Goal: Task Accomplishment & Management: Complete application form

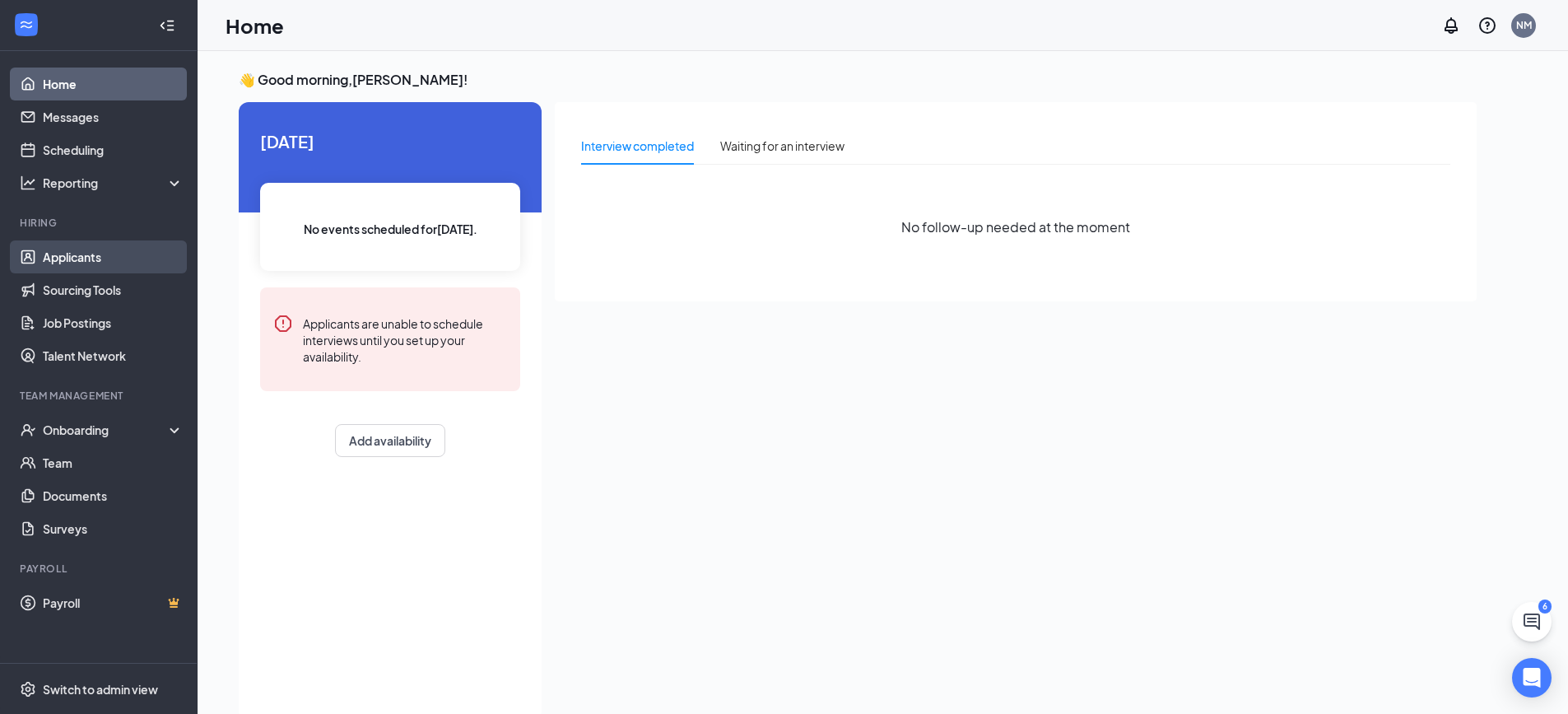
click at [80, 262] on link "Applicants" at bounding box center [112, 256] width 140 height 33
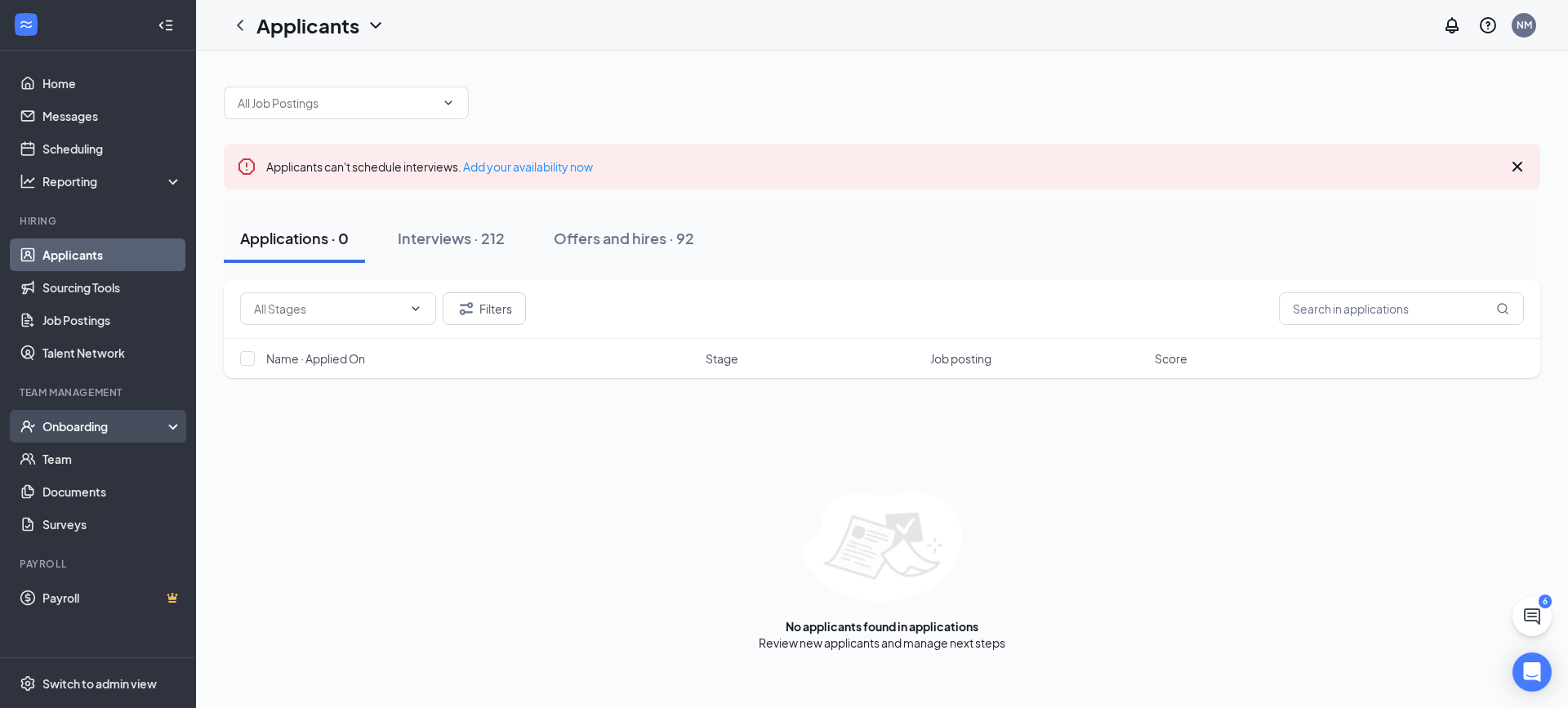
click at [100, 424] on div "Onboarding" at bounding box center [105, 426] width 126 height 17
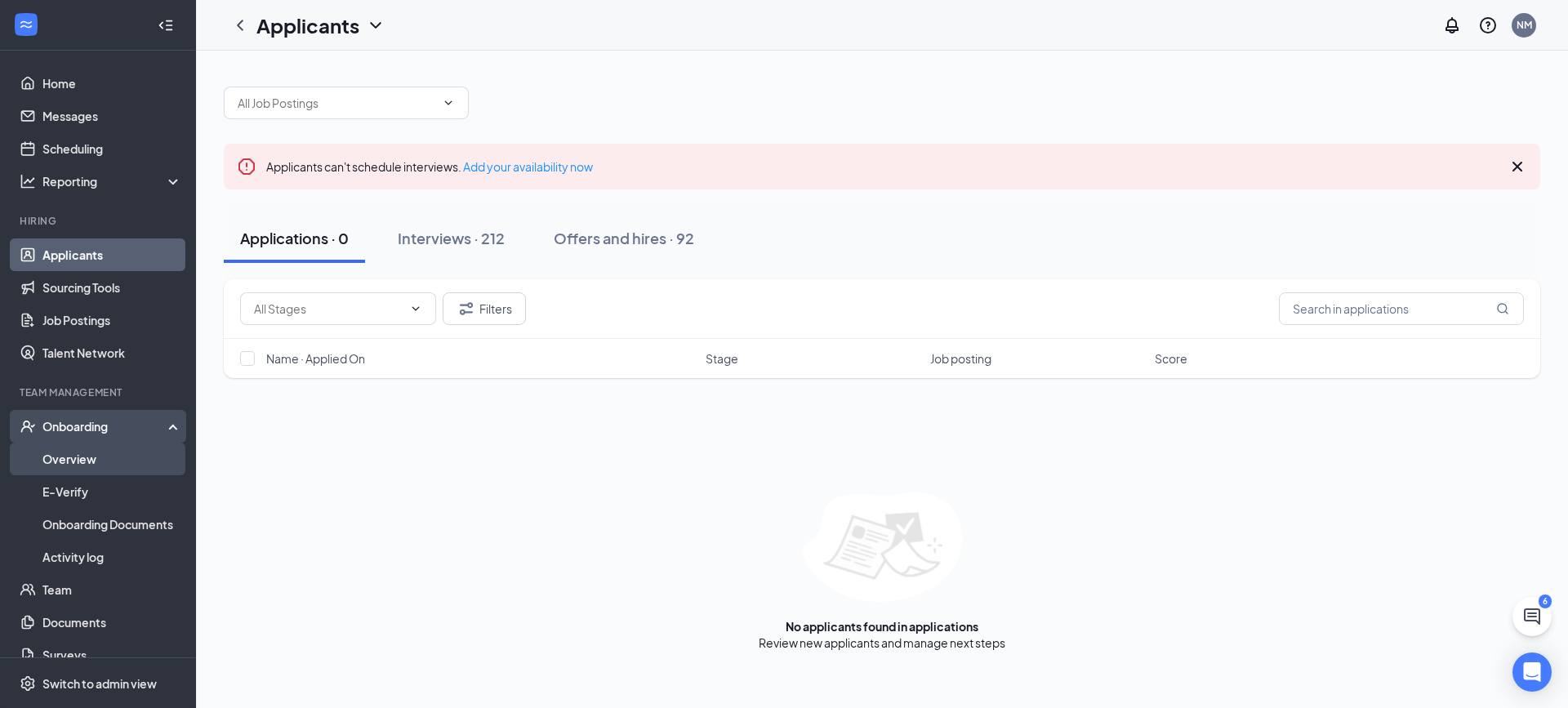
click at [82, 457] on link "Overview" at bounding box center [111, 458] width 139 height 32
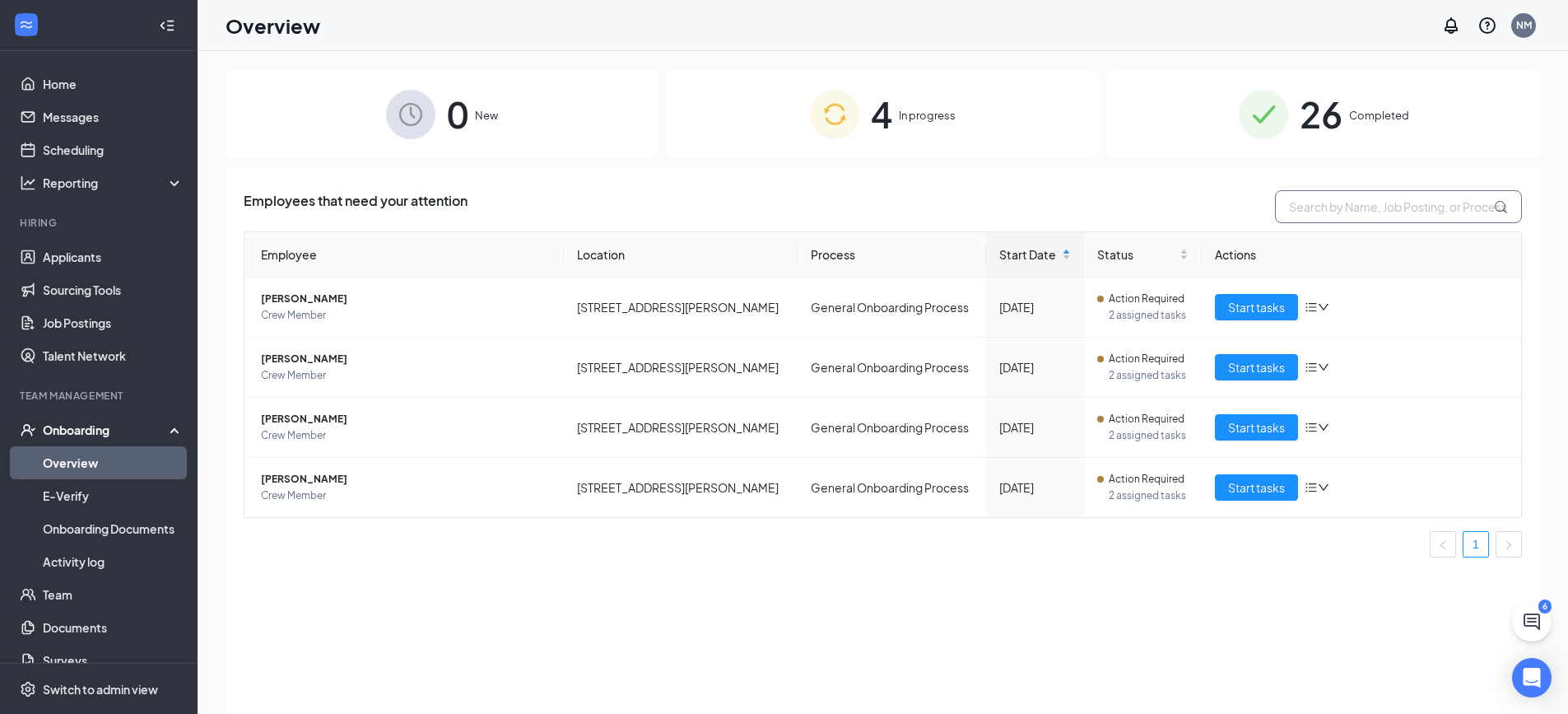
click at [1394, 198] on input "text" at bounding box center [1398, 206] width 247 height 33
type input "MAK"
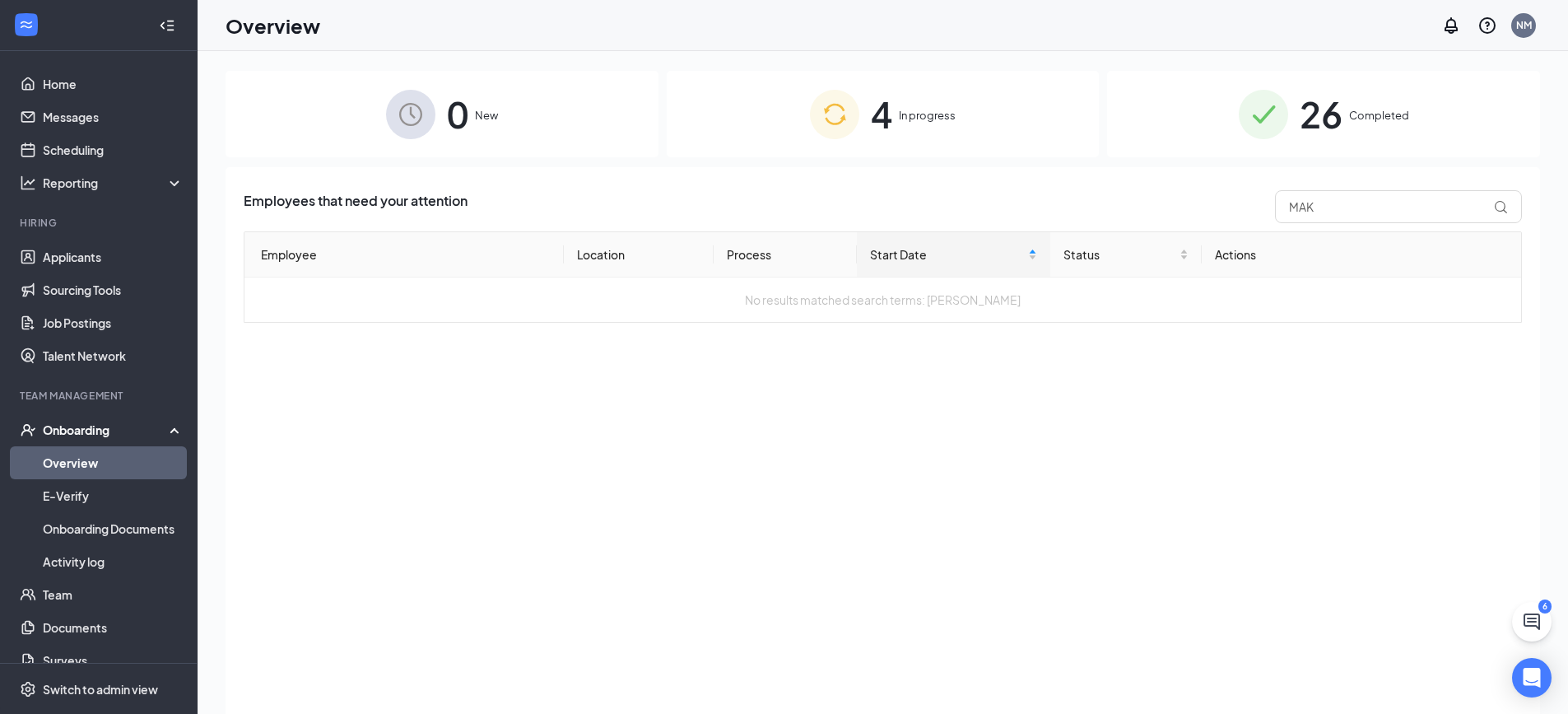
click at [46, 427] on div "Onboarding" at bounding box center [106, 429] width 127 height 17
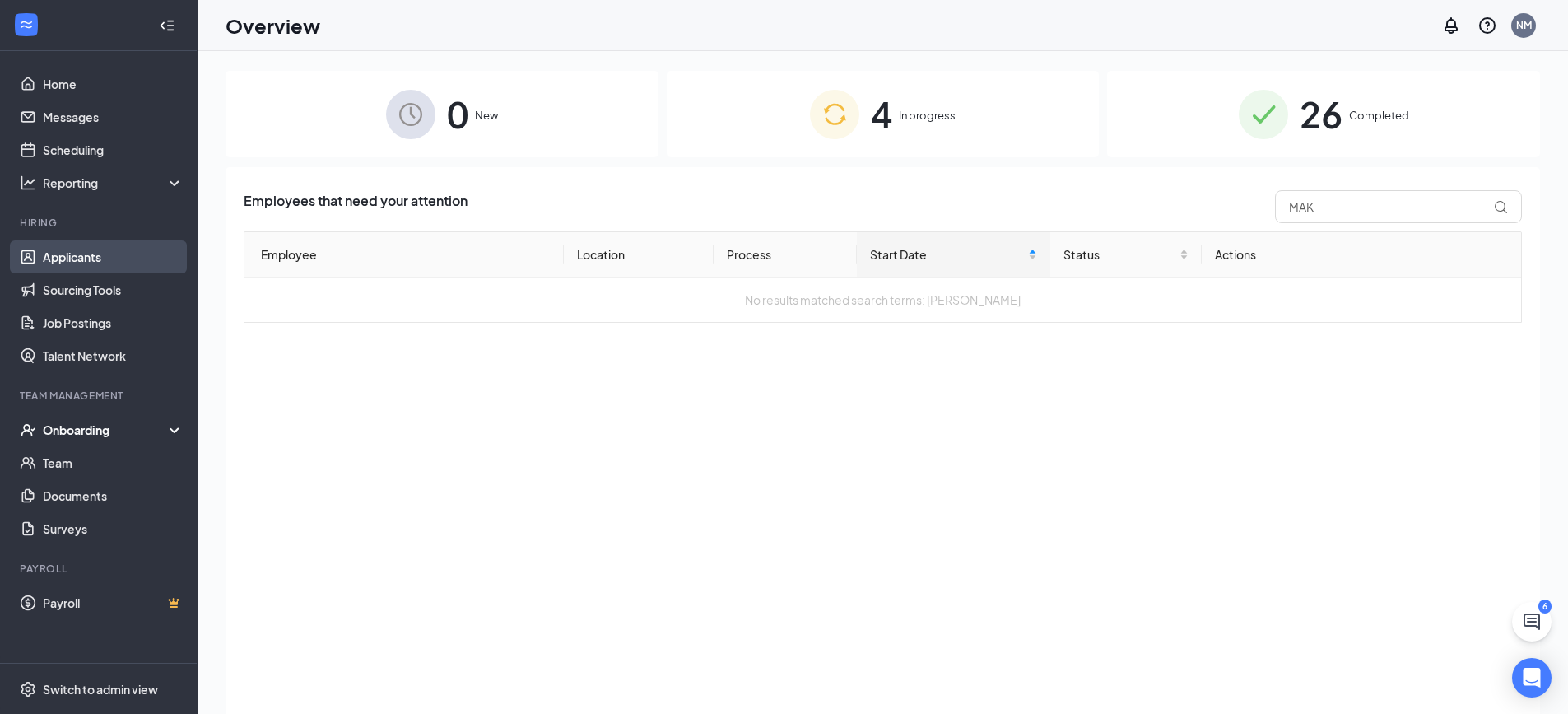
click at [95, 264] on link "Applicants" at bounding box center [112, 256] width 140 height 33
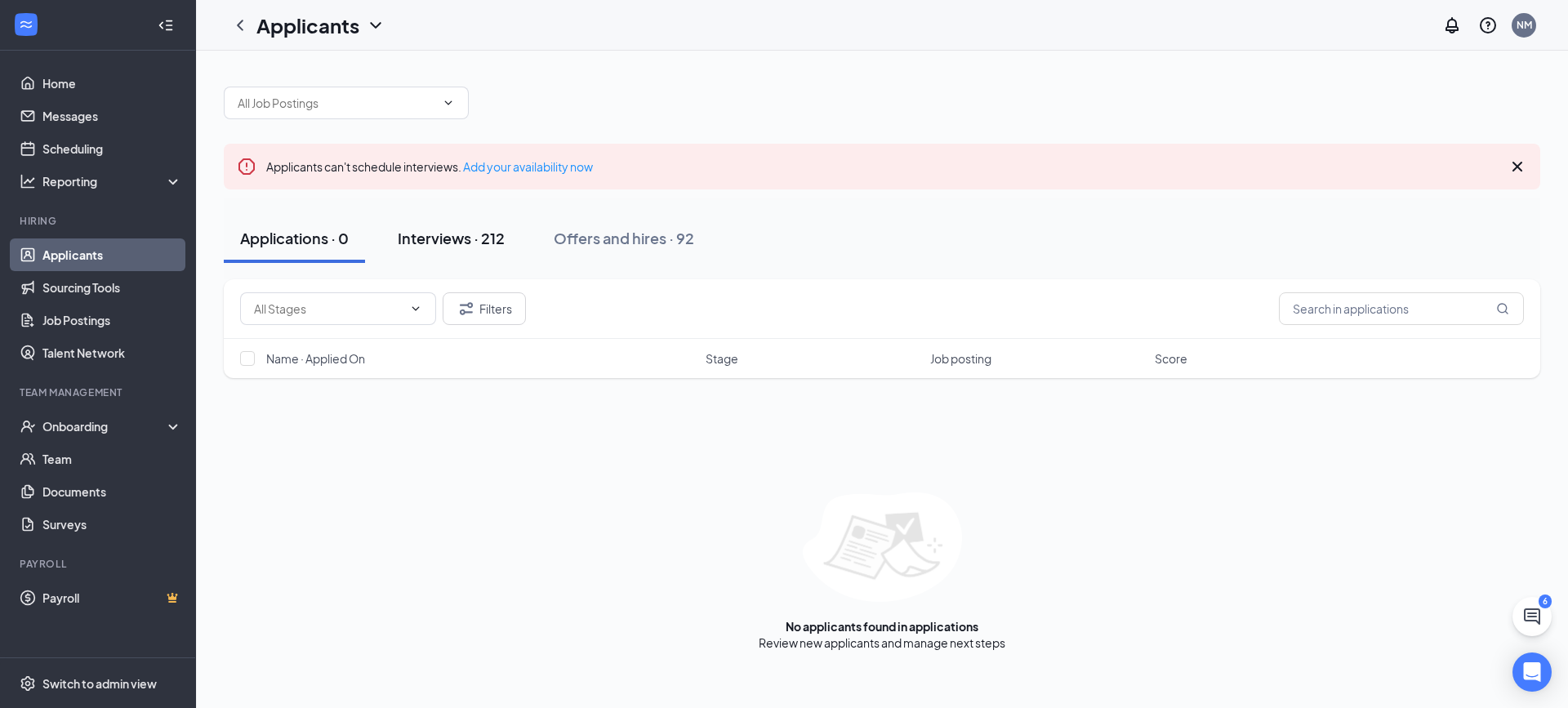
click at [450, 249] on button "Interviews · 212" at bounding box center [451, 238] width 139 height 49
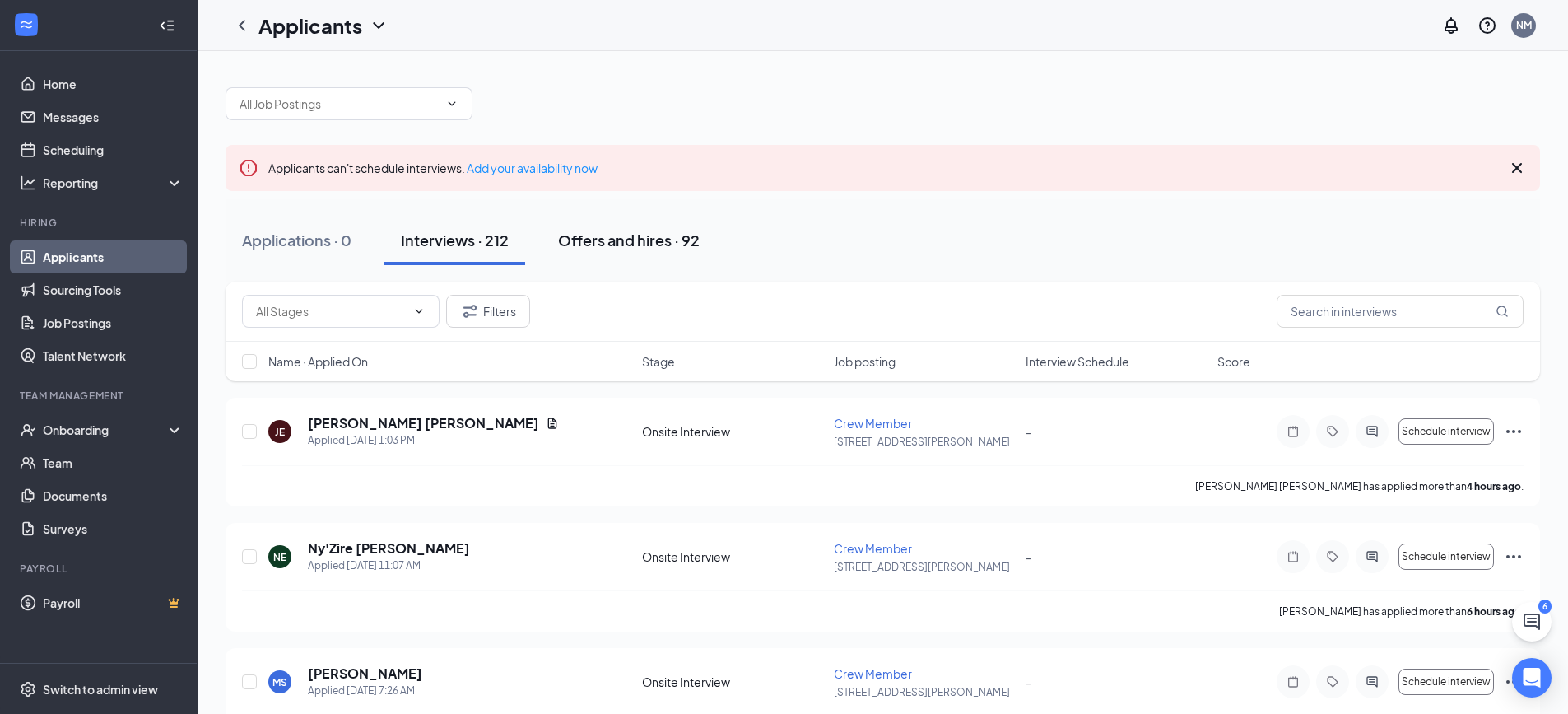
click at [644, 243] on div "Offers and hires · 92" at bounding box center [629, 239] width 141 height 20
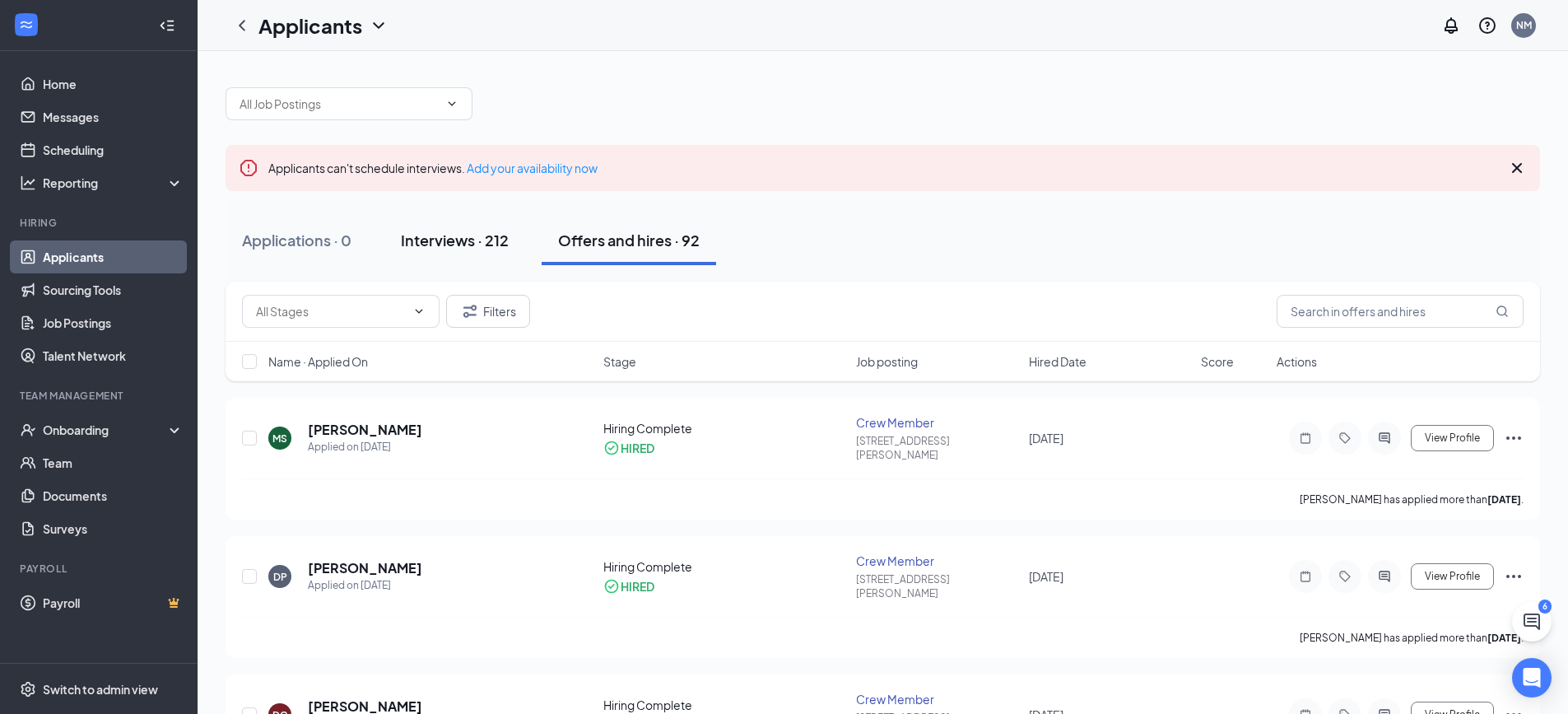
click at [508, 247] on div "Interviews · 212" at bounding box center [455, 239] width 108 height 20
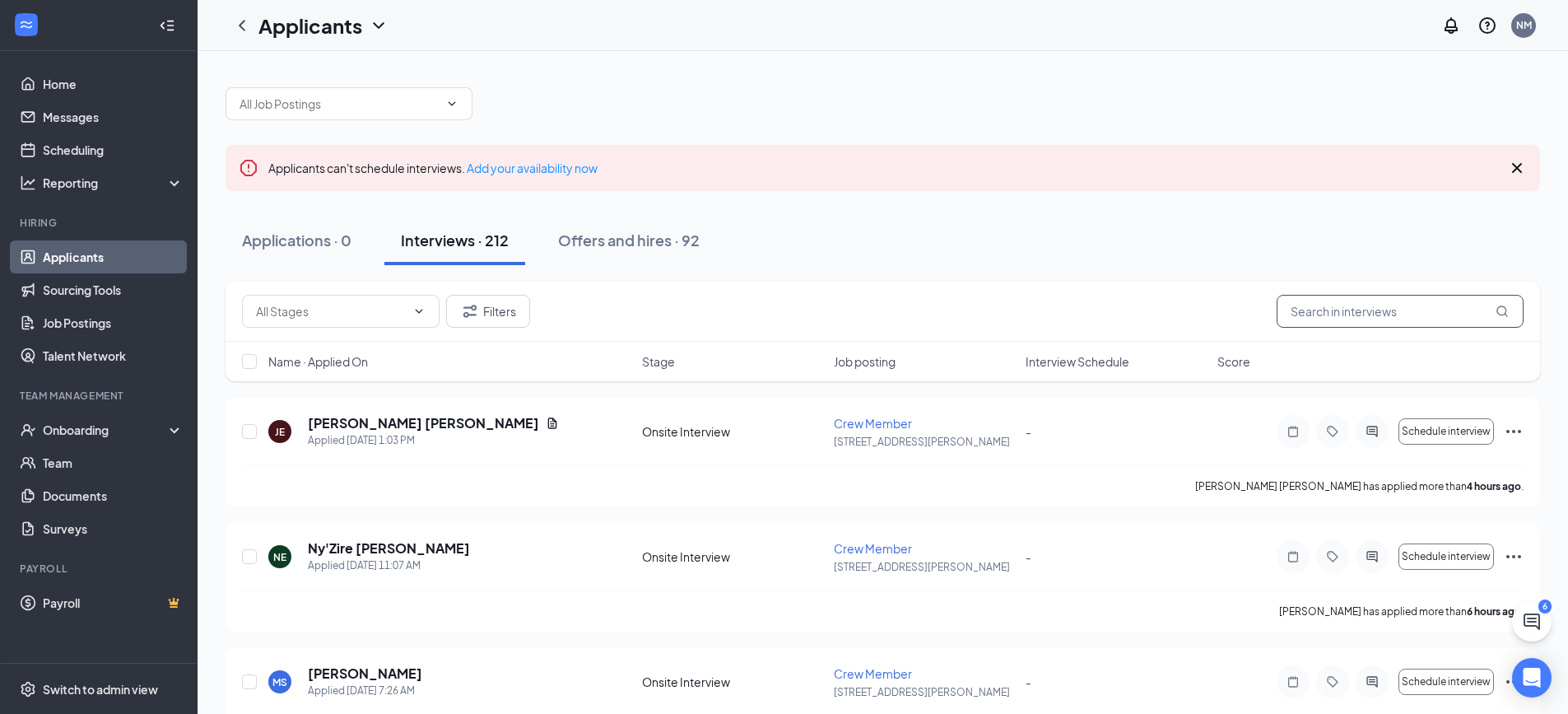
click at [1346, 310] on input "text" at bounding box center [1400, 311] width 247 height 33
type input "MAKAYLA"
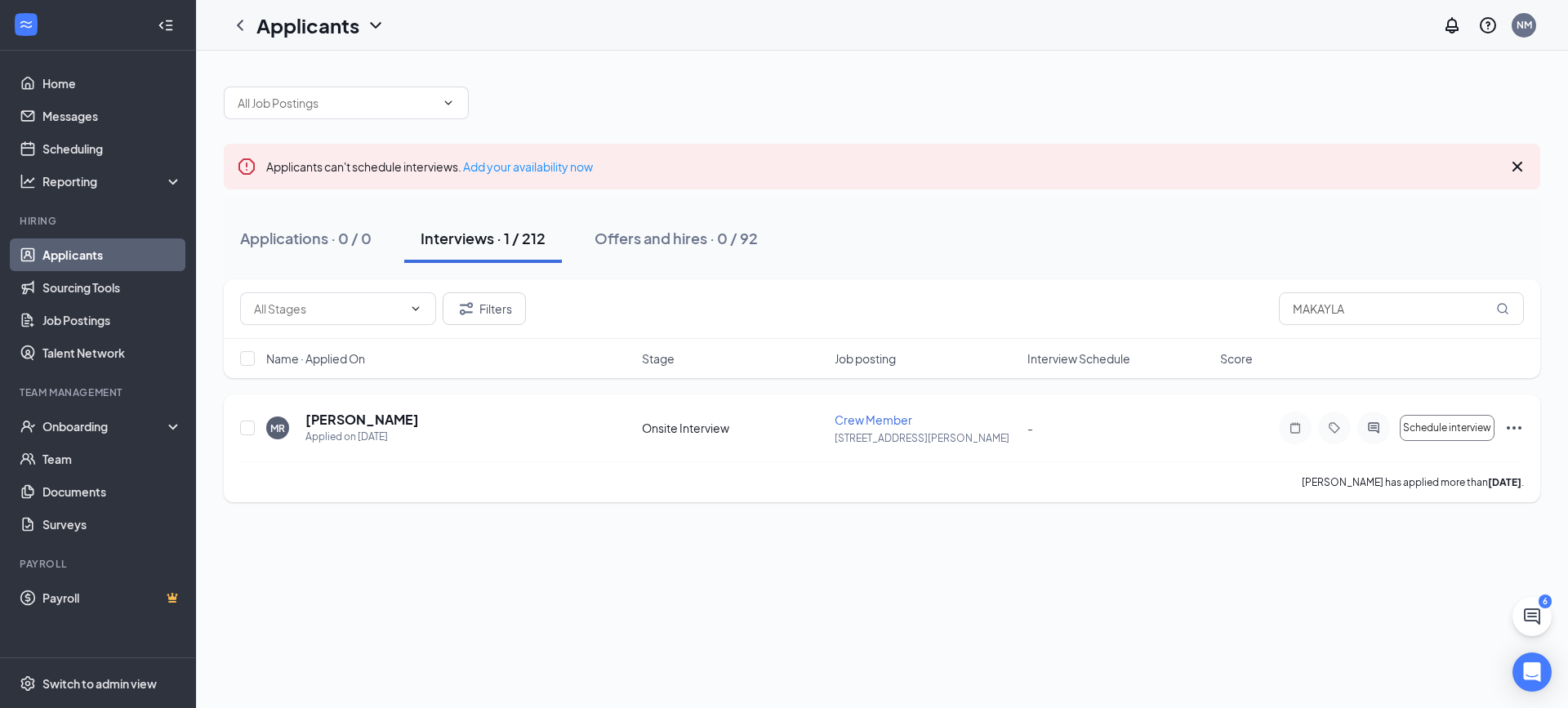
click at [1511, 426] on icon "Ellipses" at bounding box center [1514, 428] width 19 height 19
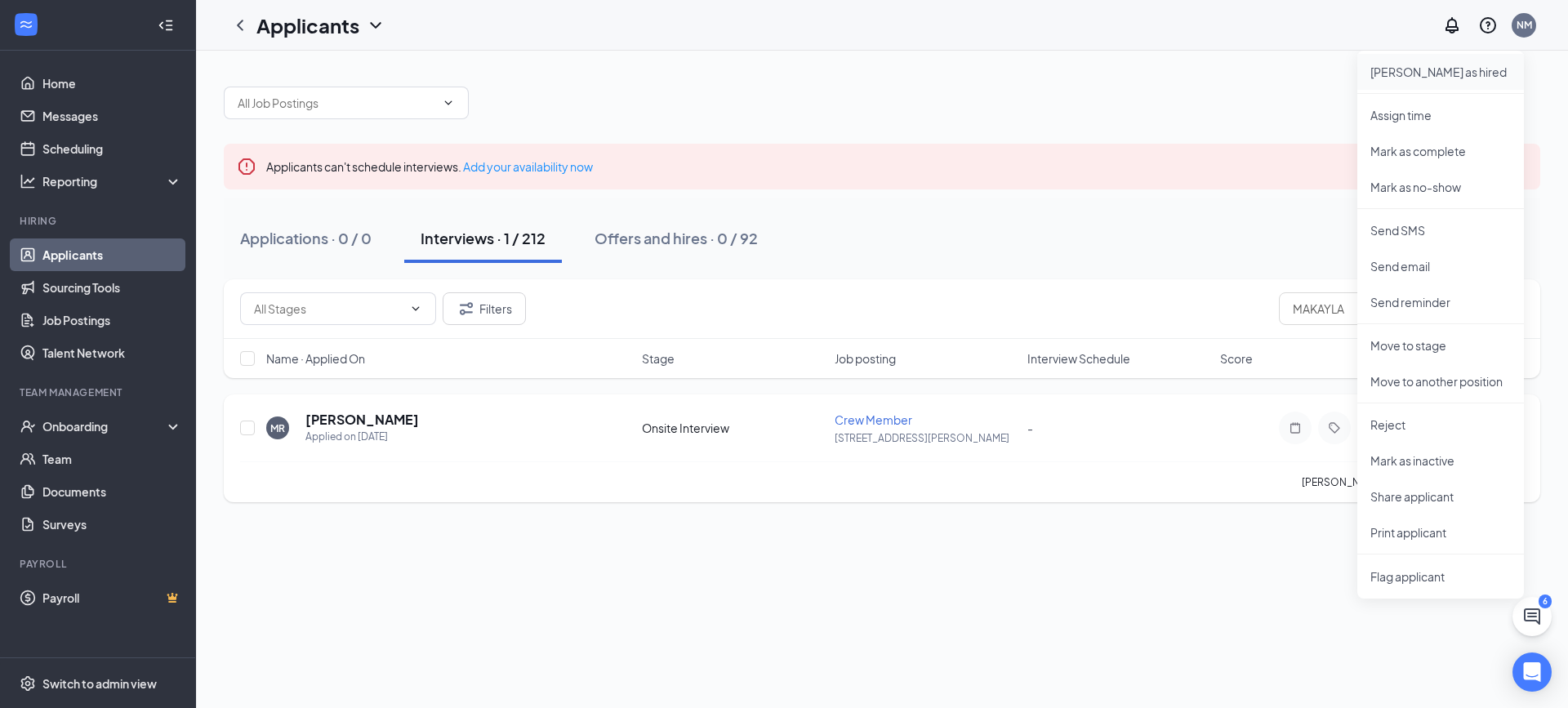
click at [1403, 77] on p "Mark as hired" at bounding box center [1441, 72] width 140 height 17
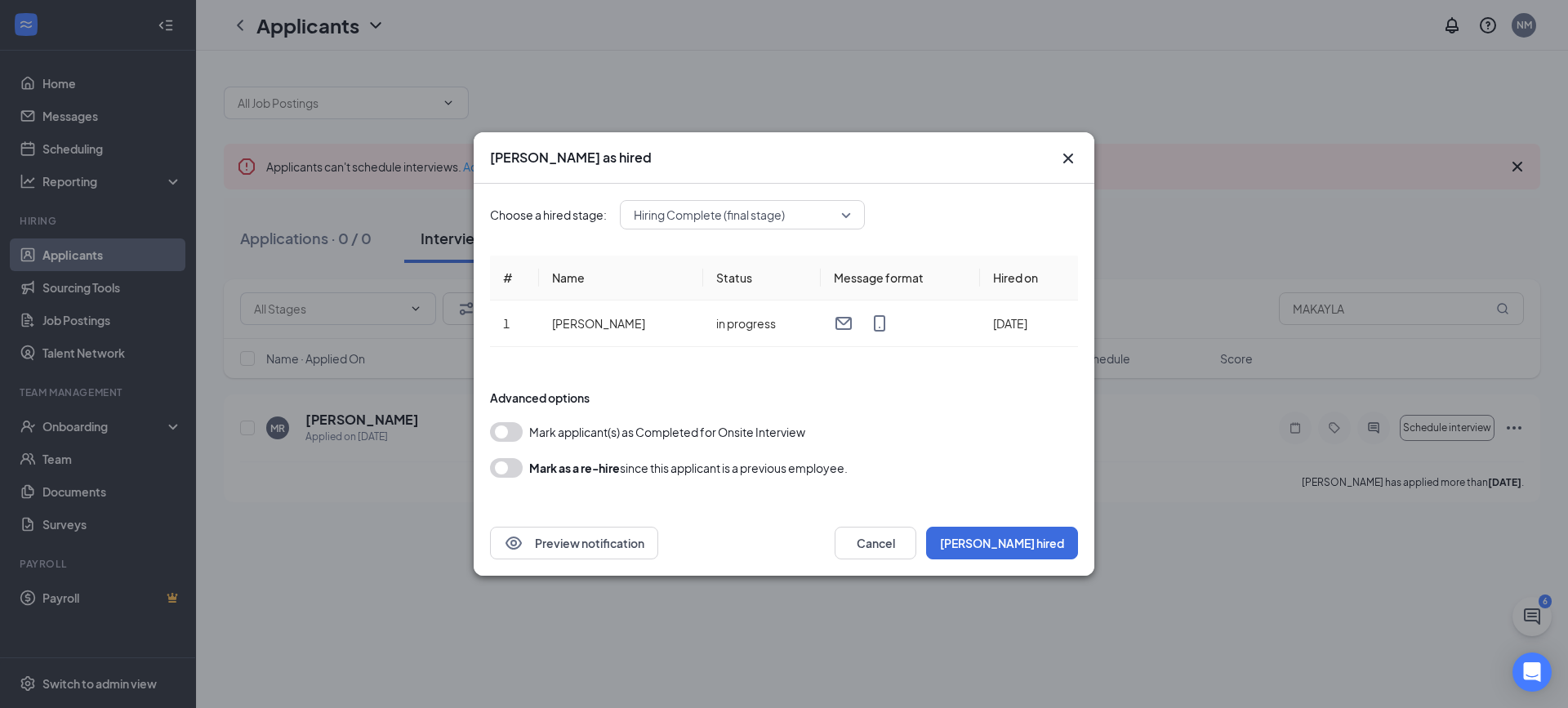
drag, startPoint x: 1057, startPoint y: 510, endPoint x: 989, endPoint y: 593, distance: 107.3
click at [1045, 535] on div "Preview notification Cancel Mark hired" at bounding box center [784, 542] width 621 height 66
click at [1024, 533] on button "Mark hired" at bounding box center [1002, 542] width 152 height 32
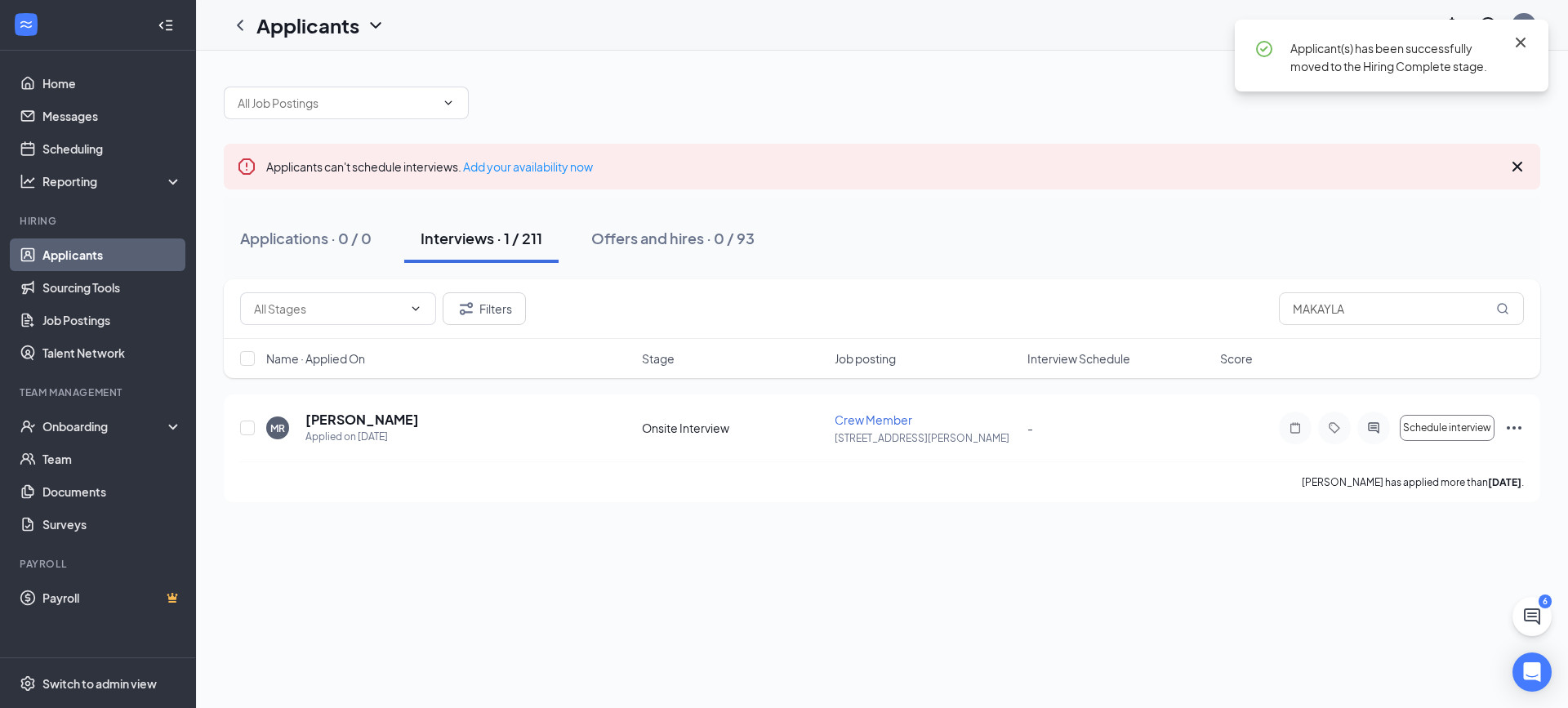
click at [1522, 42] on icon "Cross" at bounding box center [1520, 42] width 10 height 10
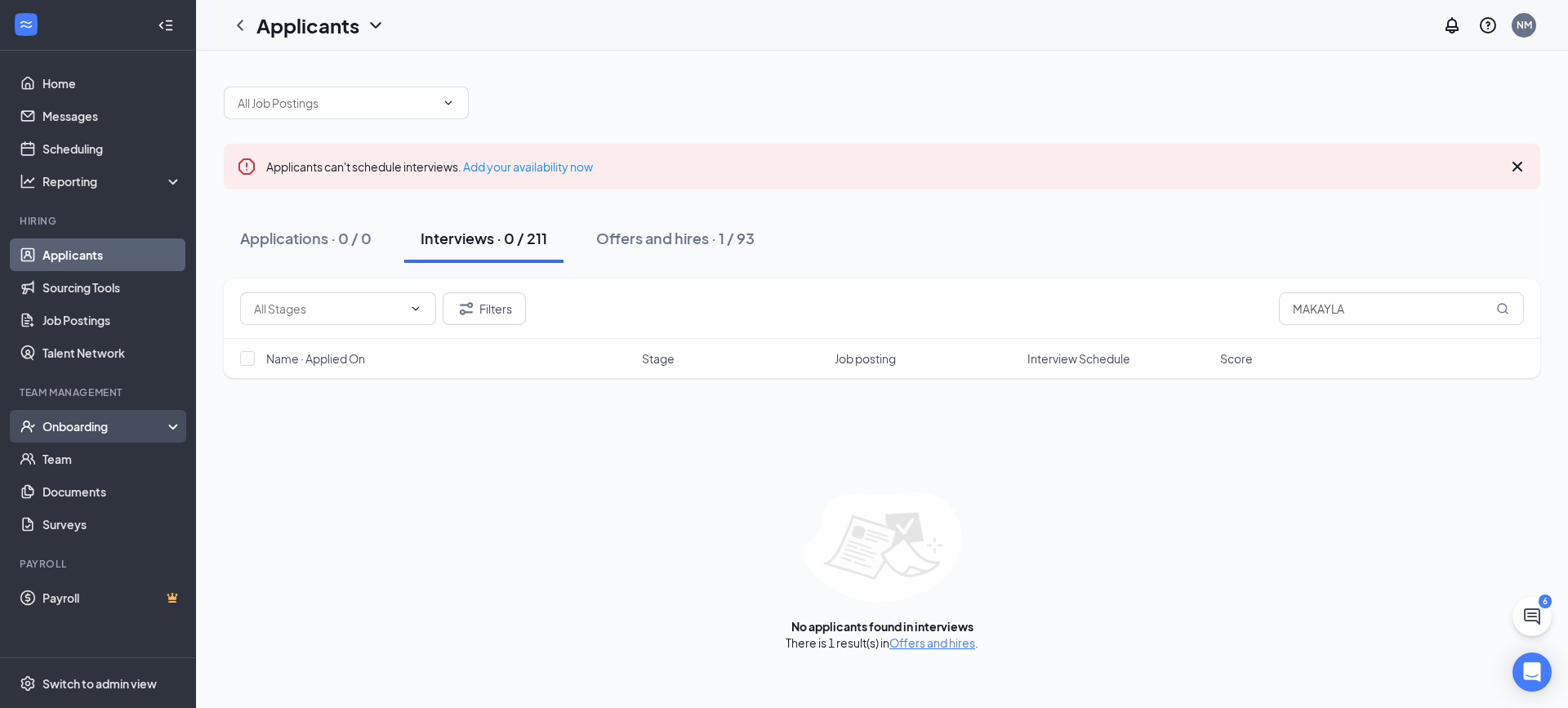
click at [111, 417] on div "Onboarding" at bounding box center [98, 426] width 196 height 32
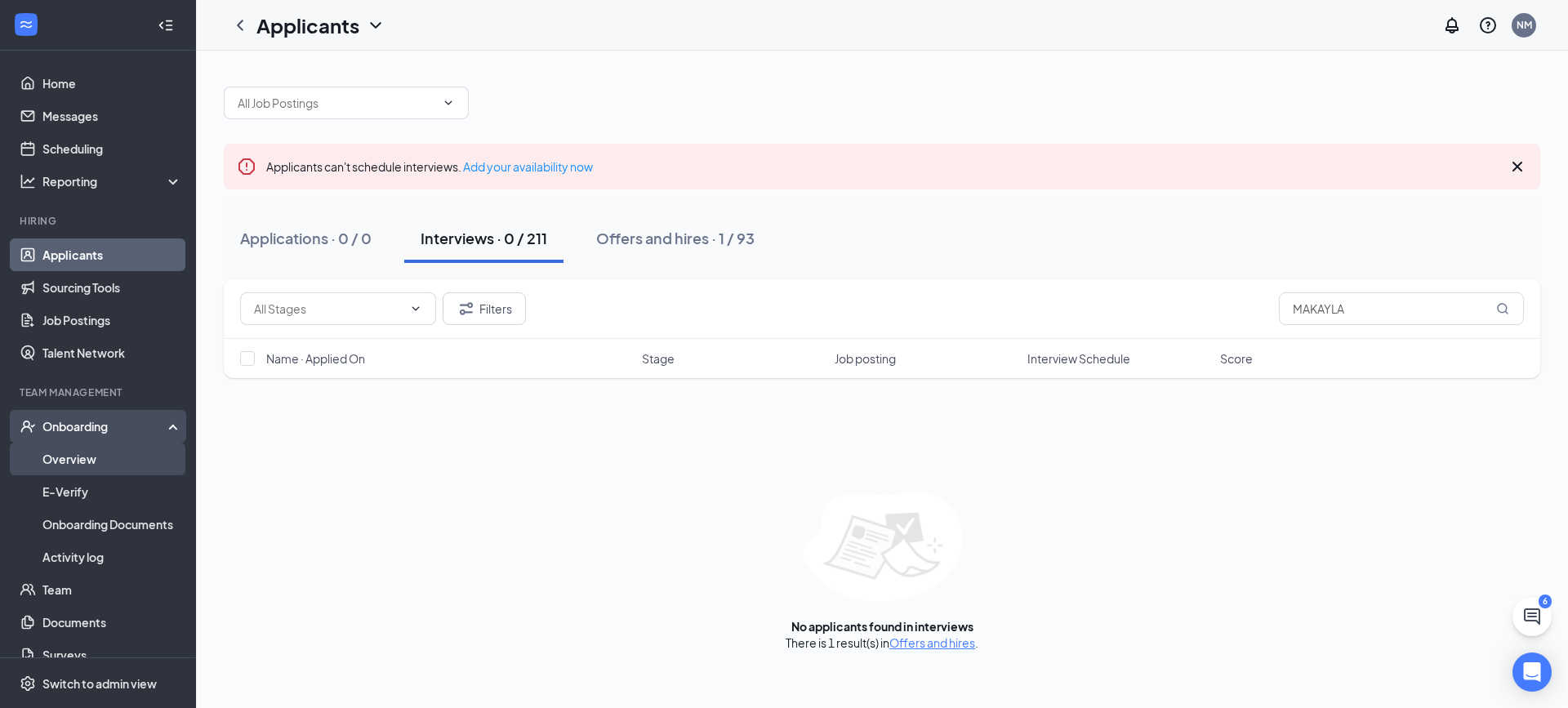
click at [73, 461] on link "Overview" at bounding box center [111, 458] width 139 height 32
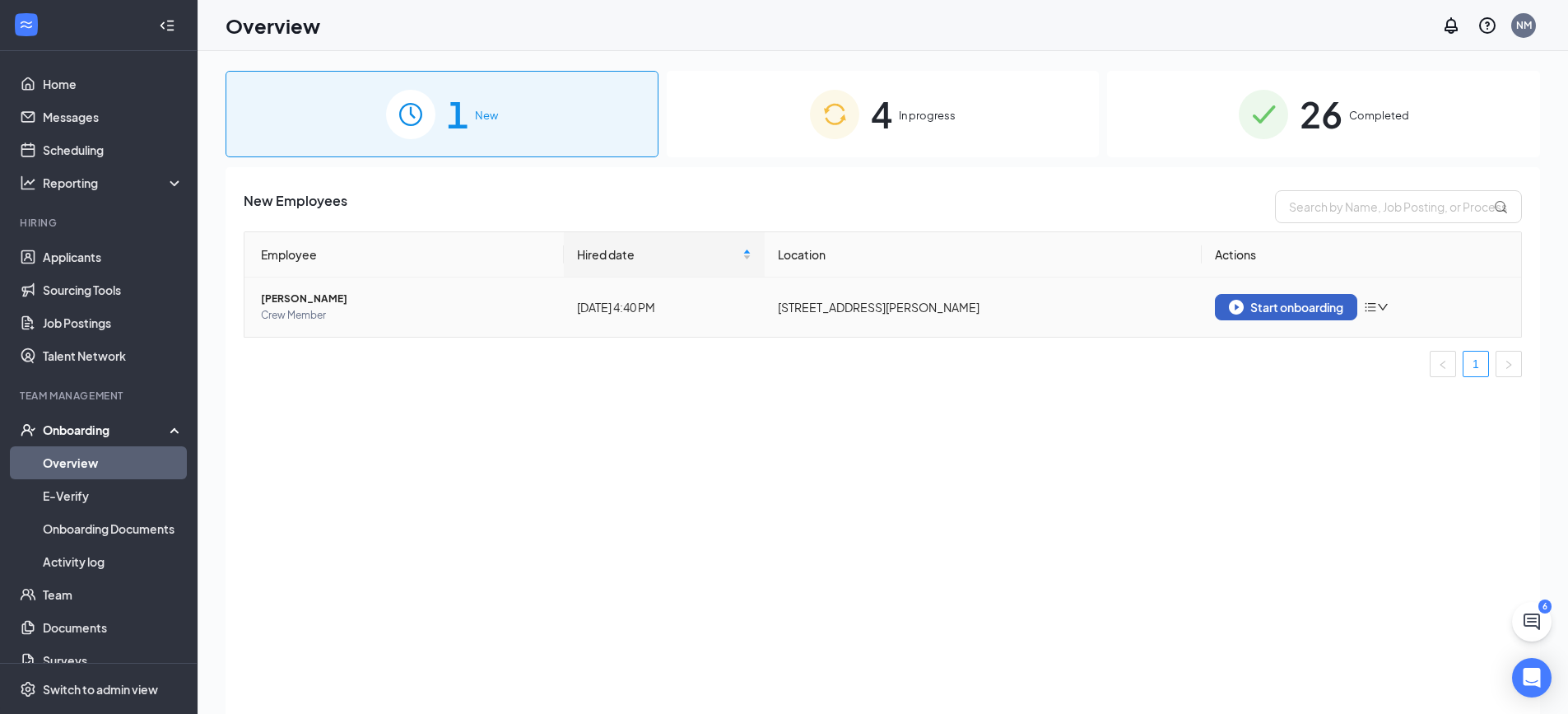
click at [1282, 313] on div "Start onboarding" at bounding box center [1286, 307] width 115 height 15
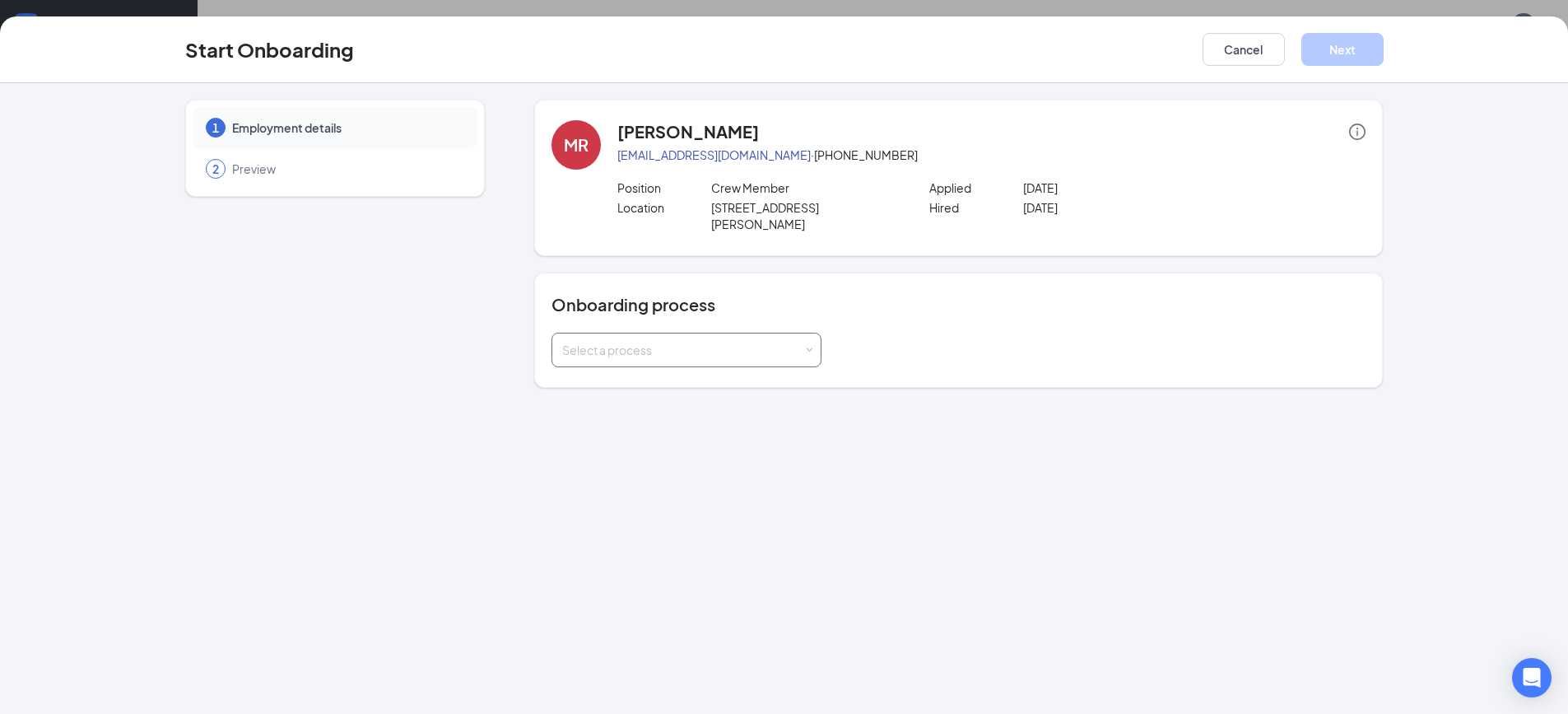
click at [587, 342] on div "Select a process" at bounding box center [682, 350] width 241 height 17
click at [611, 367] on span "General Onboarding Process" at bounding box center [637, 368] width 158 height 15
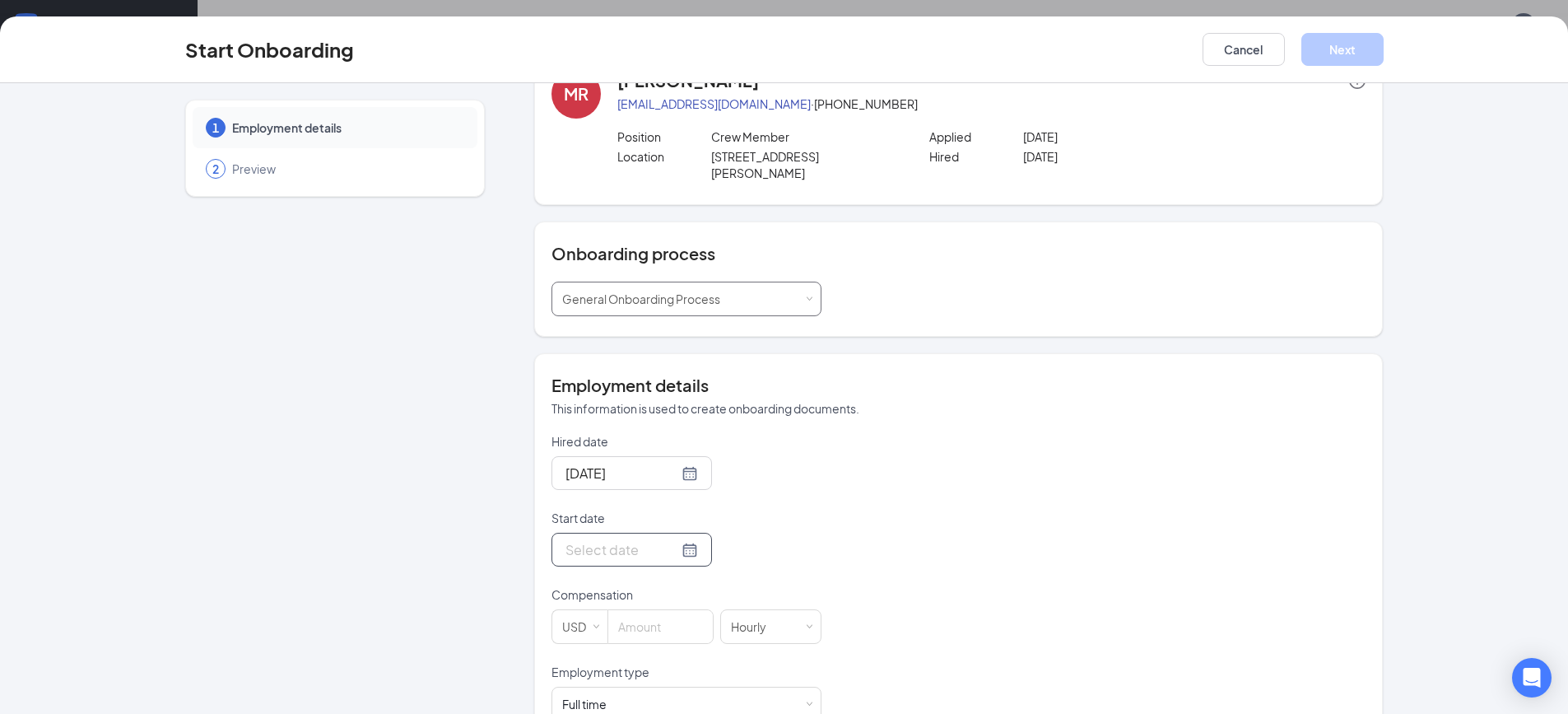
scroll to position [79, 0]
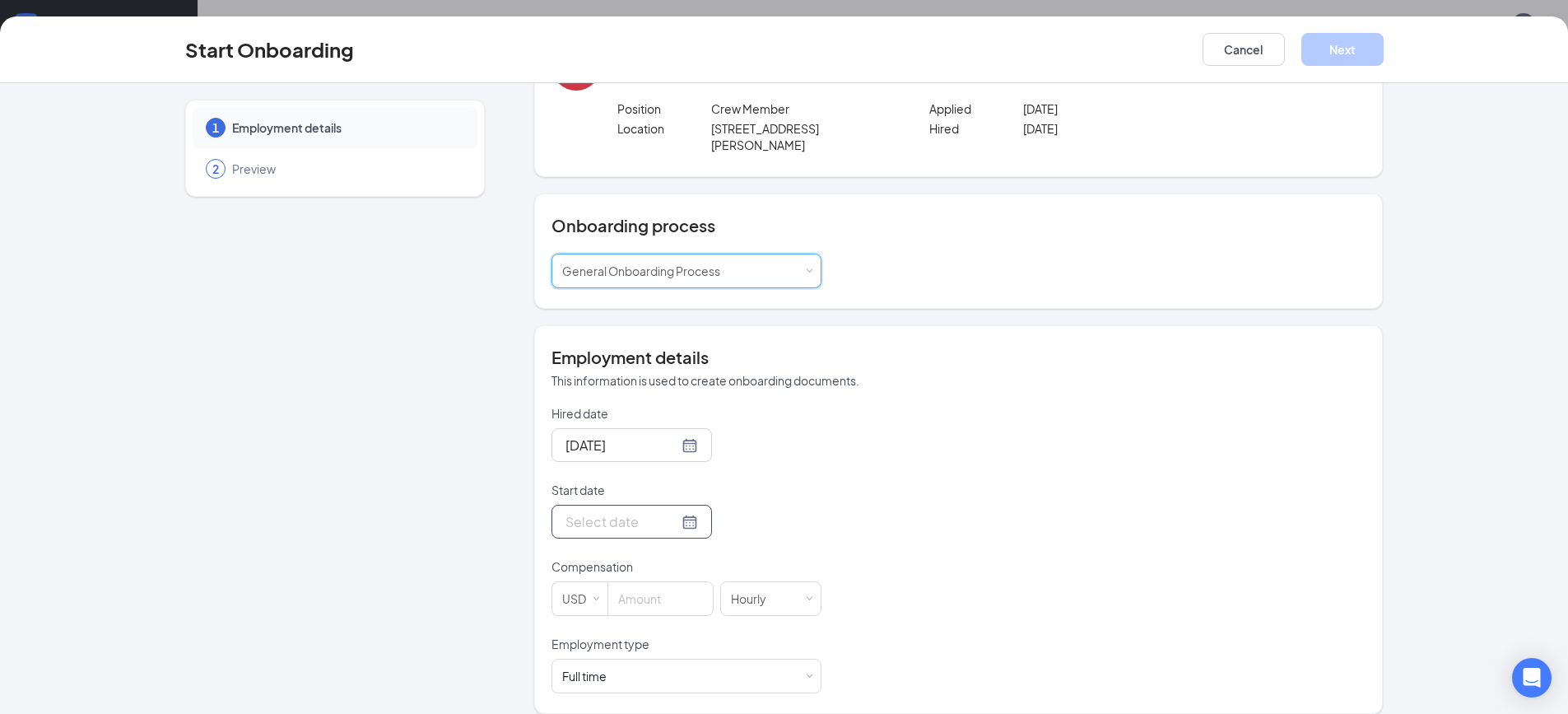
click at [673, 512] on div at bounding box center [632, 521] width 133 height 20
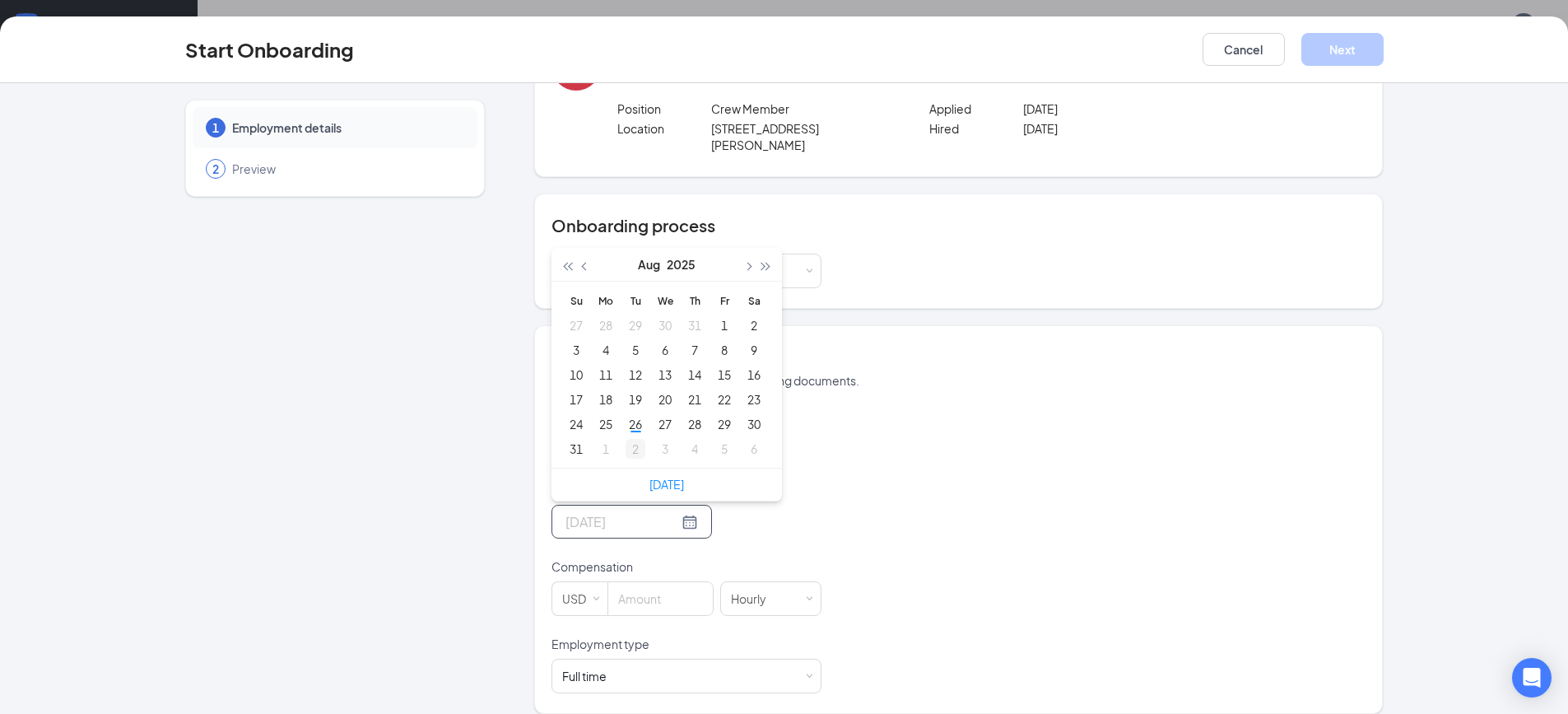
click at [628, 416] on div "26" at bounding box center [635, 424] width 19 height 19
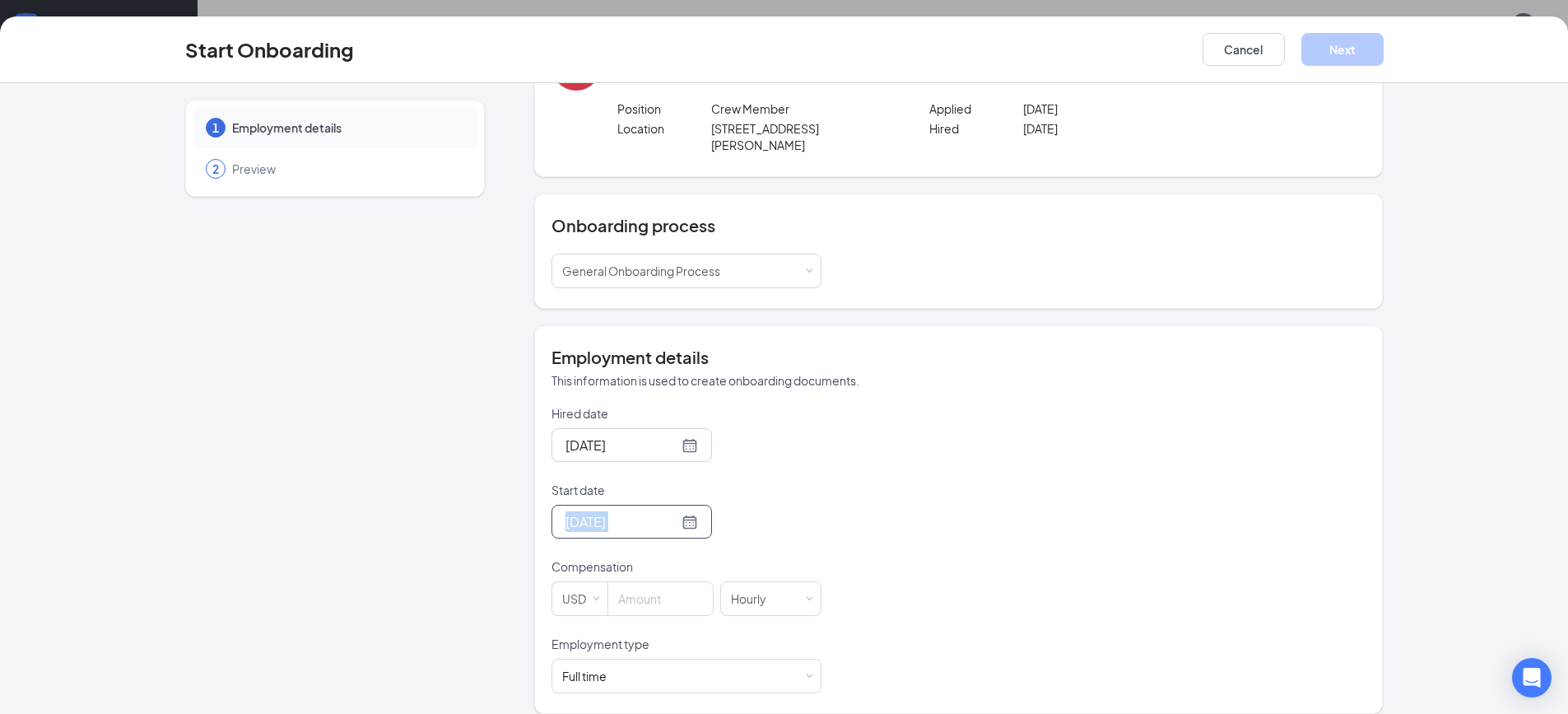
drag, startPoint x: 692, startPoint y: 507, endPoint x: 682, endPoint y: 505, distance: 10.2
click at [688, 506] on div "Aug 26, 2025" at bounding box center [686, 521] width 270 height 34
click at [680, 505] on div "Aug 26, 2025" at bounding box center [632, 521] width 161 height 34
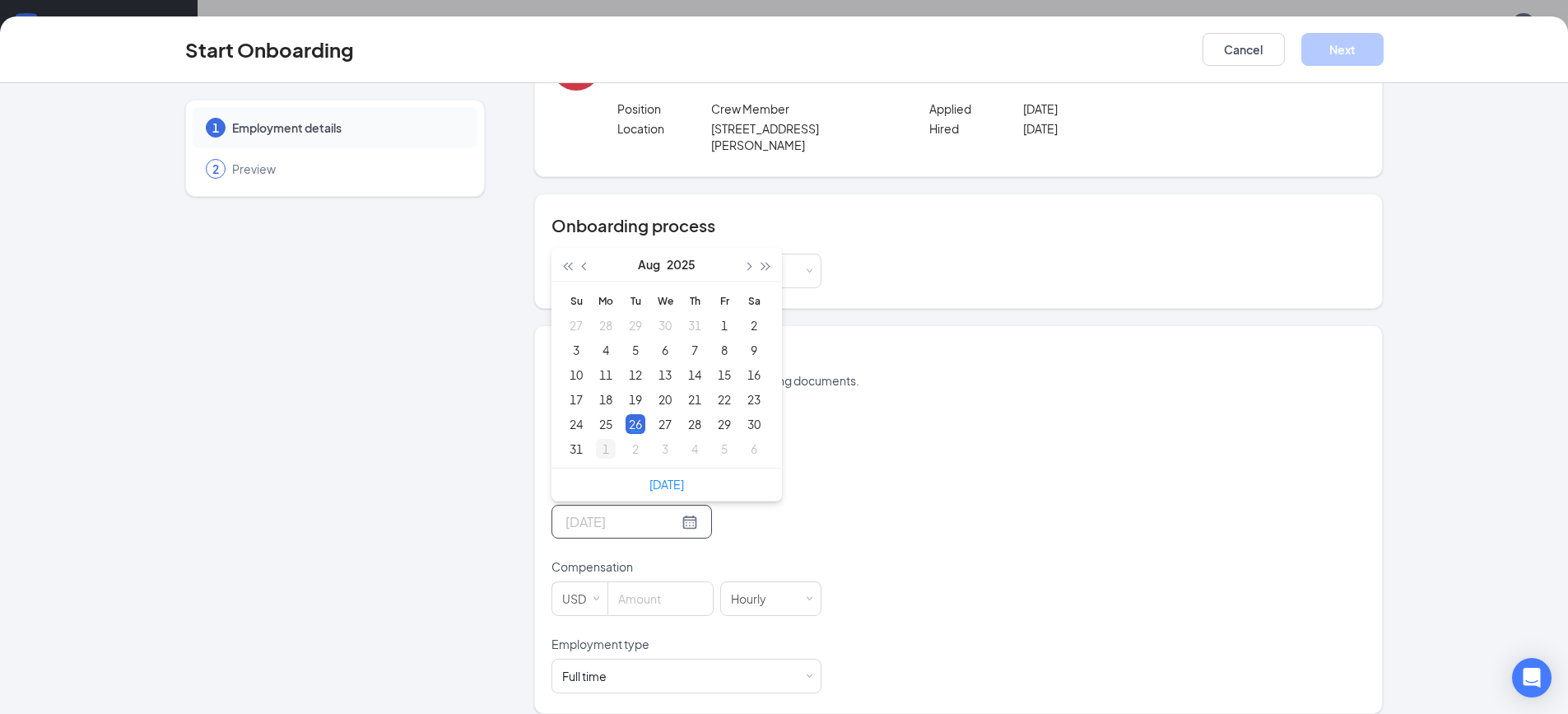
type input "Sep 1, 2025"
click at [600, 439] on div "1" at bounding box center [606, 449] width 19 height 19
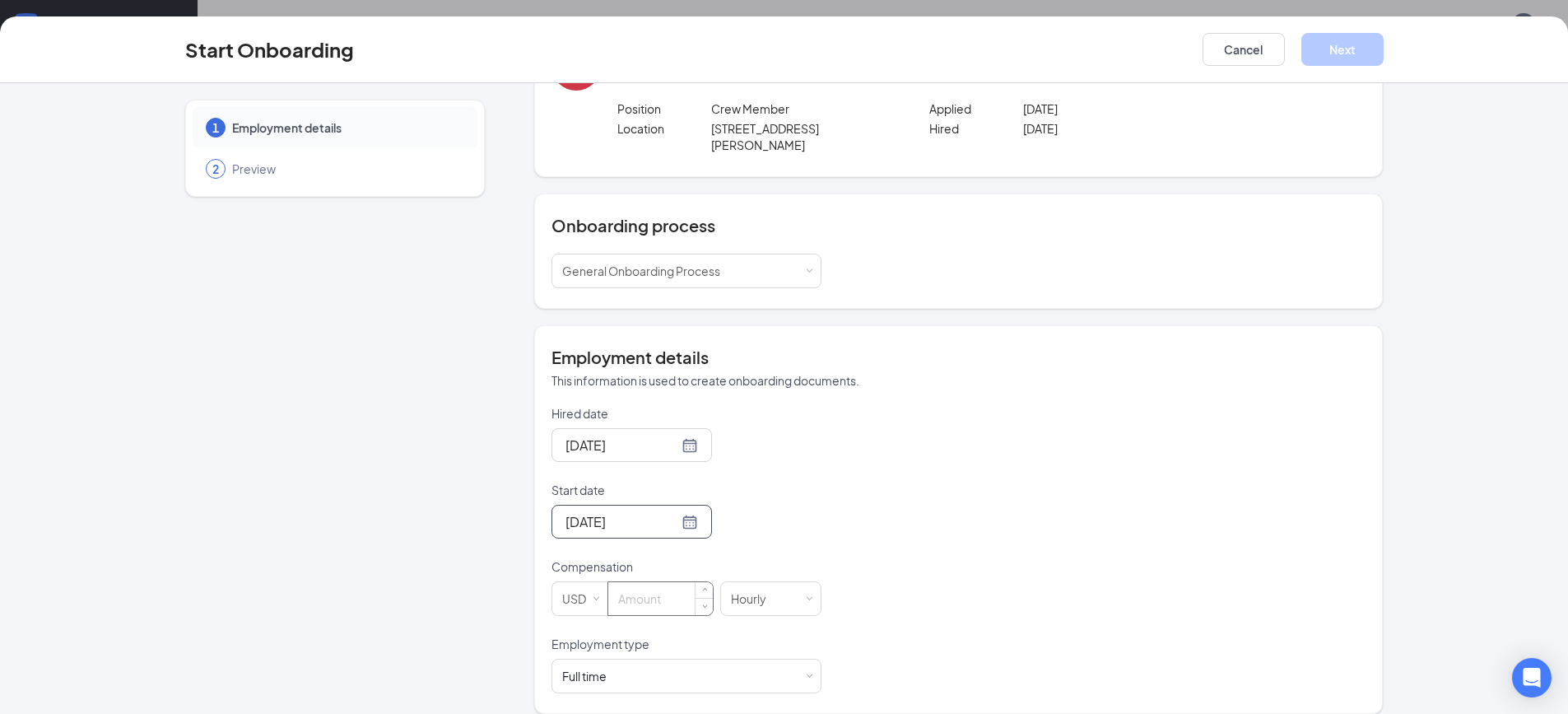
click at [686, 582] on input at bounding box center [661, 598] width 104 height 33
type input "1"
type input "10.5"
click at [1348, 43] on button "Next" at bounding box center [1342, 49] width 82 height 33
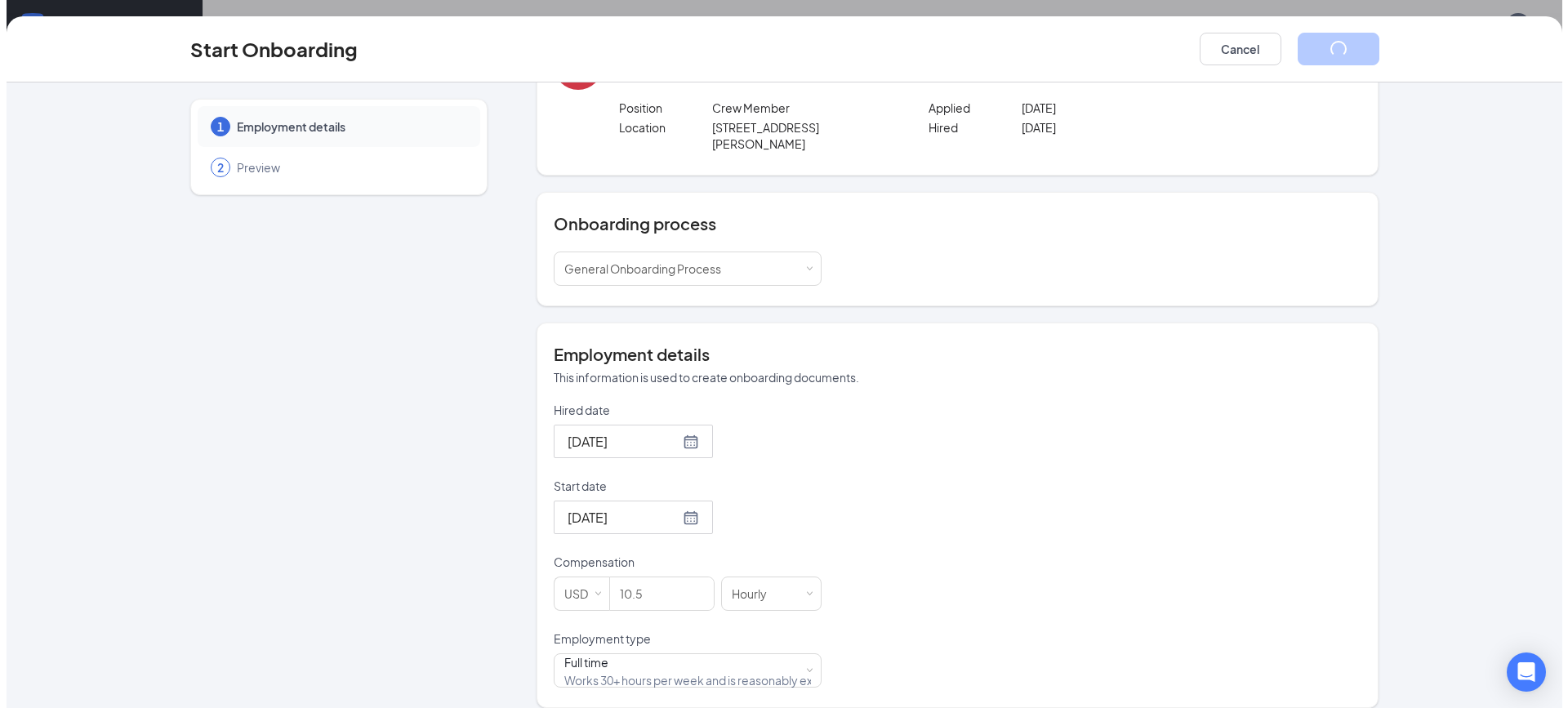
scroll to position [0, 0]
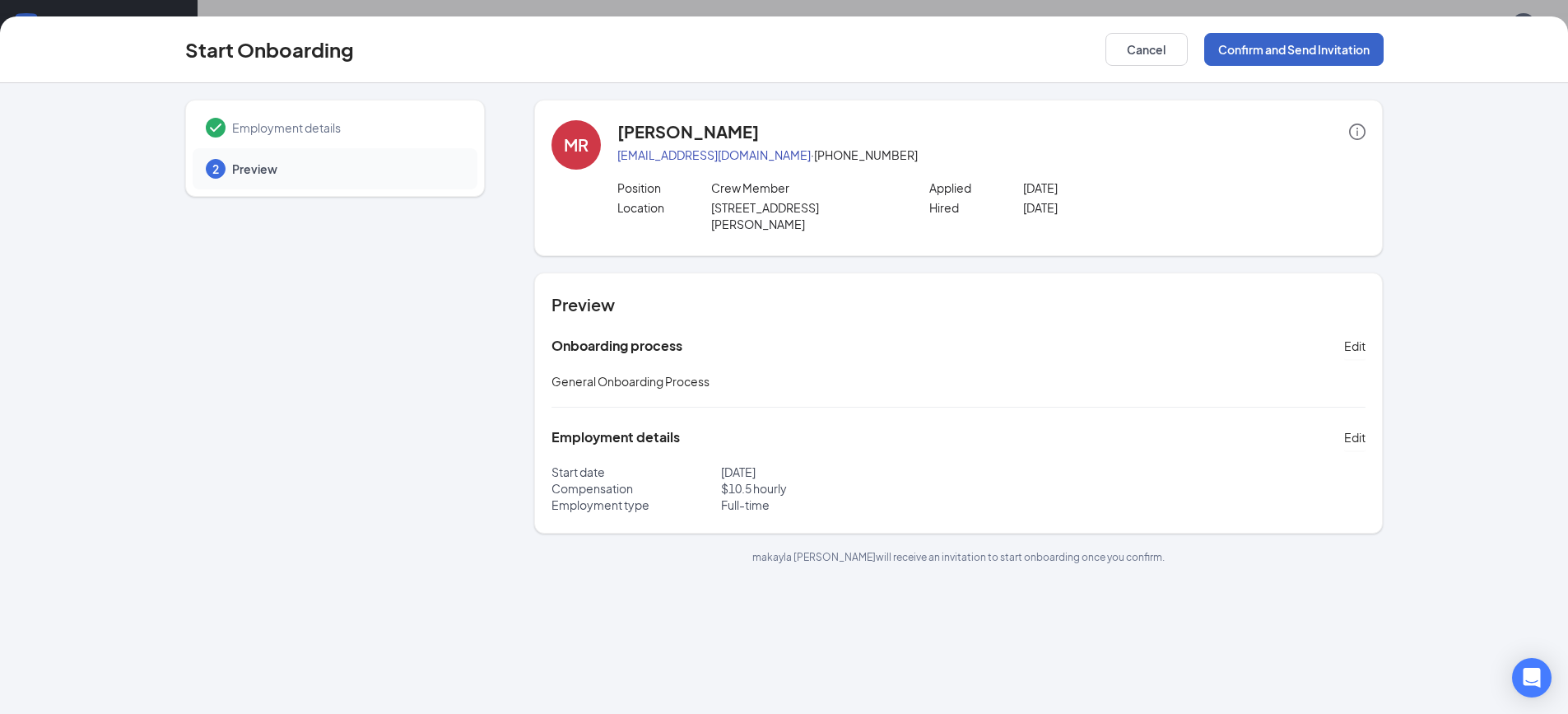
click at [1285, 55] on button "Confirm and Send Invitation" at bounding box center [1293, 49] width 179 height 33
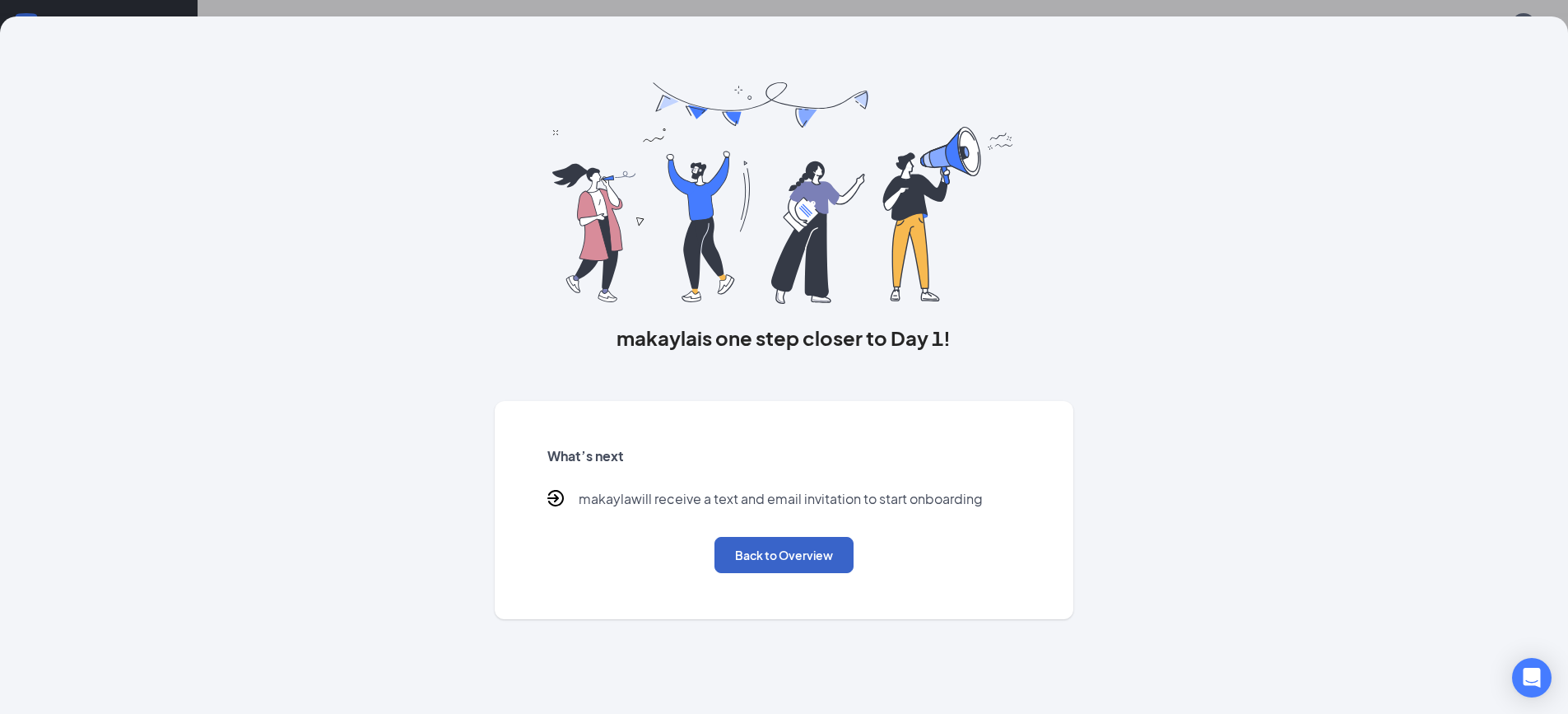
click at [826, 546] on button "Back to Overview" at bounding box center [784, 555] width 139 height 36
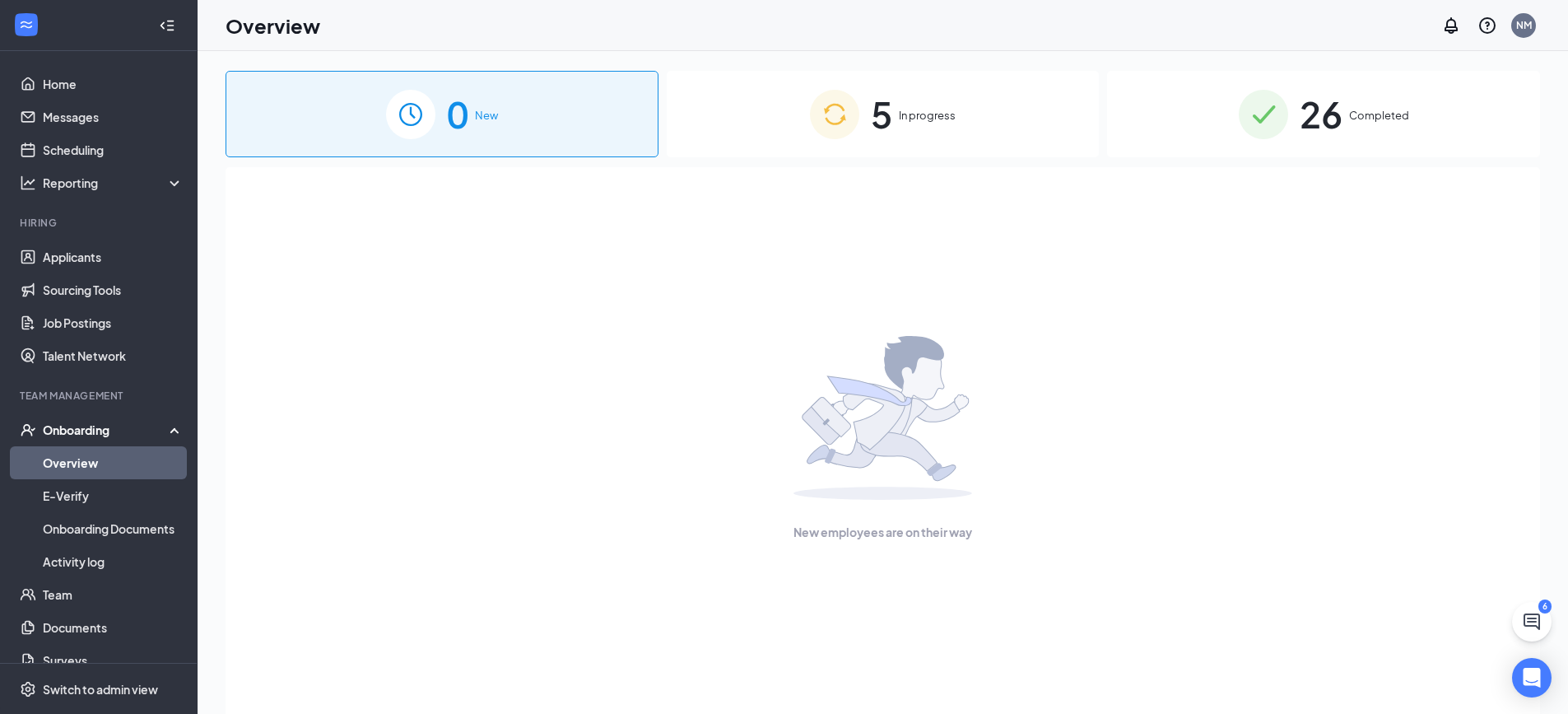
drag, startPoint x: 912, startPoint y: 118, endPoint x: 912, endPoint y: 158, distance: 40.0
click at [912, 117] on span "In progress" at bounding box center [928, 115] width 57 height 17
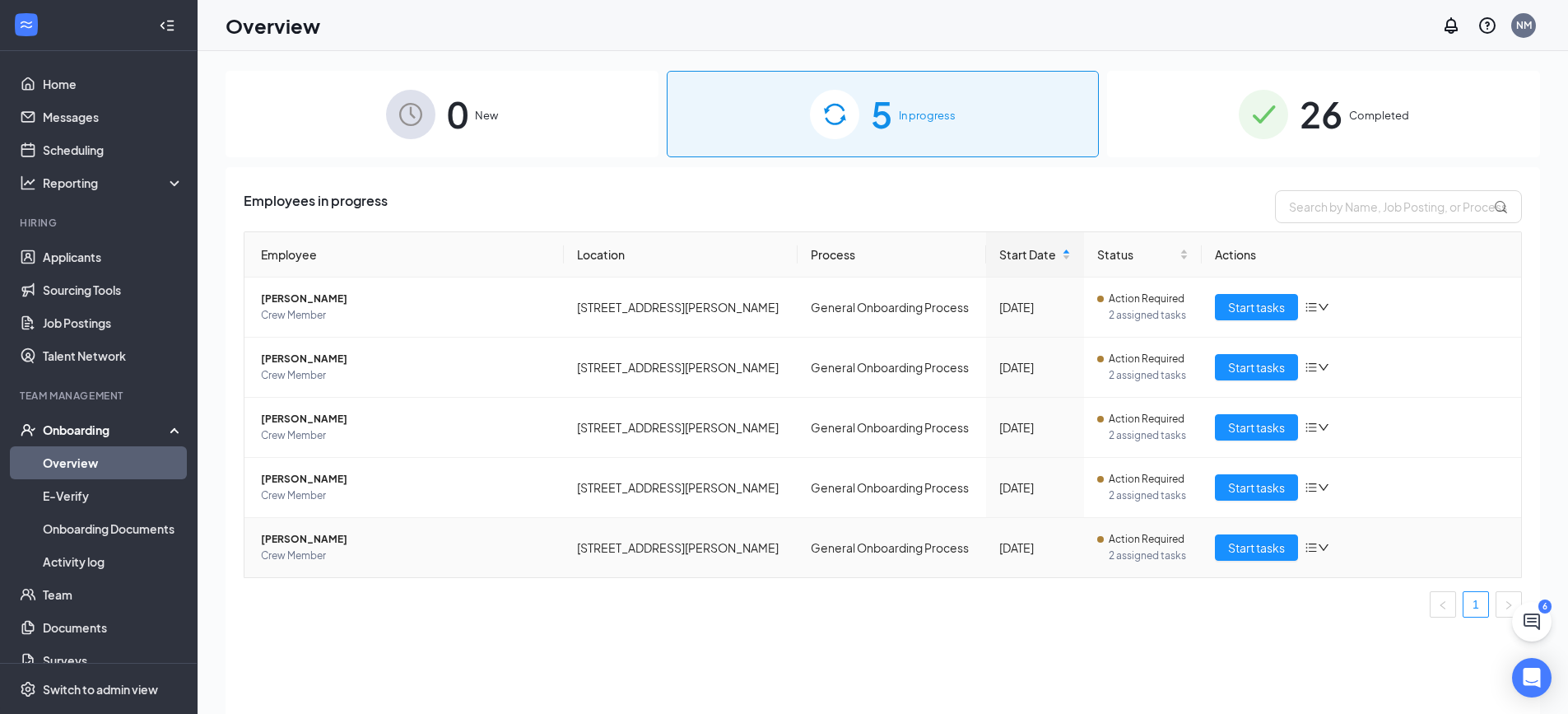
click at [1325, 551] on icon "down" at bounding box center [1323, 547] width 11 height 11
drag, startPoint x: 1176, startPoint y: 576, endPoint x: 1081, endPoint y: 573, distance: 95.0
click at [1174, 575] on td "Action Required 2 assigned tasks" at bounding box center [1142, 547] width 117 height 59
click at [890, 560] on td "General Onboarding Process" at bounding box center [891, 547] width 188 height 59
click at [858, 550] on td "General Onboarding Process" at bounding box center [891, 547] width 188 height 59
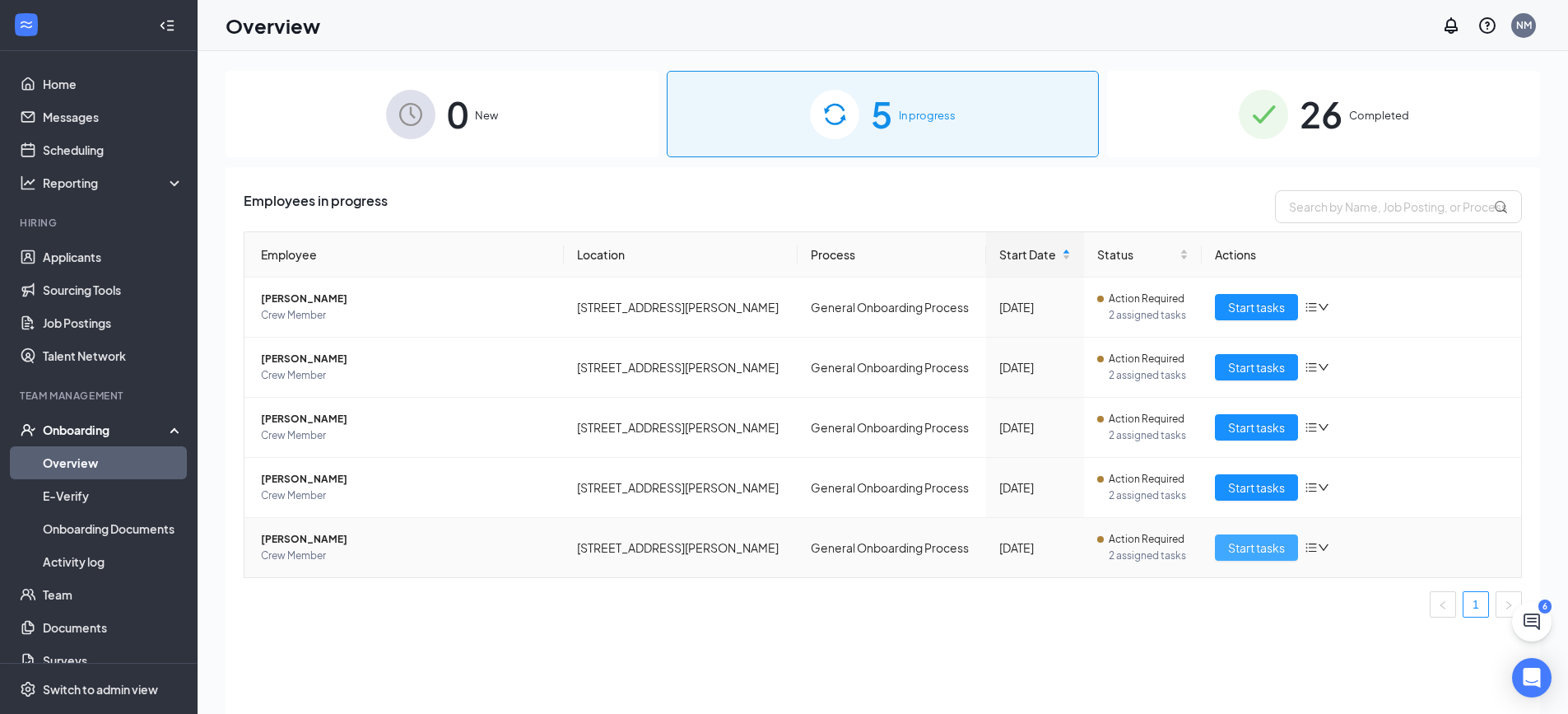
click at [1244, 543] on span "Start tasks" at bounding box center [1256, 547] width 57 height 19
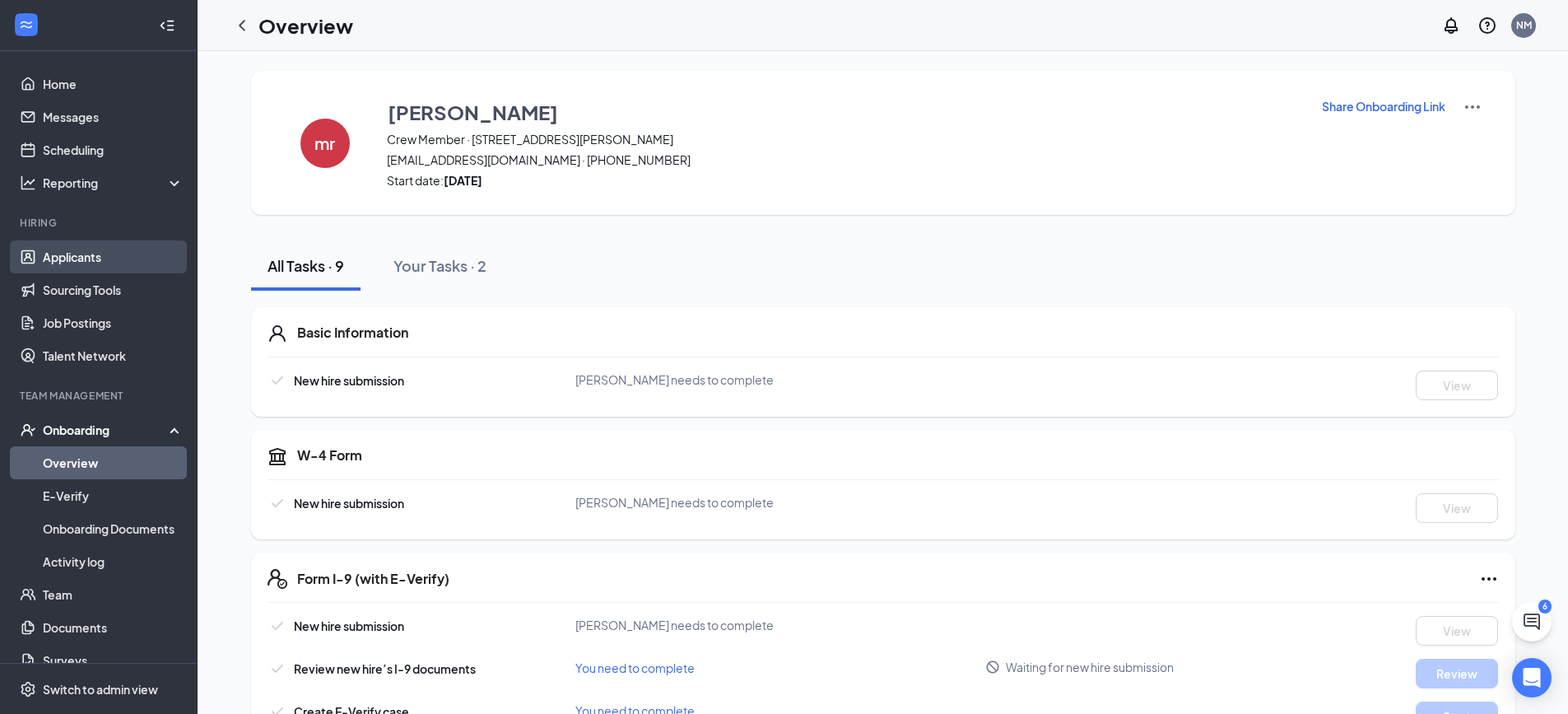
click at [95, 262] on link "Applicants" at bounding box center [112, 256] width 140 height 33
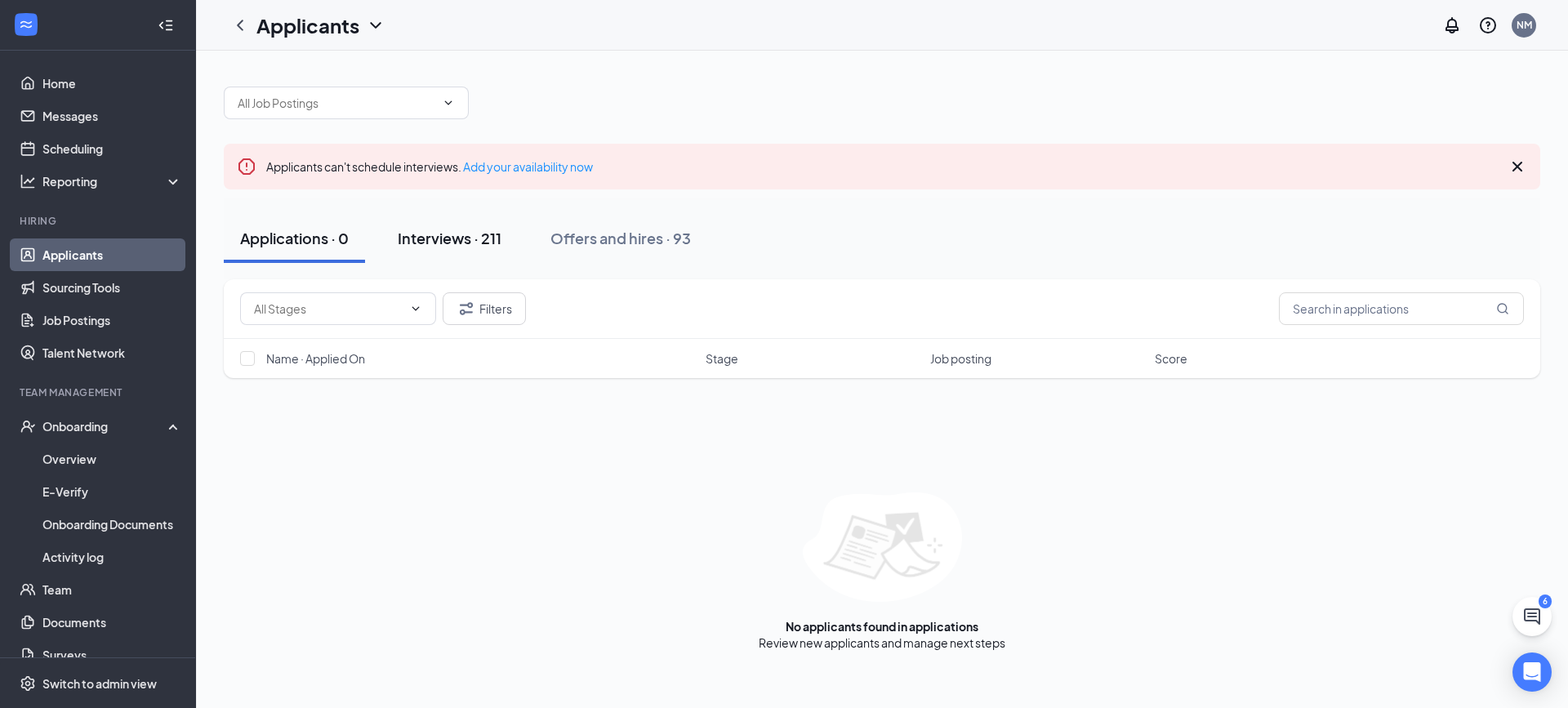
click at [420, 244] on div "Interviews · 211" at bounding box center [450, 237] width 103 height 20
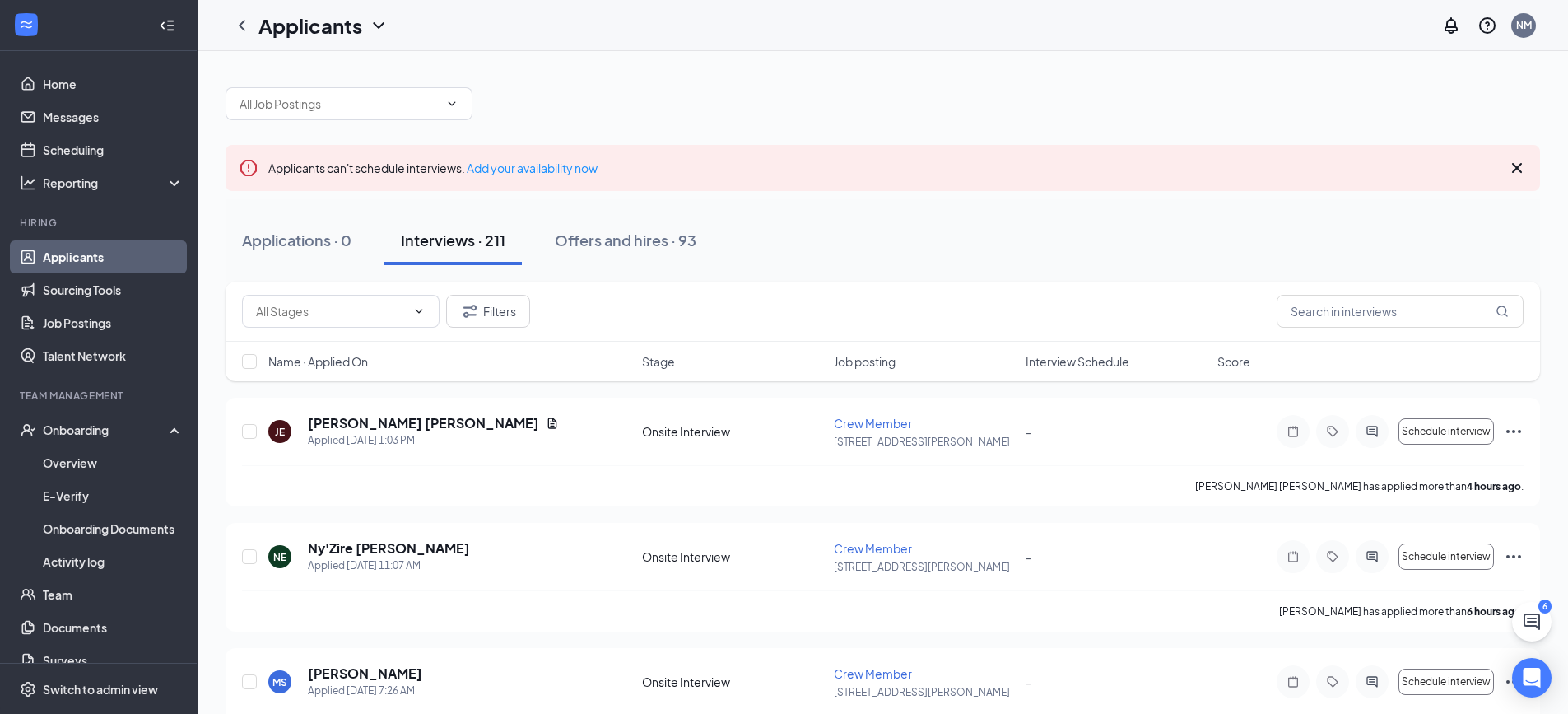
click at [372, 241] on div "Applications · 0 Interviews · 211 Offers and hires · 93" at bounding box center [882, 240] width 1314 height 49
click at [365, 243] on button "Applications · 0" at bounding box center [296, 240] width 142 height 49
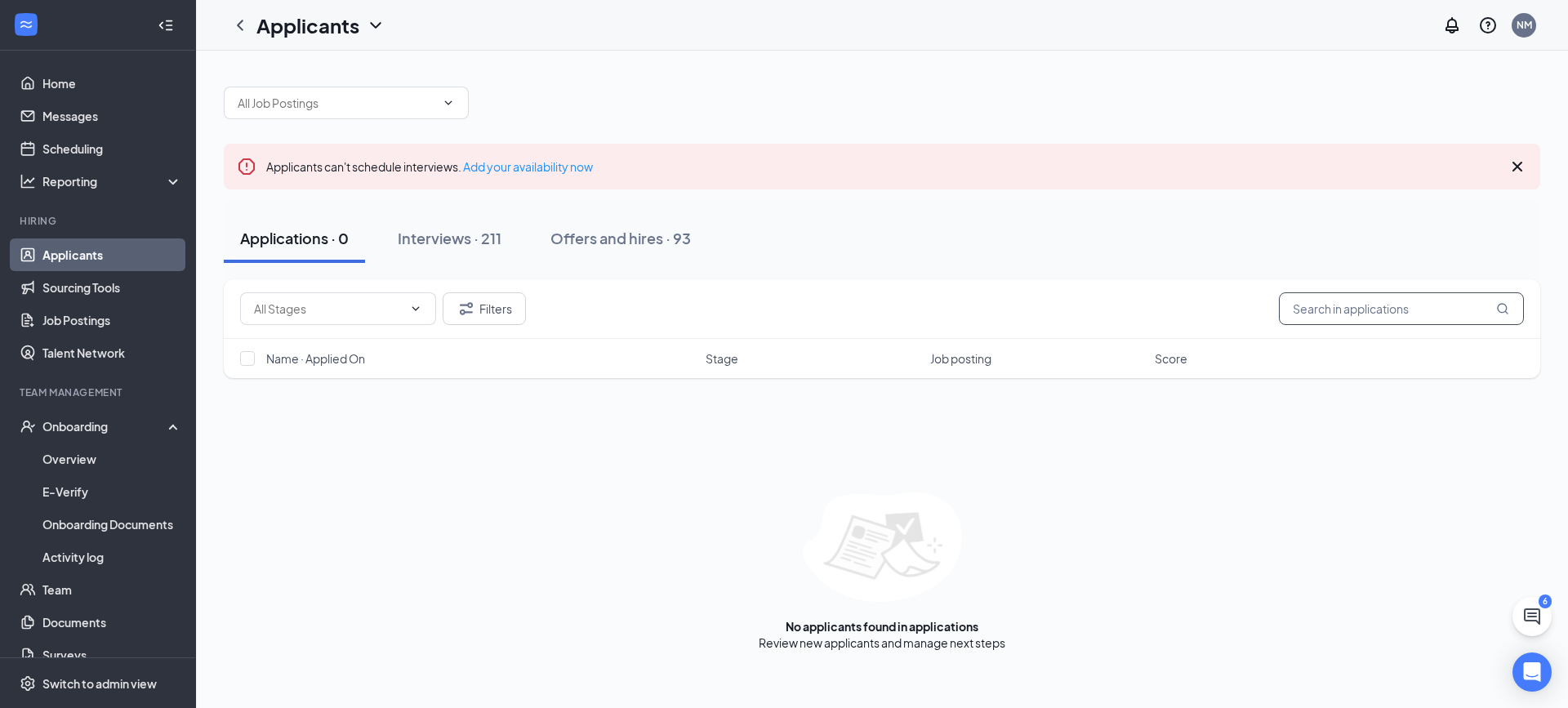
click at [1373, 301] on input "text" at bounding box center [1401, 308] width 245 height 32
type input "N"
type input "MATTIOX"
click at [509, 255] on button "Interviews · 0 / 211" at bounding box center [484, 238] width 160 height 49
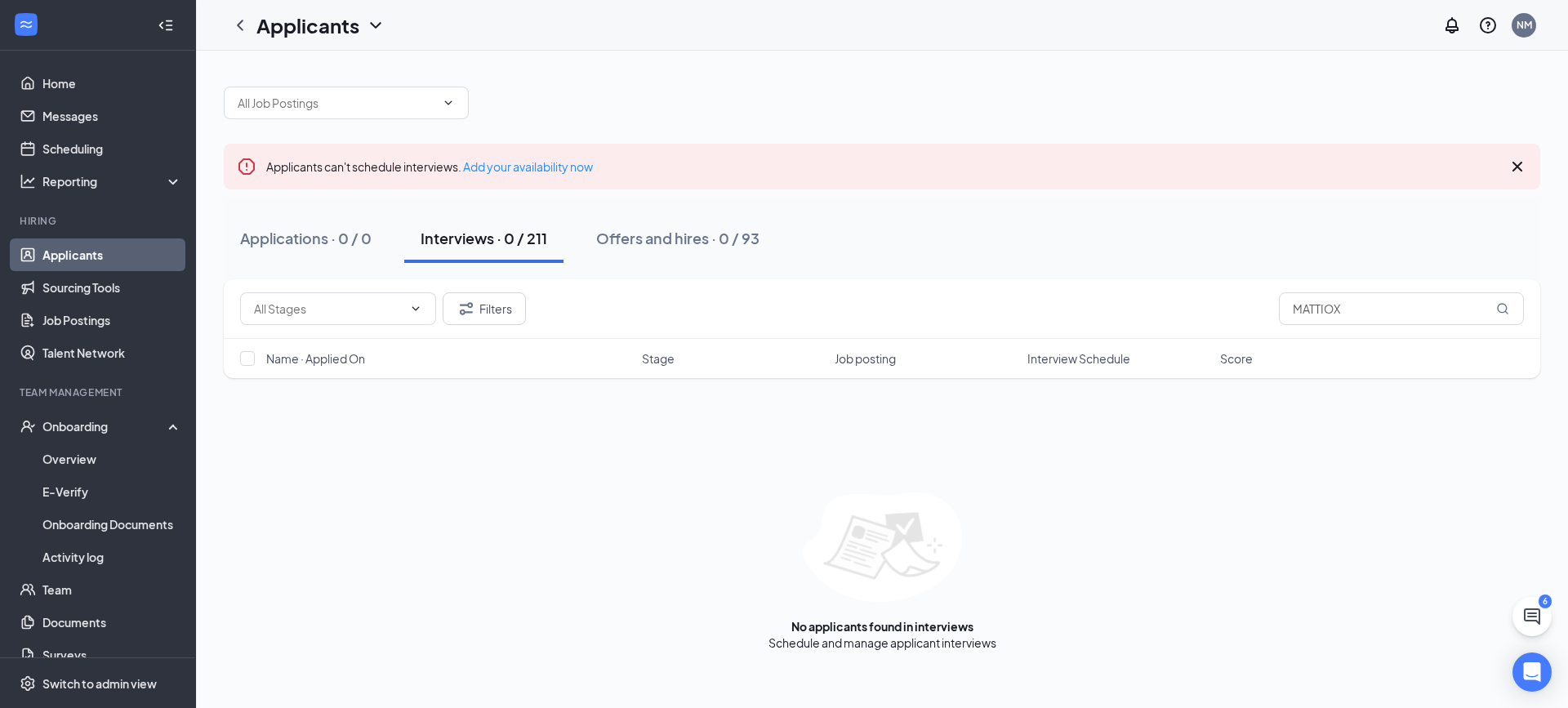
click at [91, 263] on link "Applicants" at bounding box center [111, 254] width 139 height 32
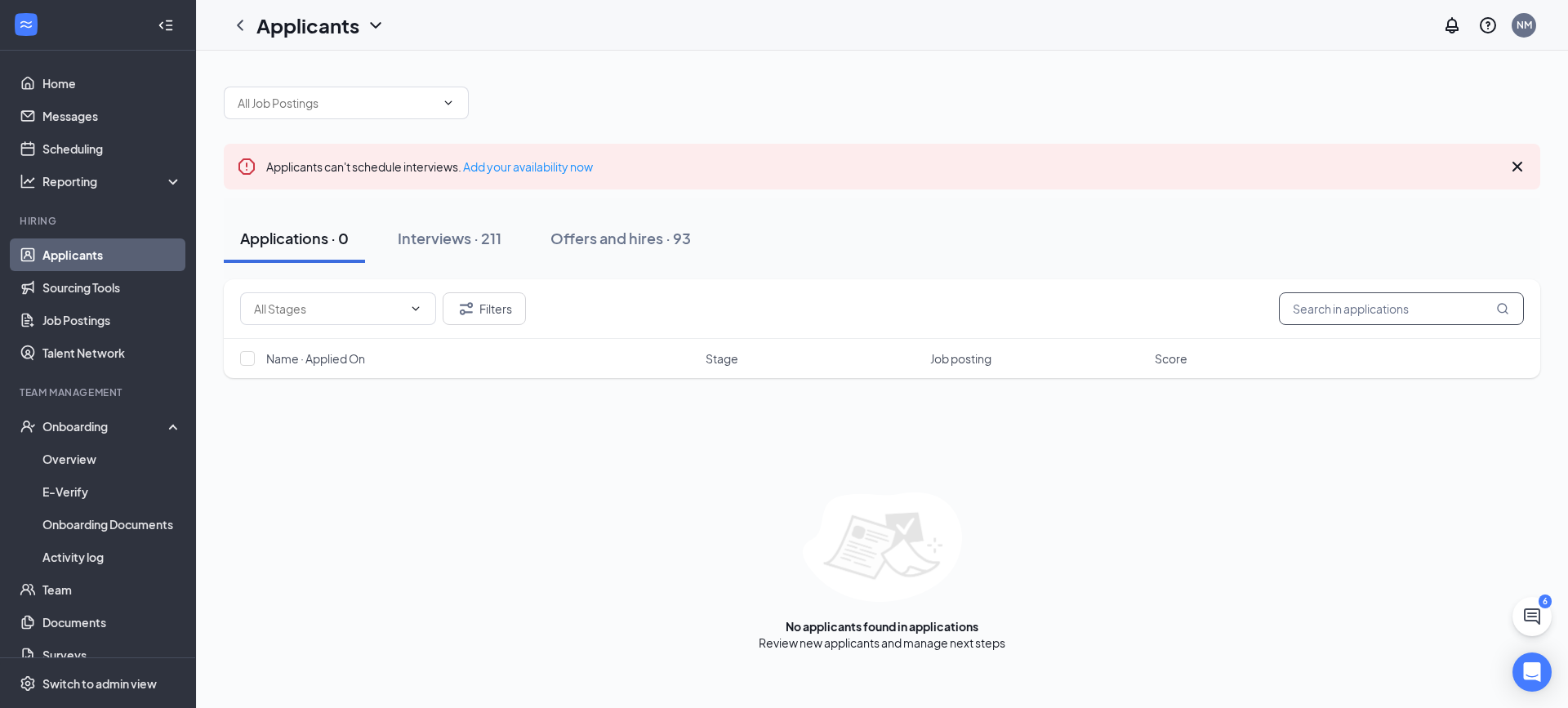
click at [1346, 307] on input "text" at bounding box center [1401, 308] width 245 height 32
type input "MATTOX"
click at [935, 648] on link "Interviews" at bounding box center [932, 642] width 55 height 15
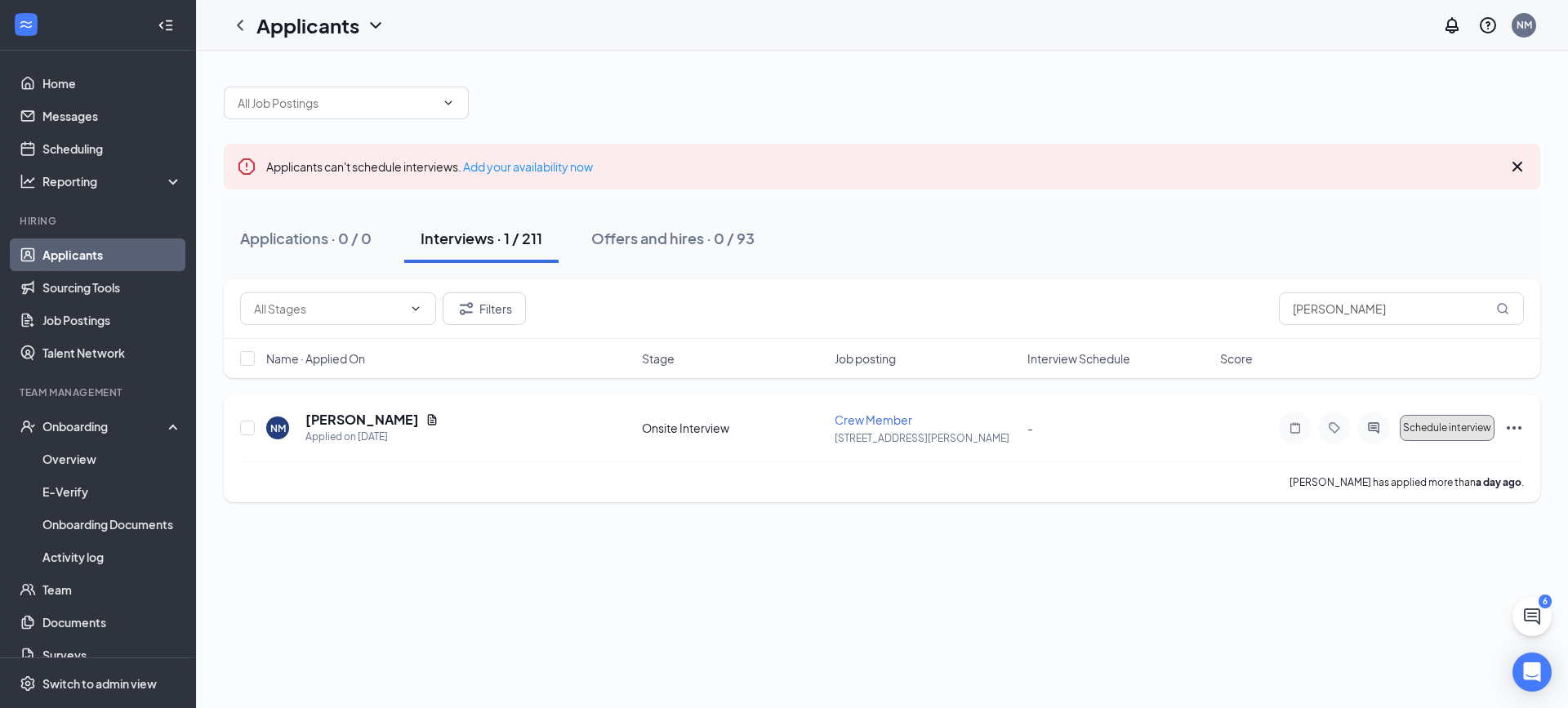
click at [1460, 434] on button "Schedule interview" at bounding box center [1447, 428] width 95 height 26
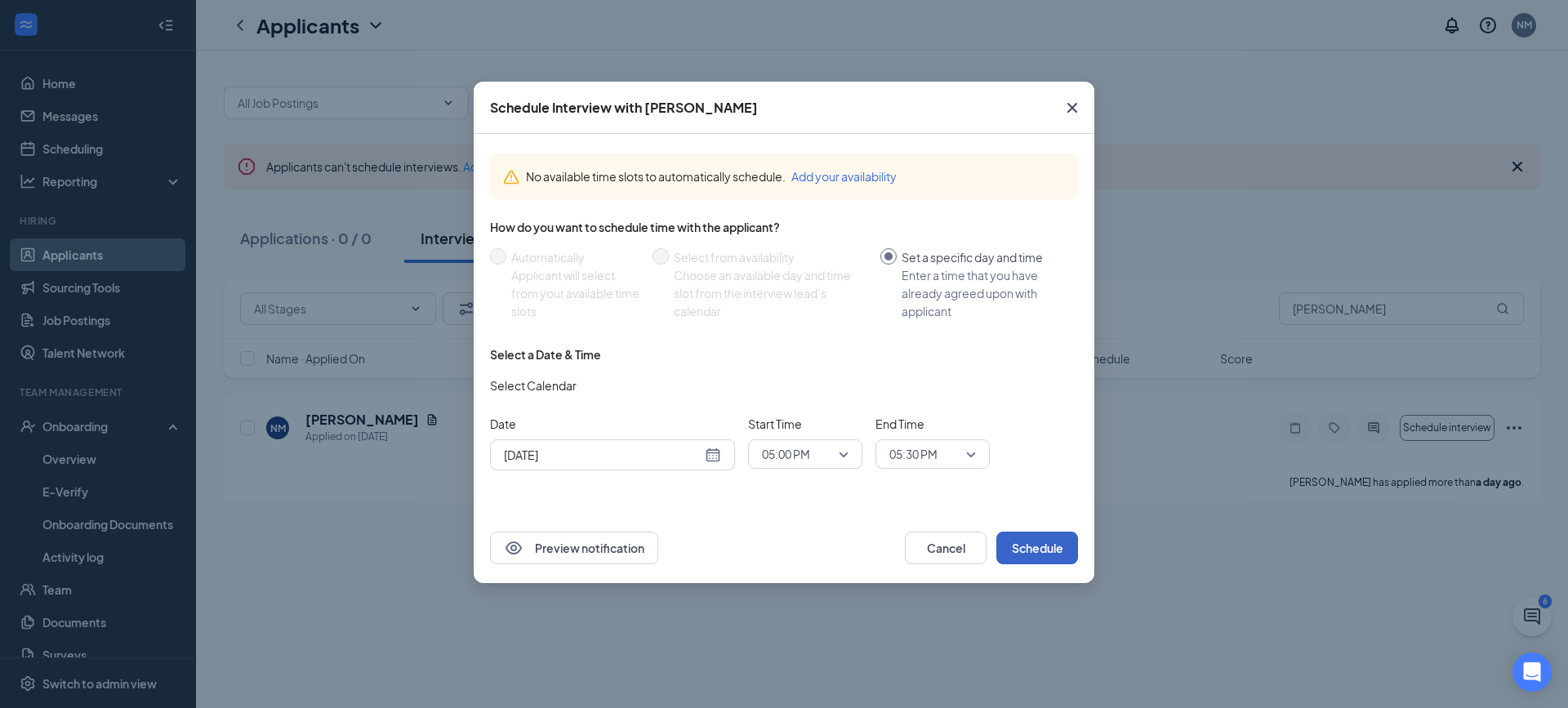
click at [1049, 549] on button "Schedule" at bounding box center [1037, 548] width 82 height 32
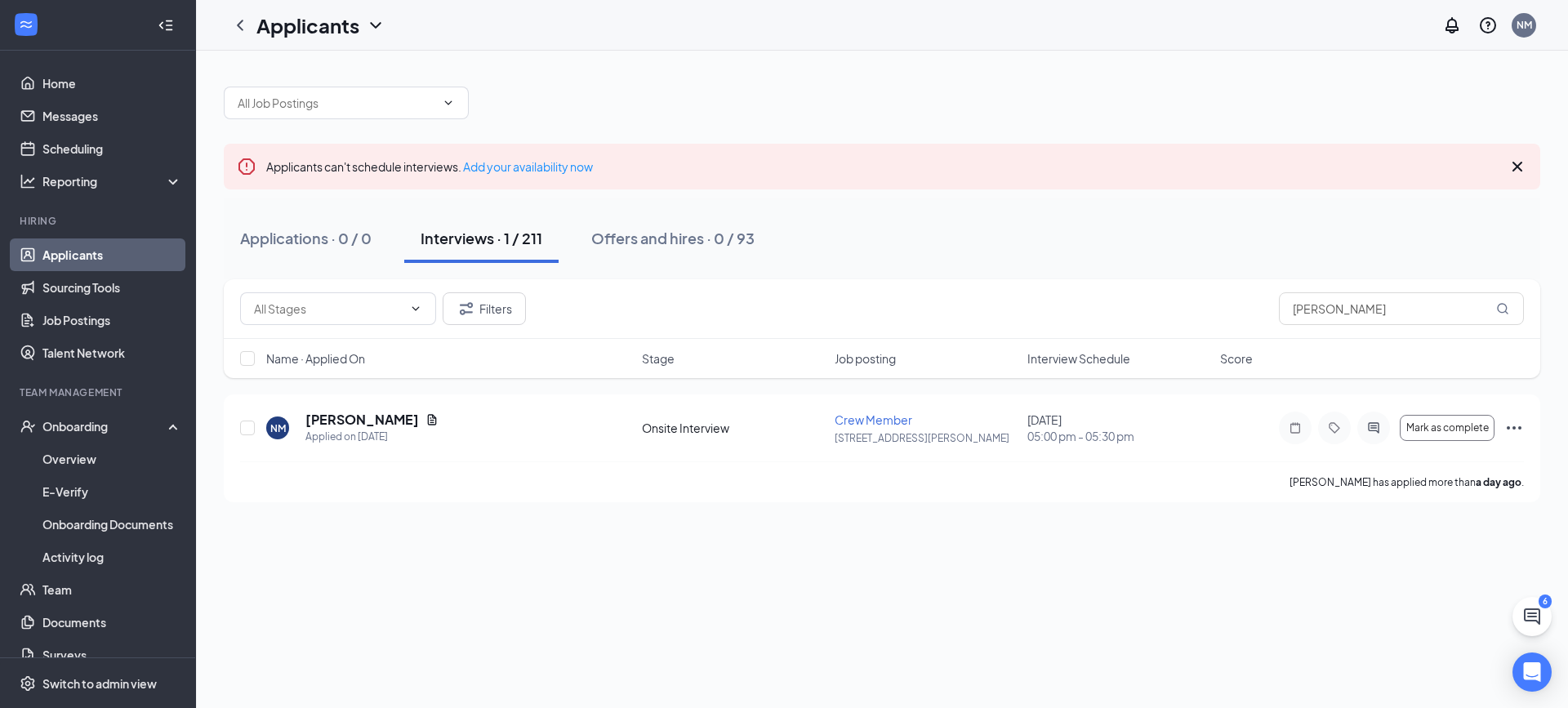
click at [494, 237] on div "Interviews · 1 / 211" at bounding box center [481, 237] width 122 height 20
click at [1431, 429] on span "Mark as complete" at bounding box center [1448, 428] width 82 height 11
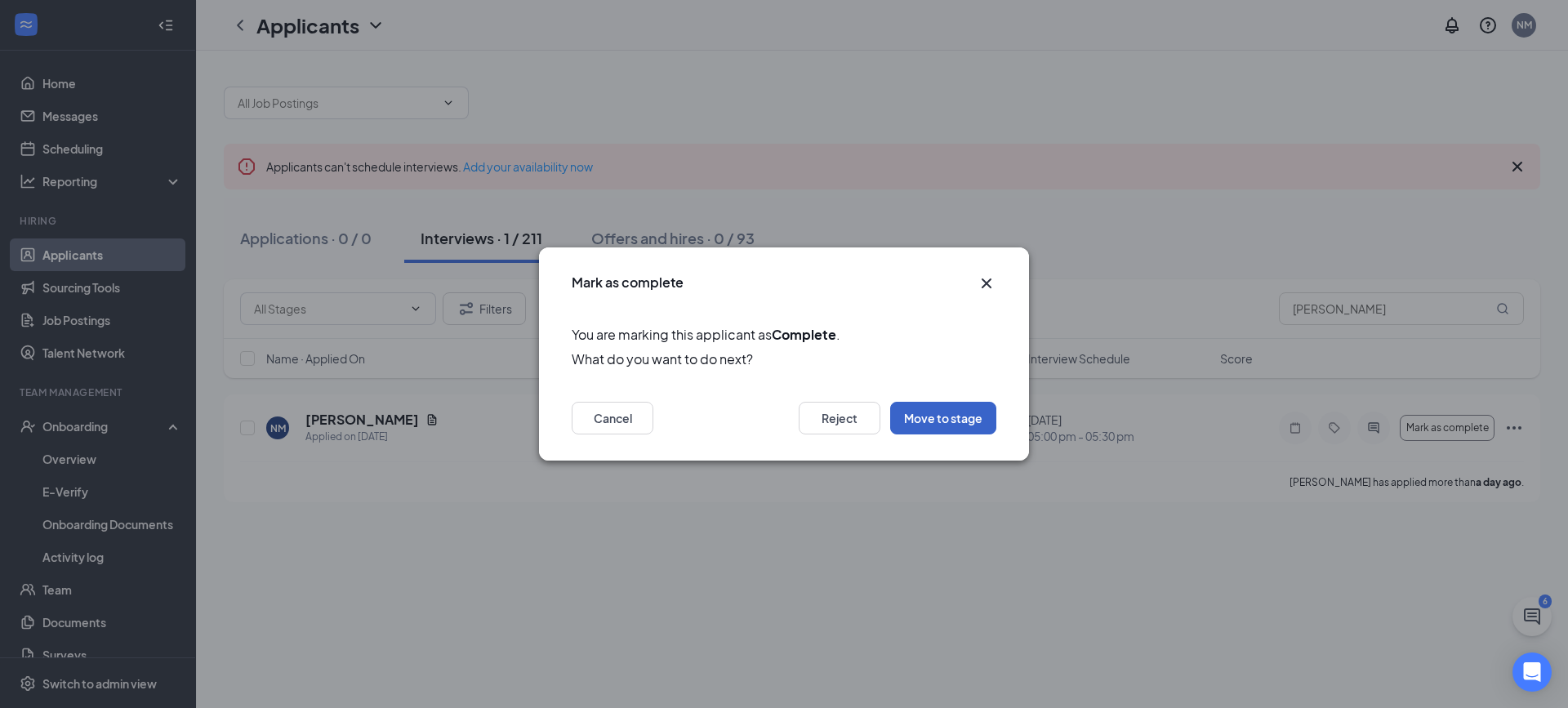
click at [940, 427] on button "Move to stage" at bounding box center [943, 417] width 106 height 32
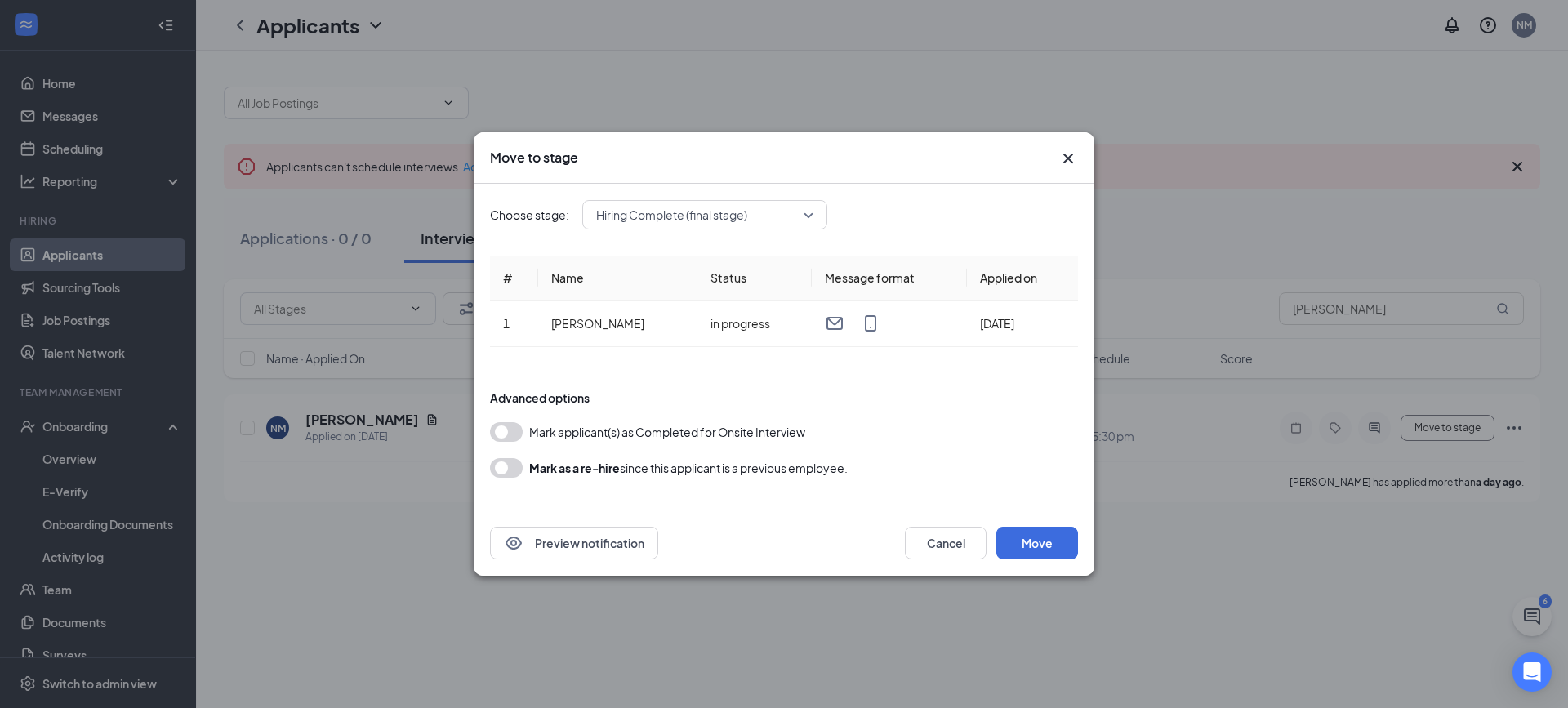
click at [517, 428] on button "button" at bounding box center [506, 432] width 32 height 19
click at [1011, 534] on button "Move" at bounding box center [1037, 542] width 82 height 32
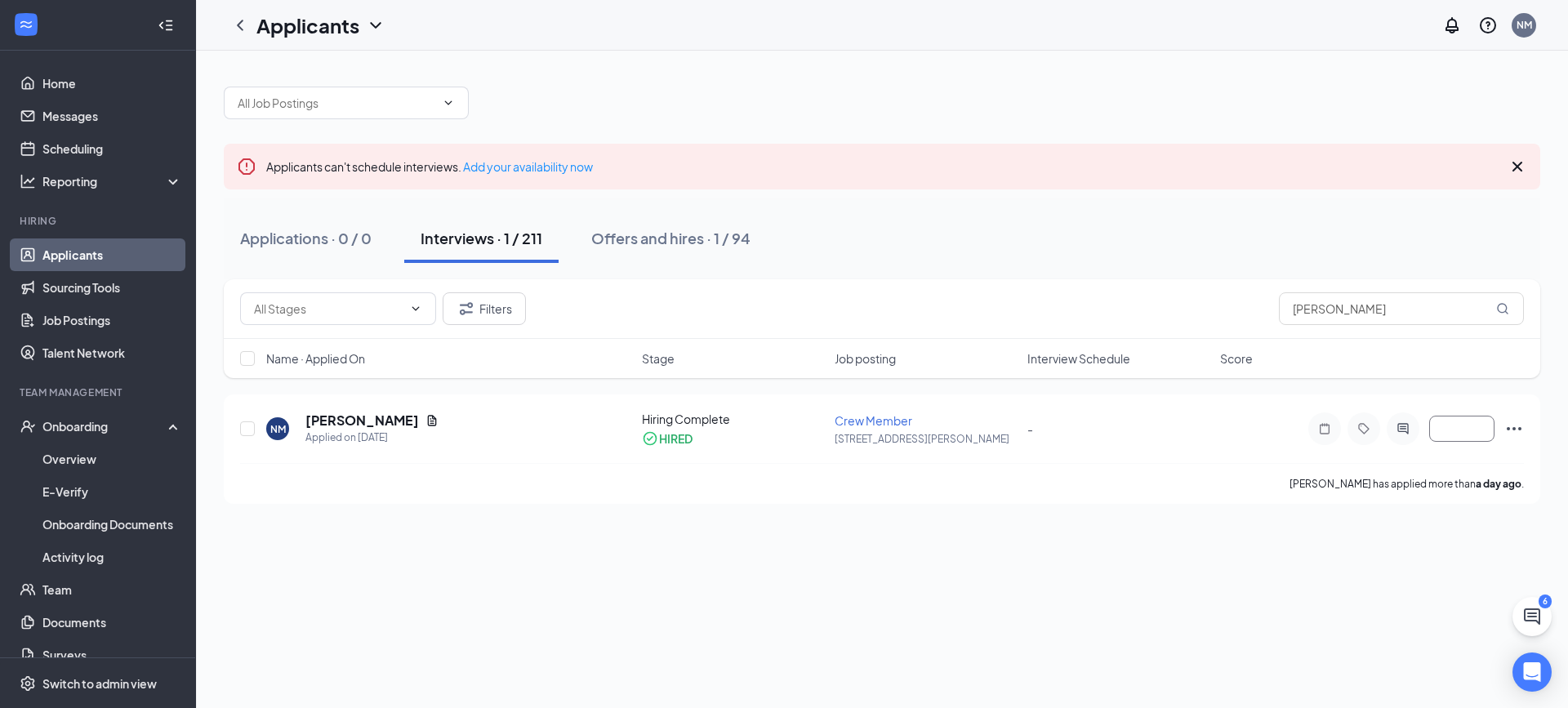
click at [114, 258] on link "Applicants" at bounding box center [111, 254] width 139 height 32
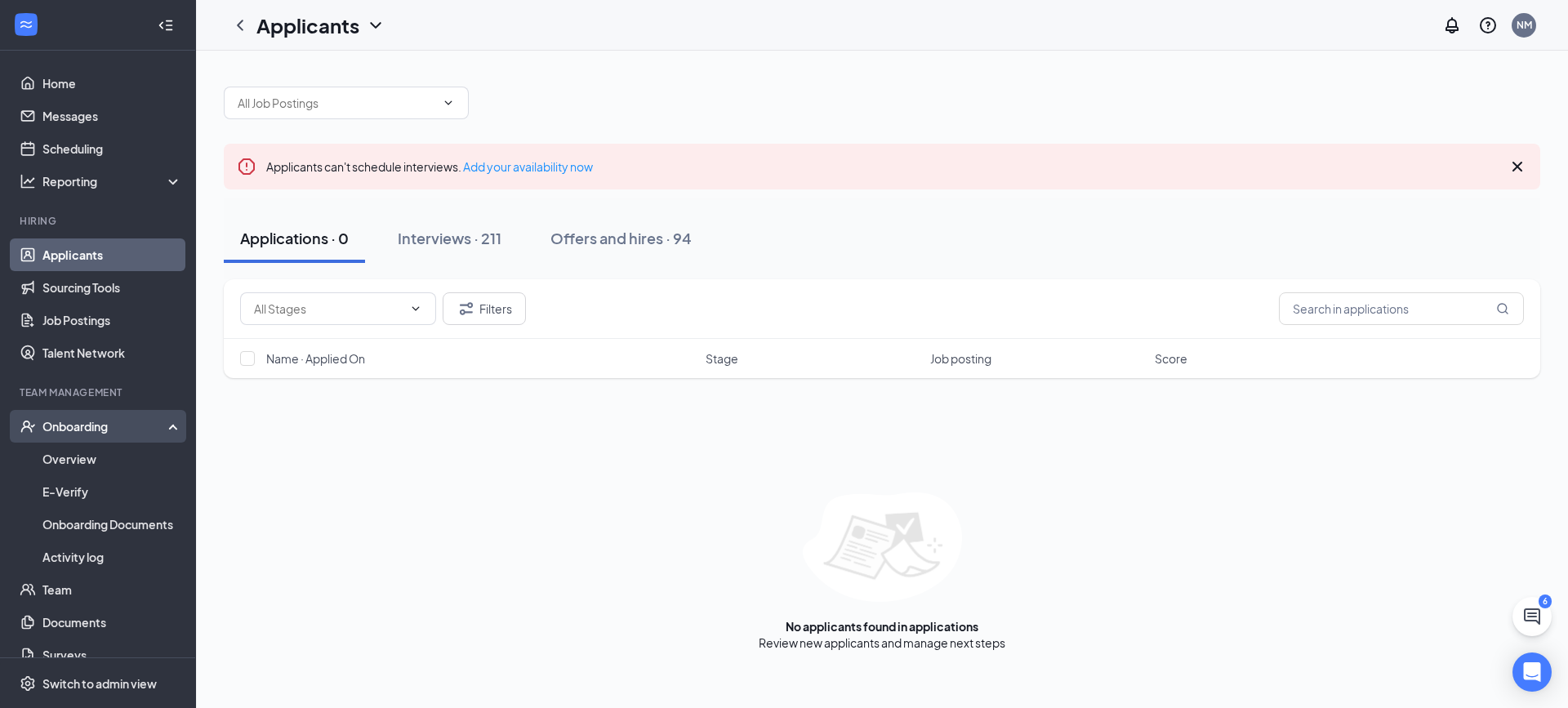
click at [54, 417] on div "Onboarding" at bounding box center [98, 426] width 196 height 32
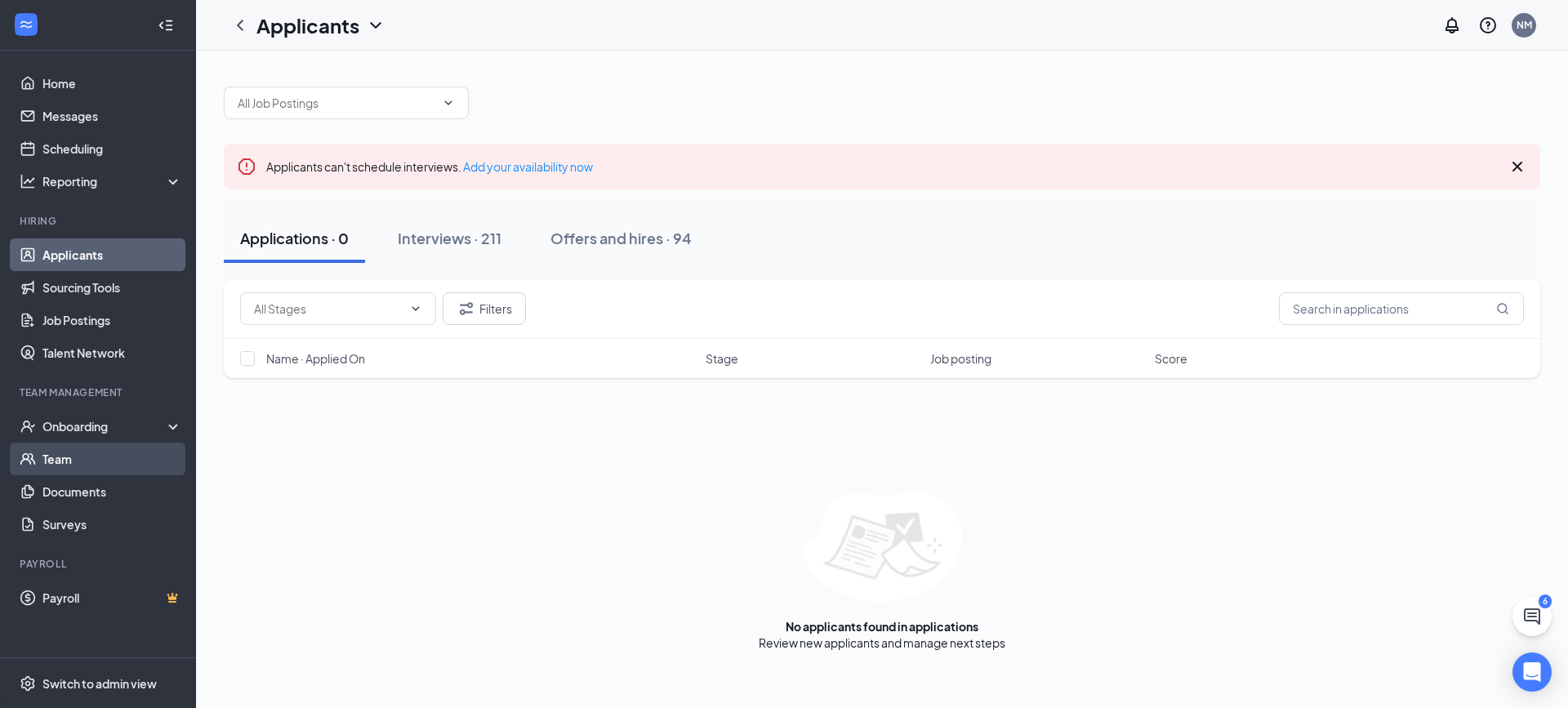
click at [71, 445] on link "Team" at bounding box center [111, 458] width 139 height 32
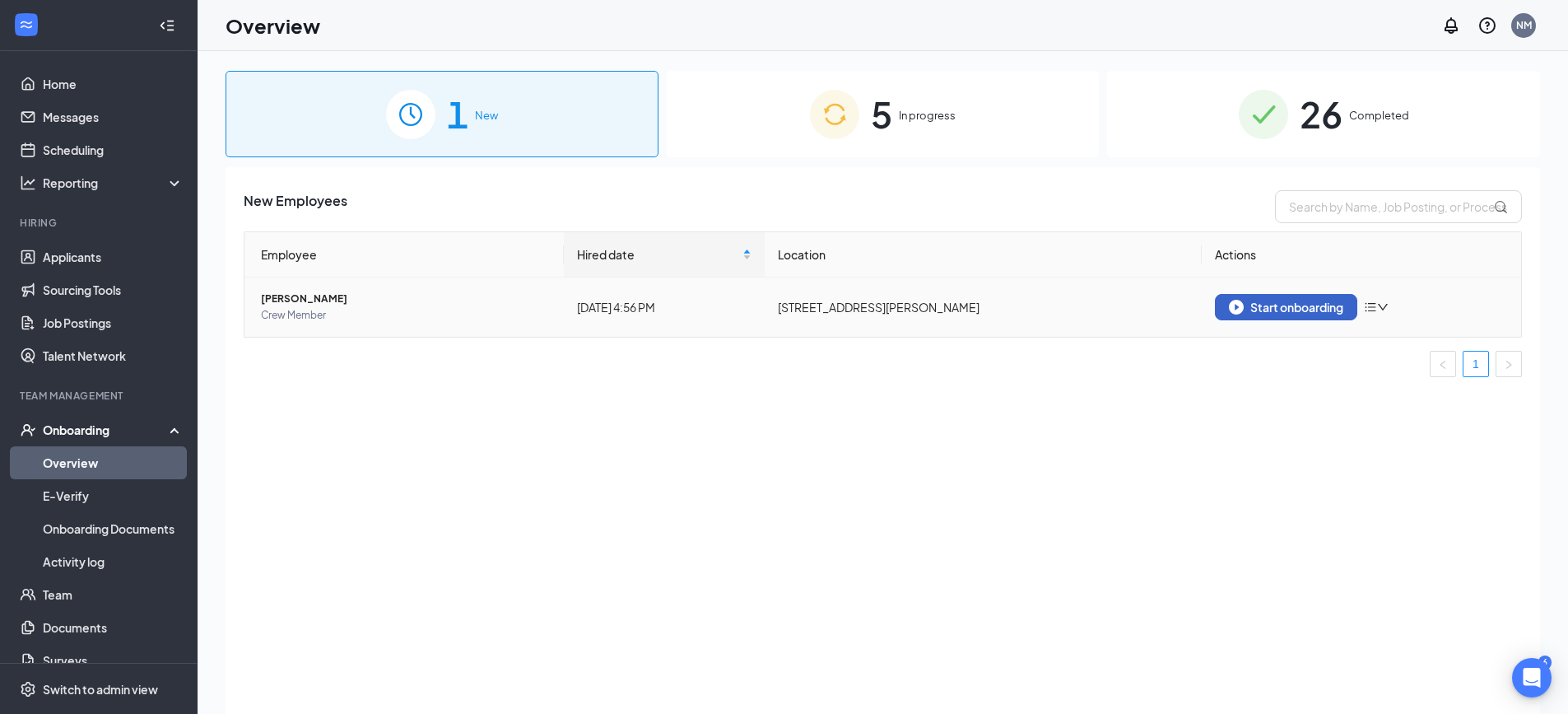
click at [1257, 305] on div "Start onboarding" at bounding box center [1286, 307] width 115 height 15
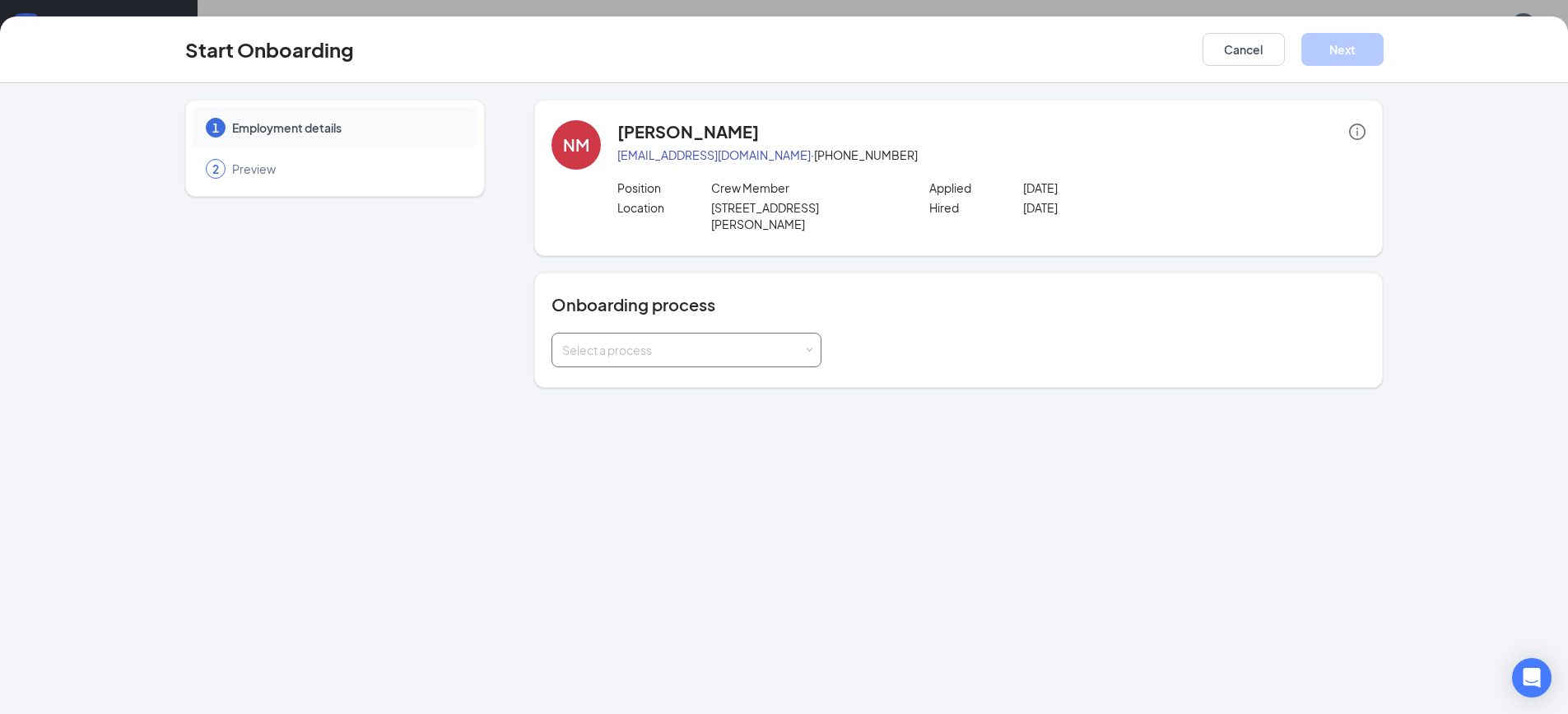
click at [793, 344] on div "Select a process" at bounding box center [686, 349] width 248 height 33
click at [668, 368] on span "General Onboarding Process" at bounding box center [637, 368] width 158 height 15
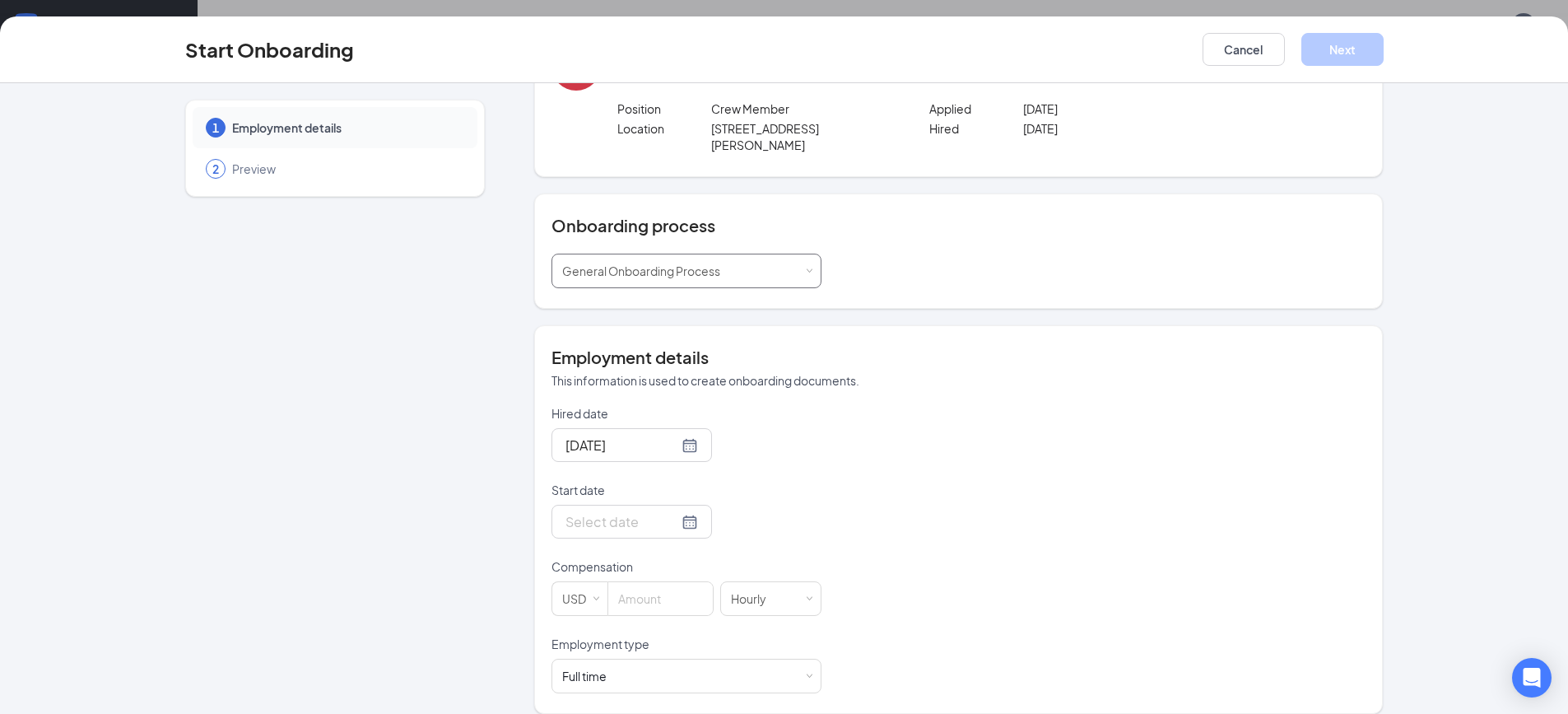
scroll to position [74, 0]
click at [651, 595] on input at bounding box center [661, 598] width 104 height 33
click at [684, 585] on input "10.50" at bounding box center [661, 598] width 104 height 33
click at [635, 517] on div at bounding box center [632, 521] width 161 height 34
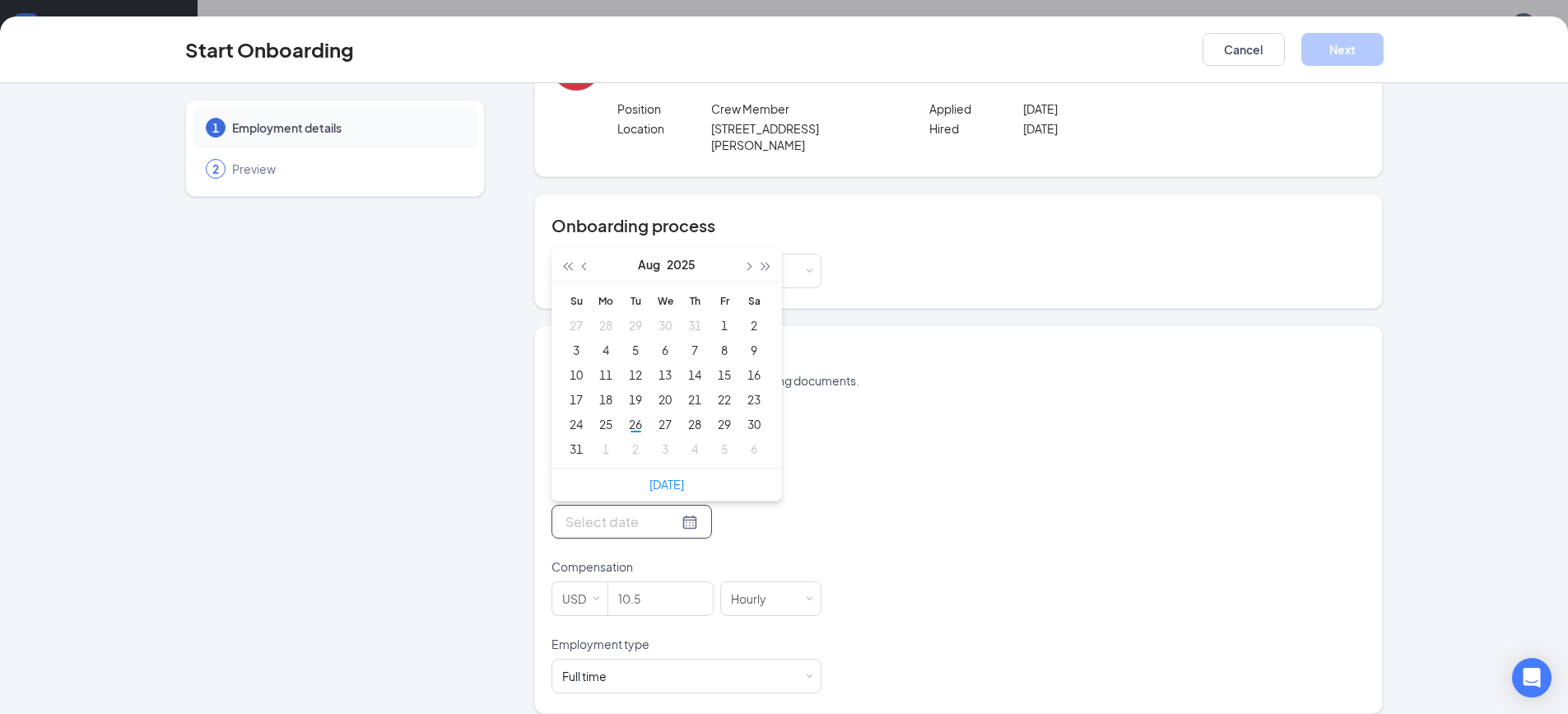
click at [1112, 577] on div "Hired date Aug 26, 2025 Start date Aug 2025 Su Mo Tu We Th Fr Sa 27 28 29 30 31…" at bounding box center [958, 549] width 814 height 288
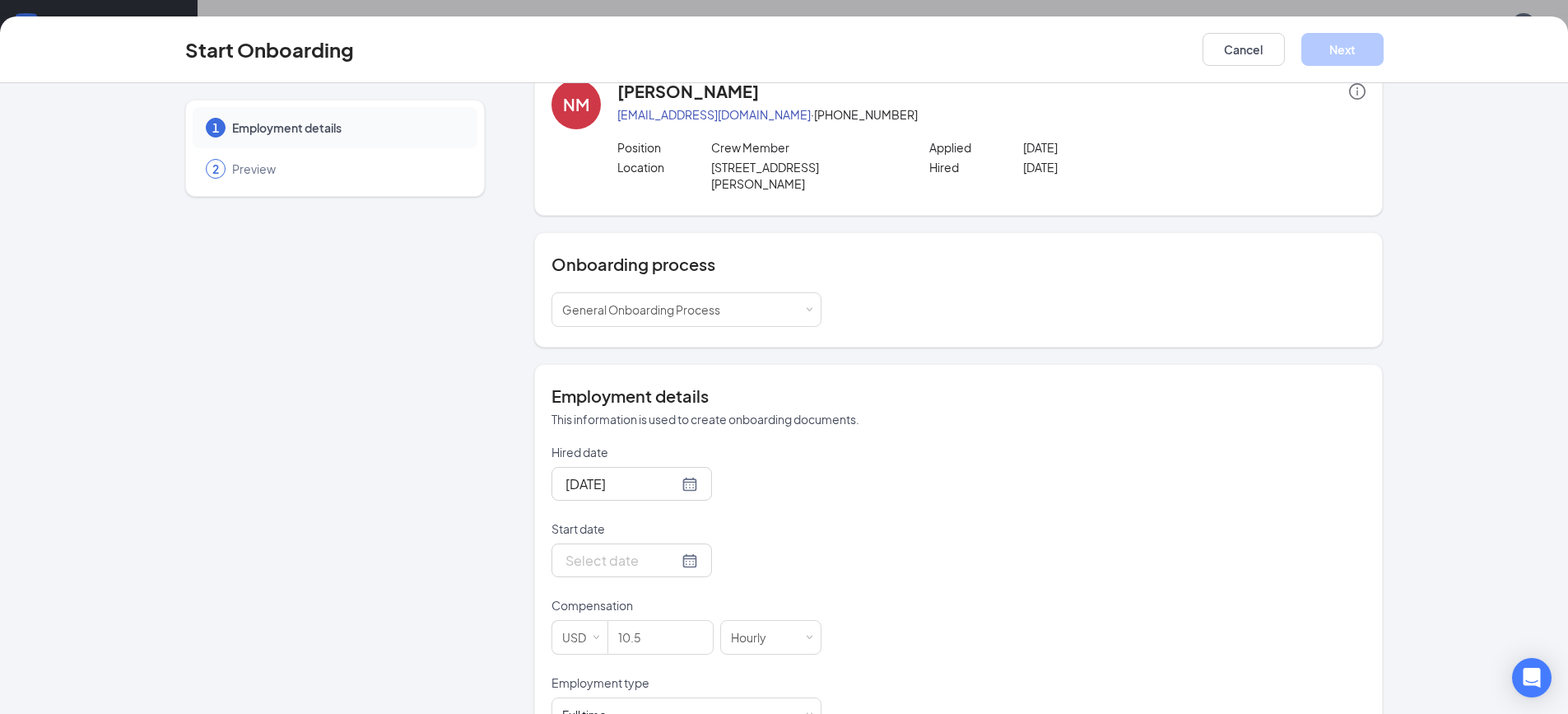
scroll to position [79, 0]
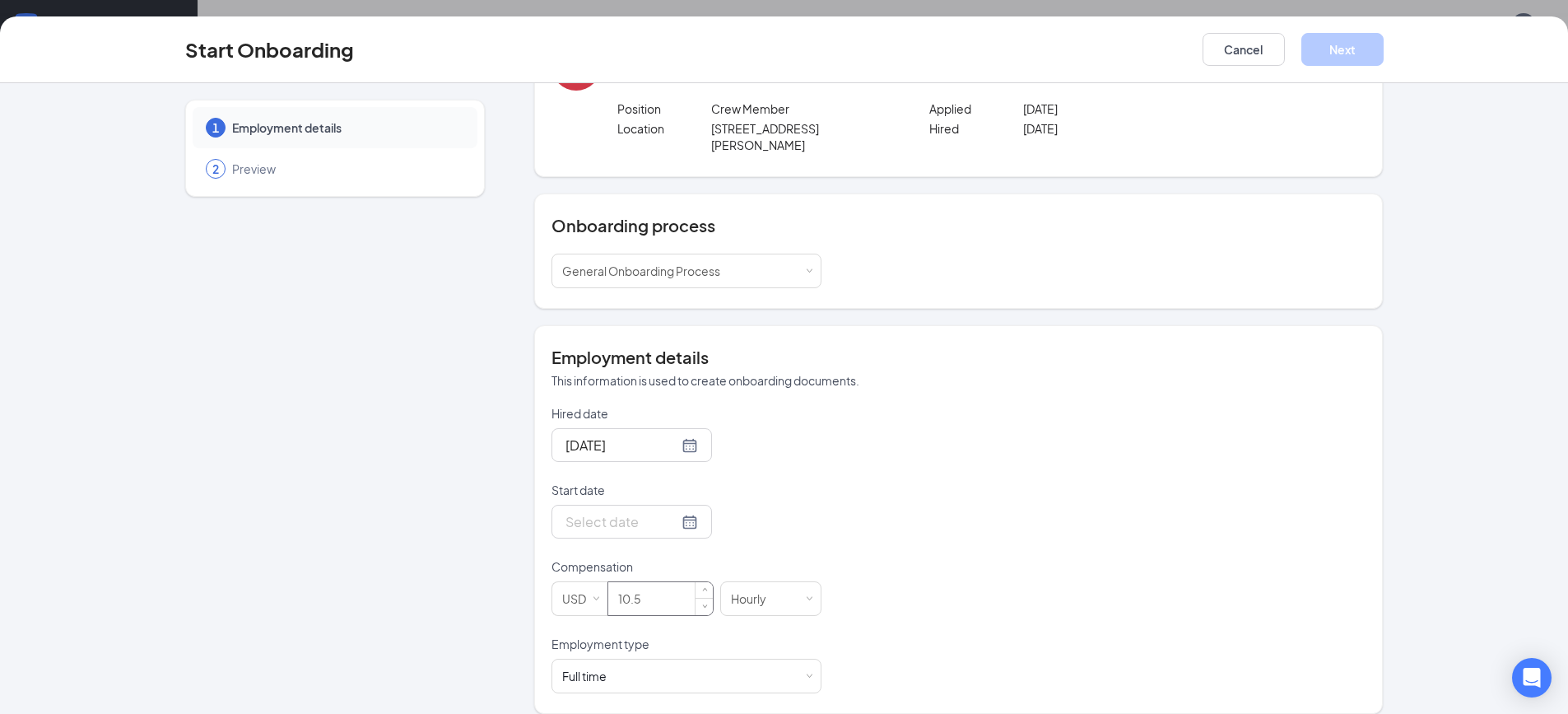
click at [638, 582] on input "10.5" at bounding box center [661, 598] width 104 height 33
type input "10.5"
click at [626, 512] on input "Start date" at bounding box center [622, 521] width 113 height 20
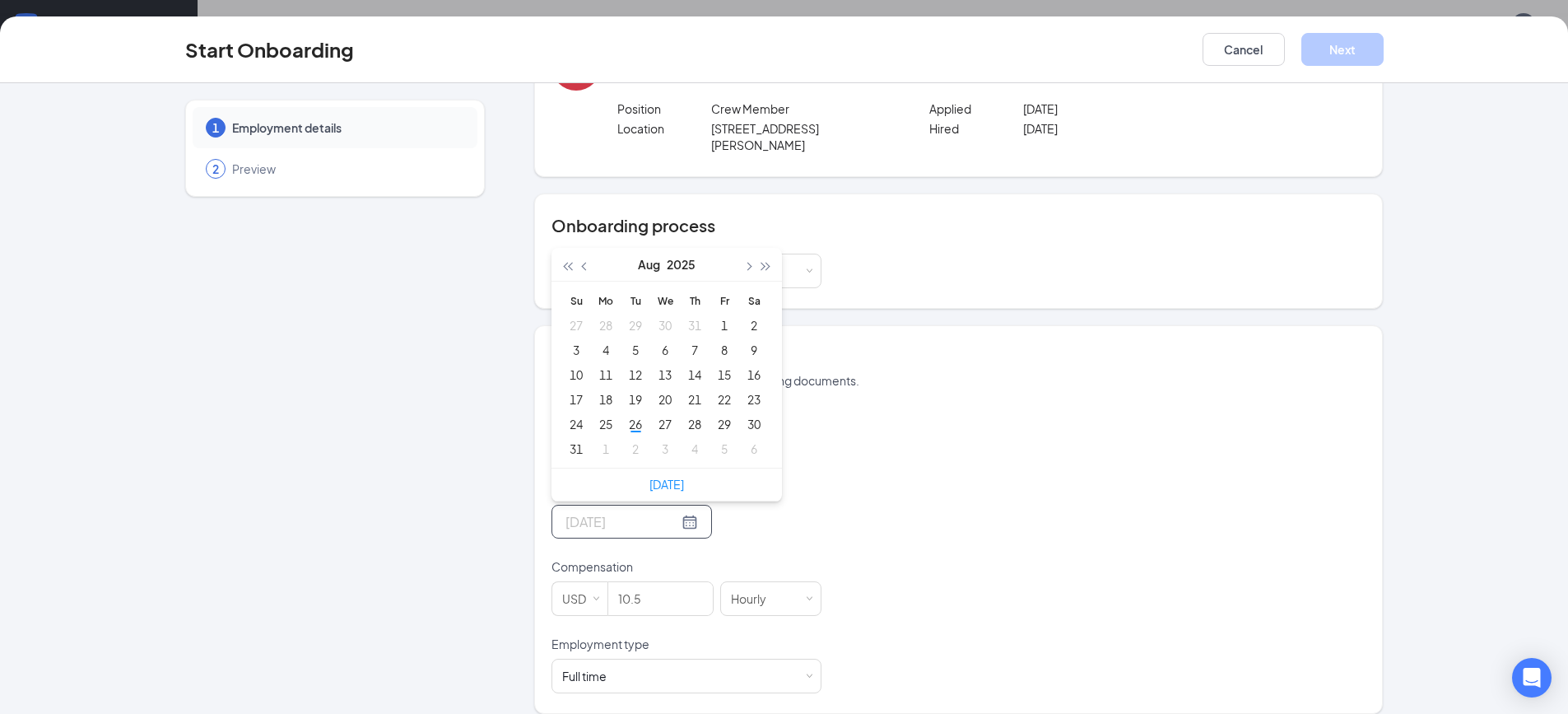
type input "Aug 31, 2025"
click at [551, 437] on div "Su Mo Tu We Th Fr Sa 27 28 29 30 31 1 2 3 4 5 6 7 8 9 10 11 12 13 14 15 16 17 1…" at bounding box center [666, 375] width 231 height 186
type input "Aug 31, 2025"
click at [566, 439] on div "31" at bounding box center [576, 449] width 19 height 19
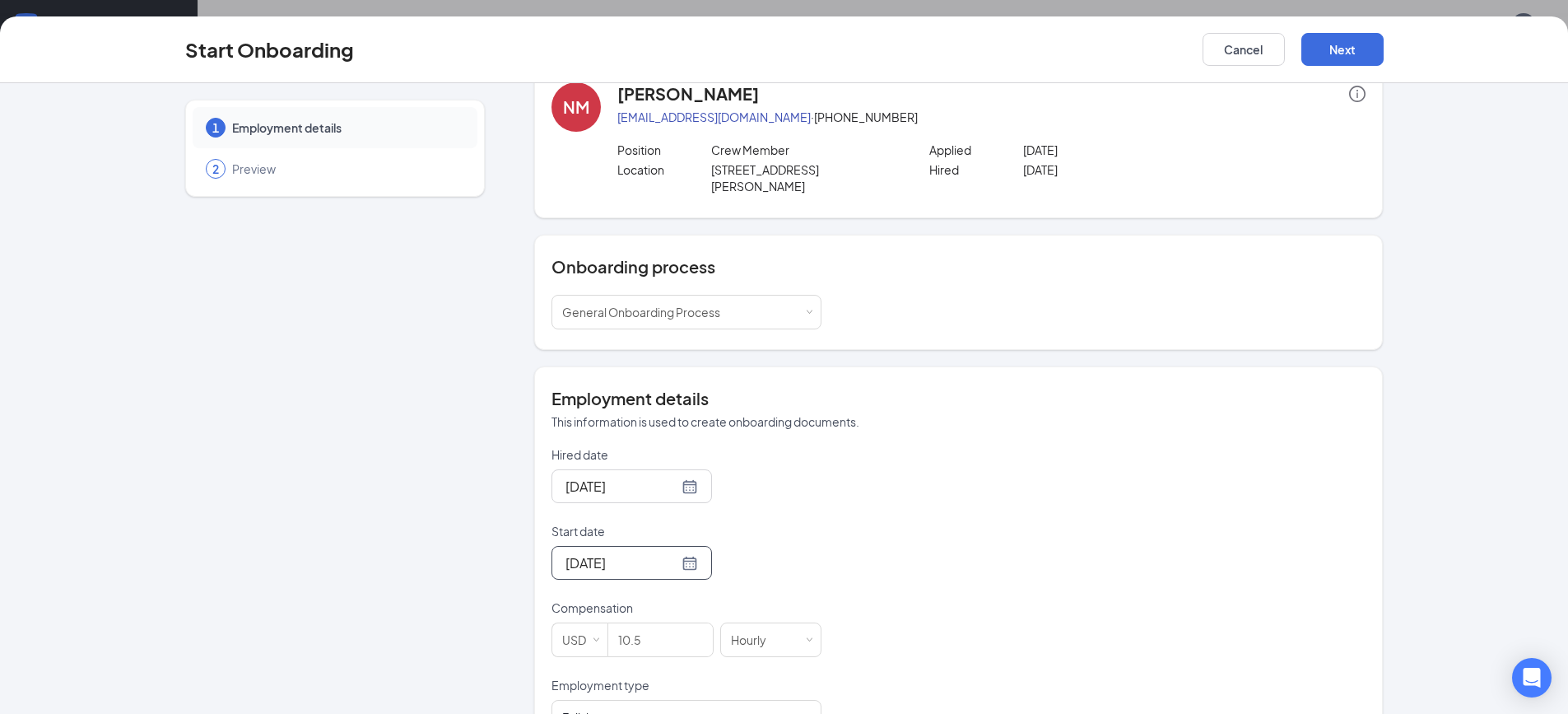
scroll to position [0, 0]
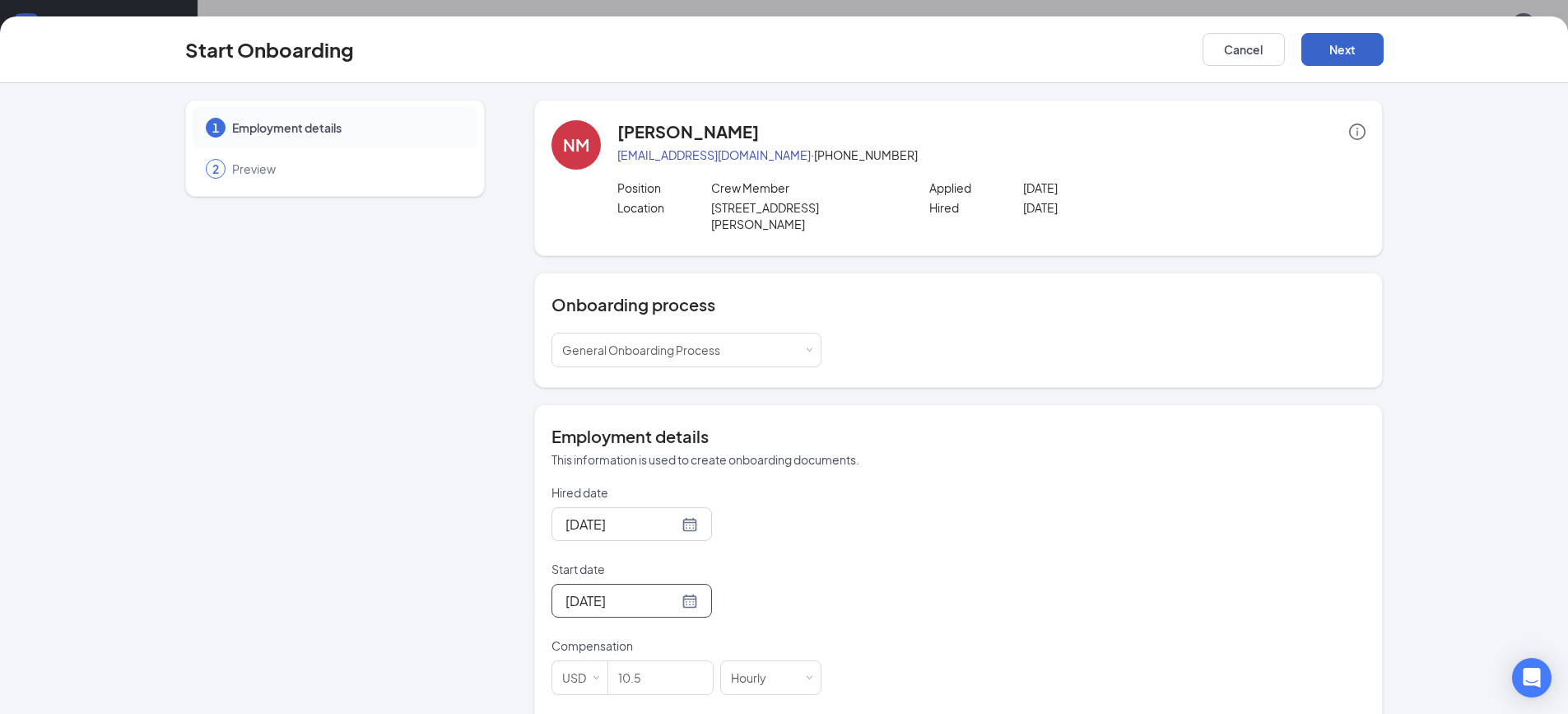
click at [1357, 65] on button "Next" at bounding box center [1342, 49] width 82 height 33
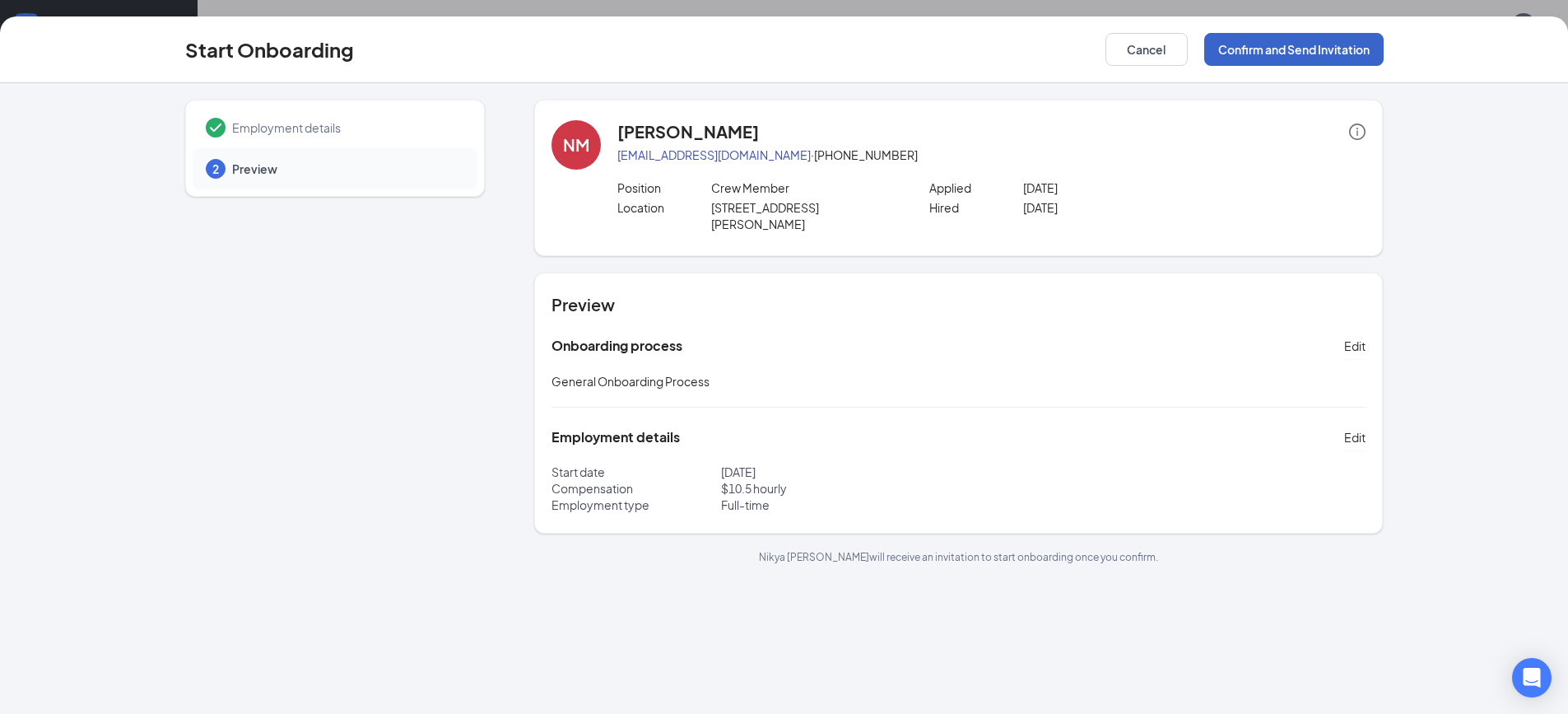
click at [1313, 39] on button "Confirm and Send Invitation" at bounding box center [1293, 49] width 179 height 33
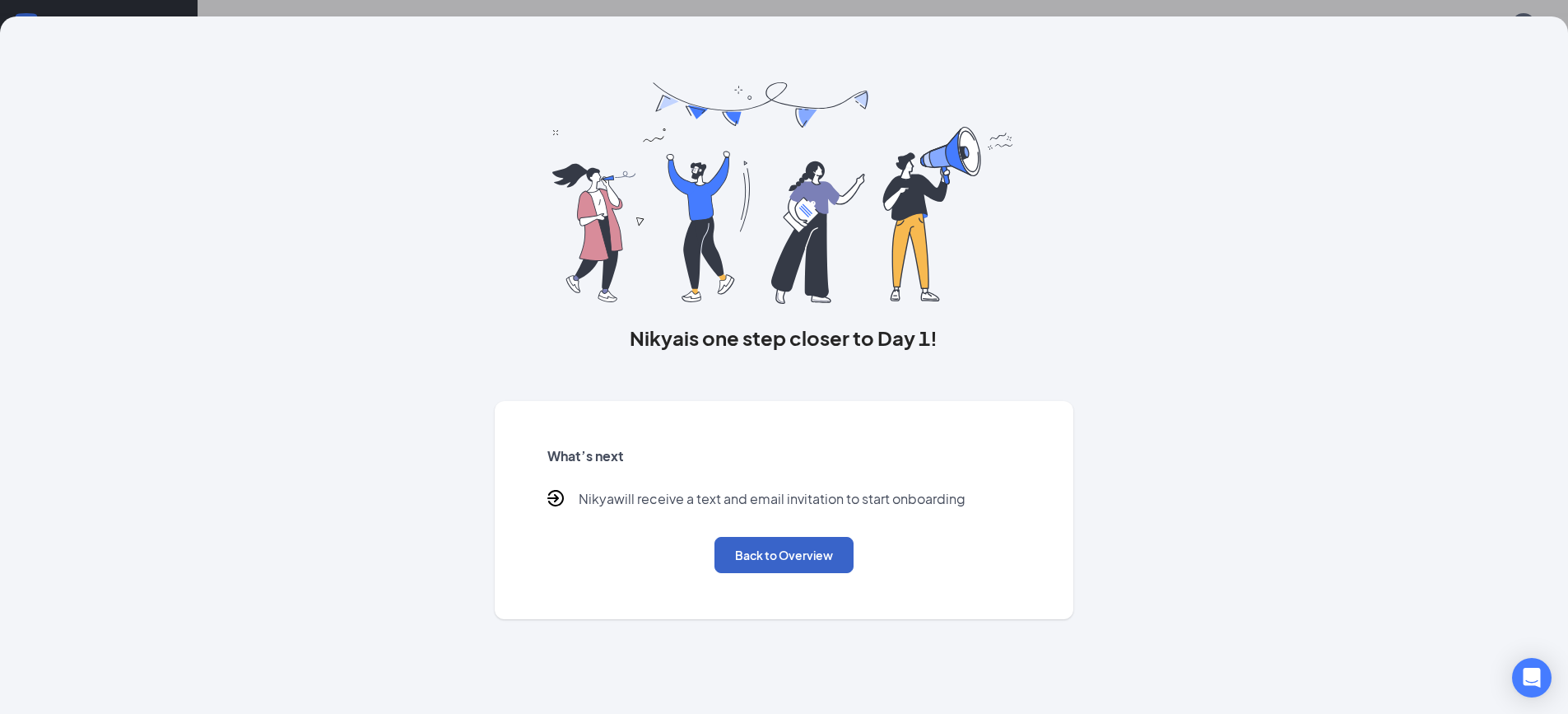
click at [746, 557] on button "Back to Overview" at bounding box center [784, 555] width 139 height 36
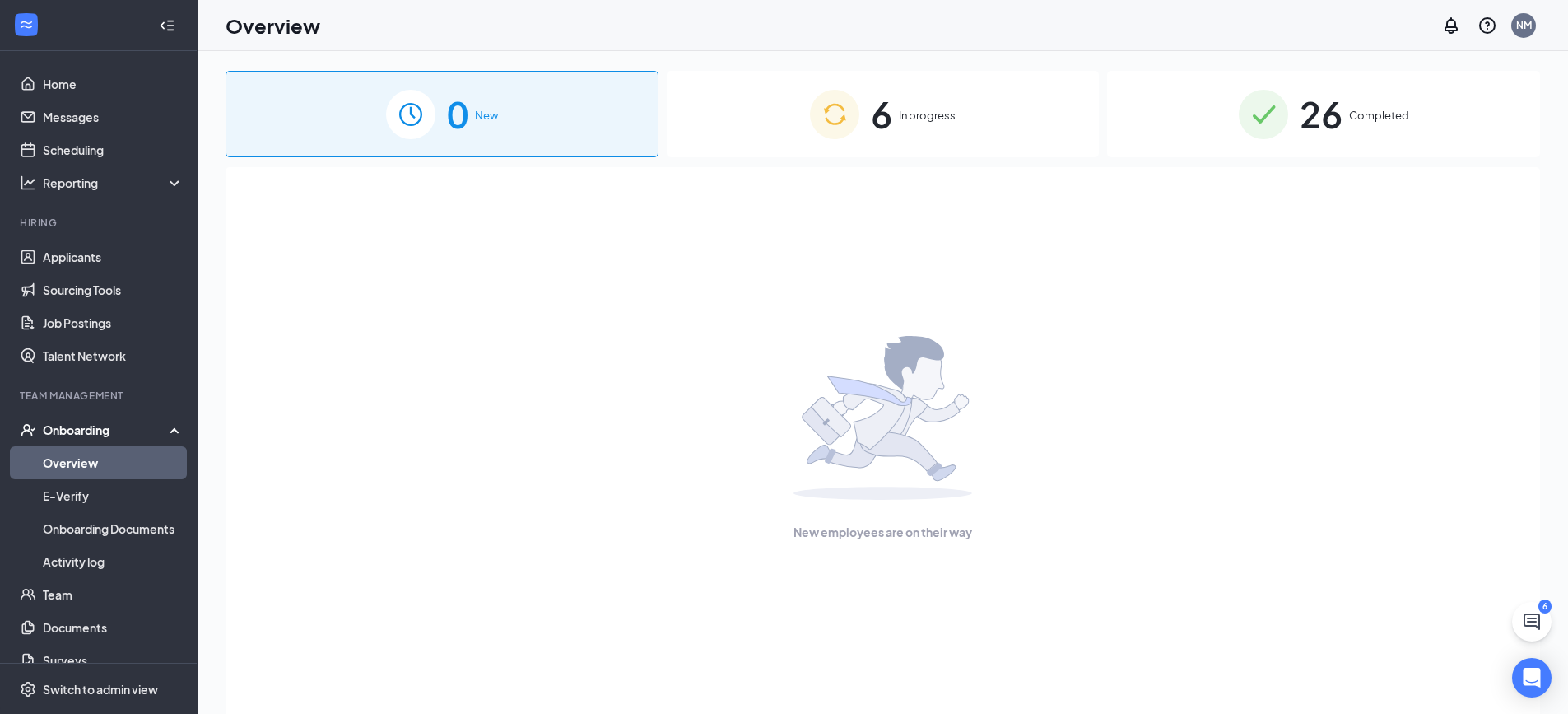
click at [1281, 112] on img at bounding box center [1263, 115] width 49 height 49
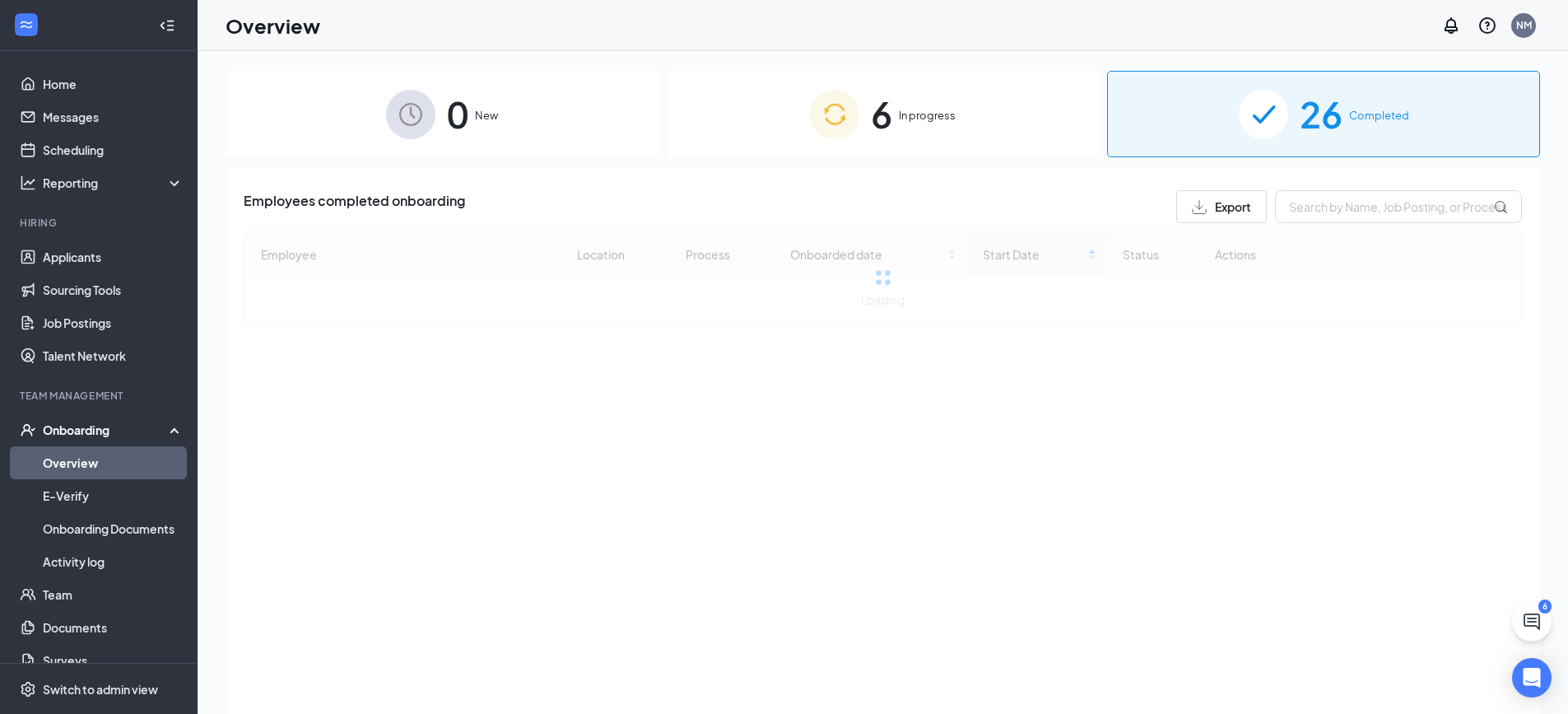
click at [849, 104] on img at bounding box center [835, 115] width 49 height 49
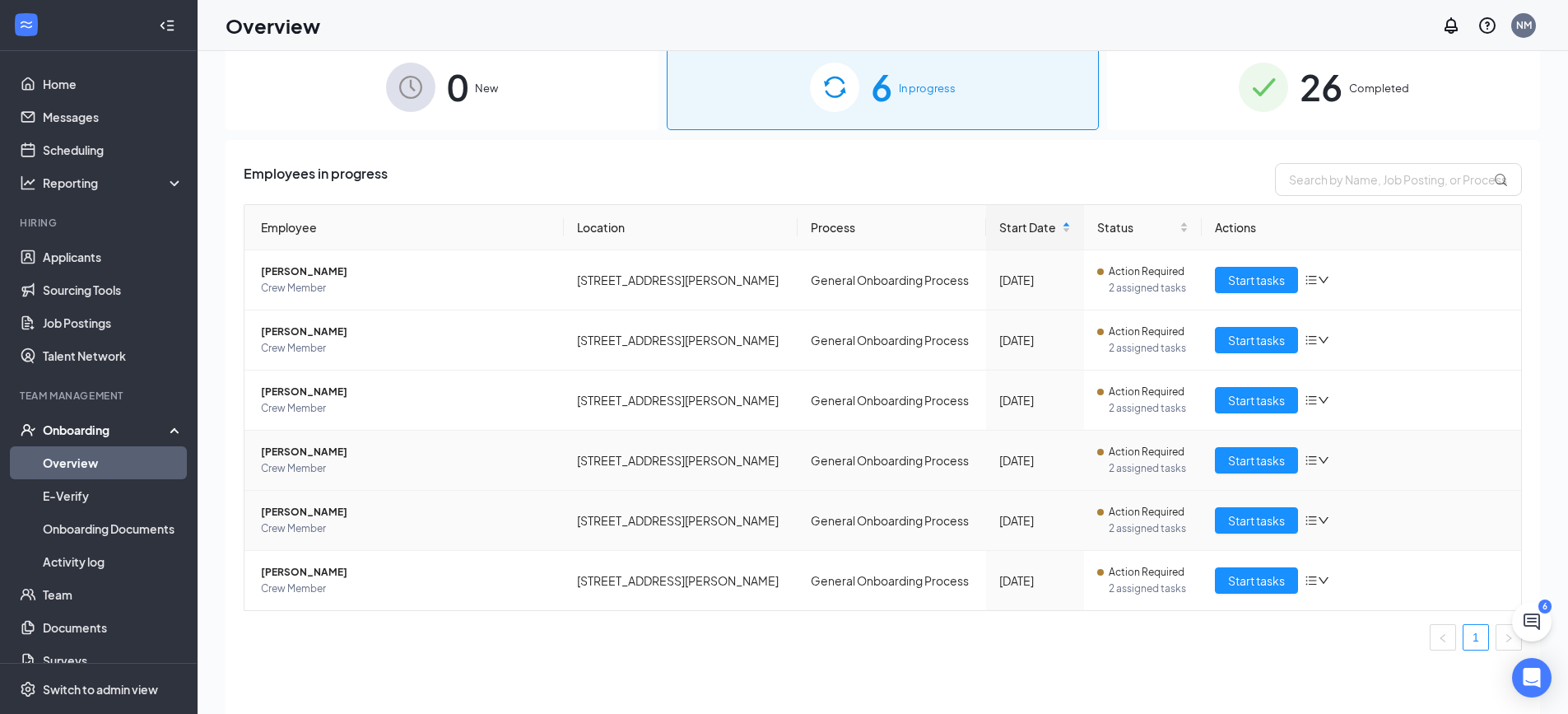
scroll to position [74, 0]
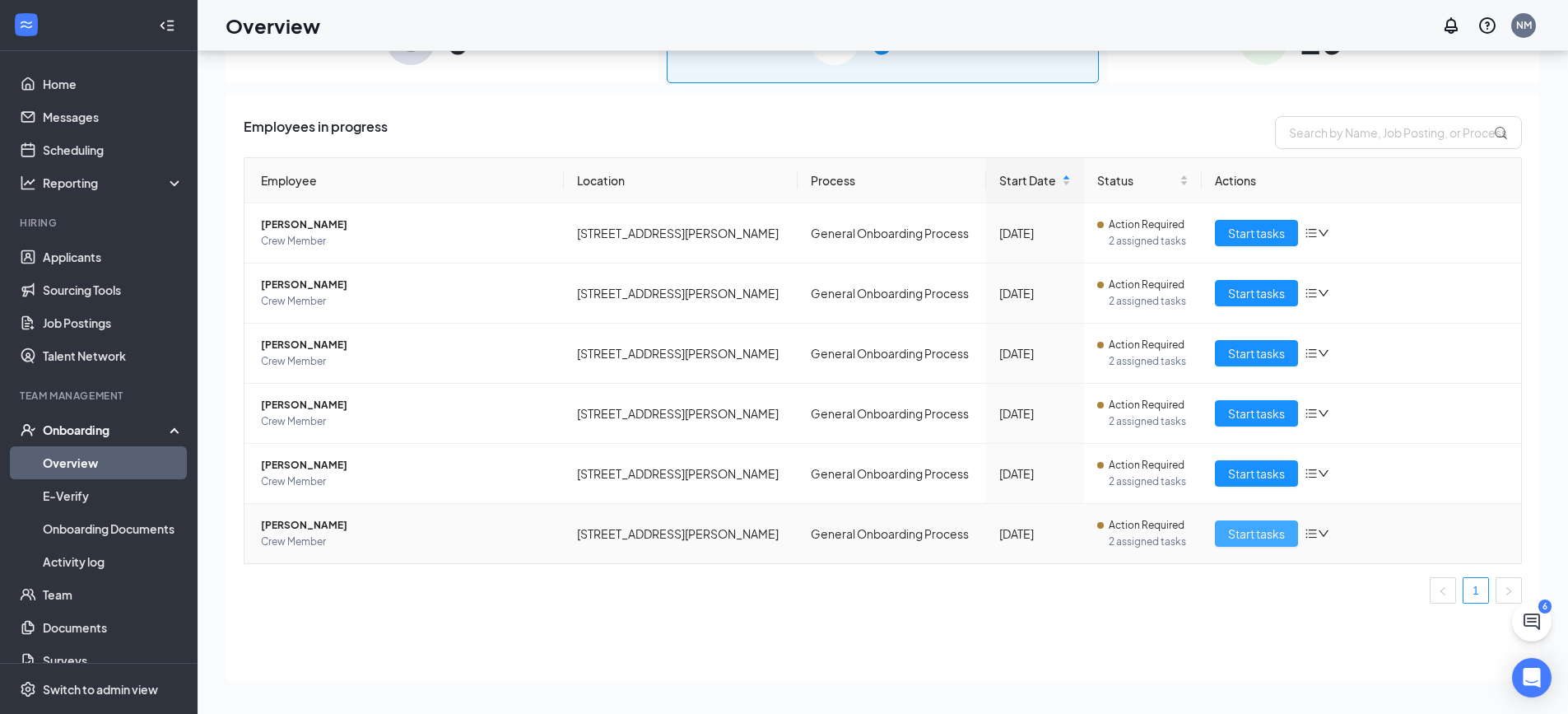
click at [1233, 528] on span "Start tasks" at bounding box center [1256, 534] width 57 height 19
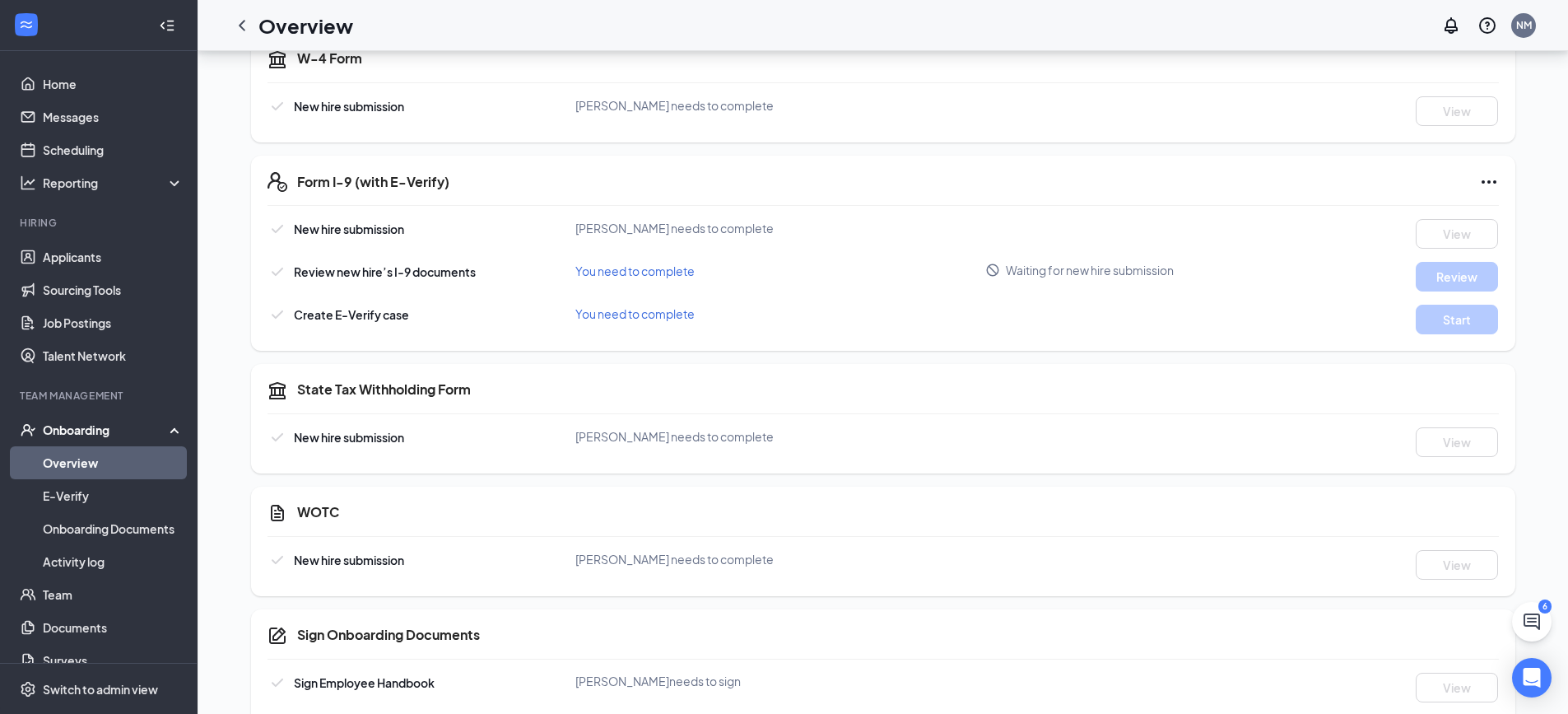
scroll to position [465, 0]
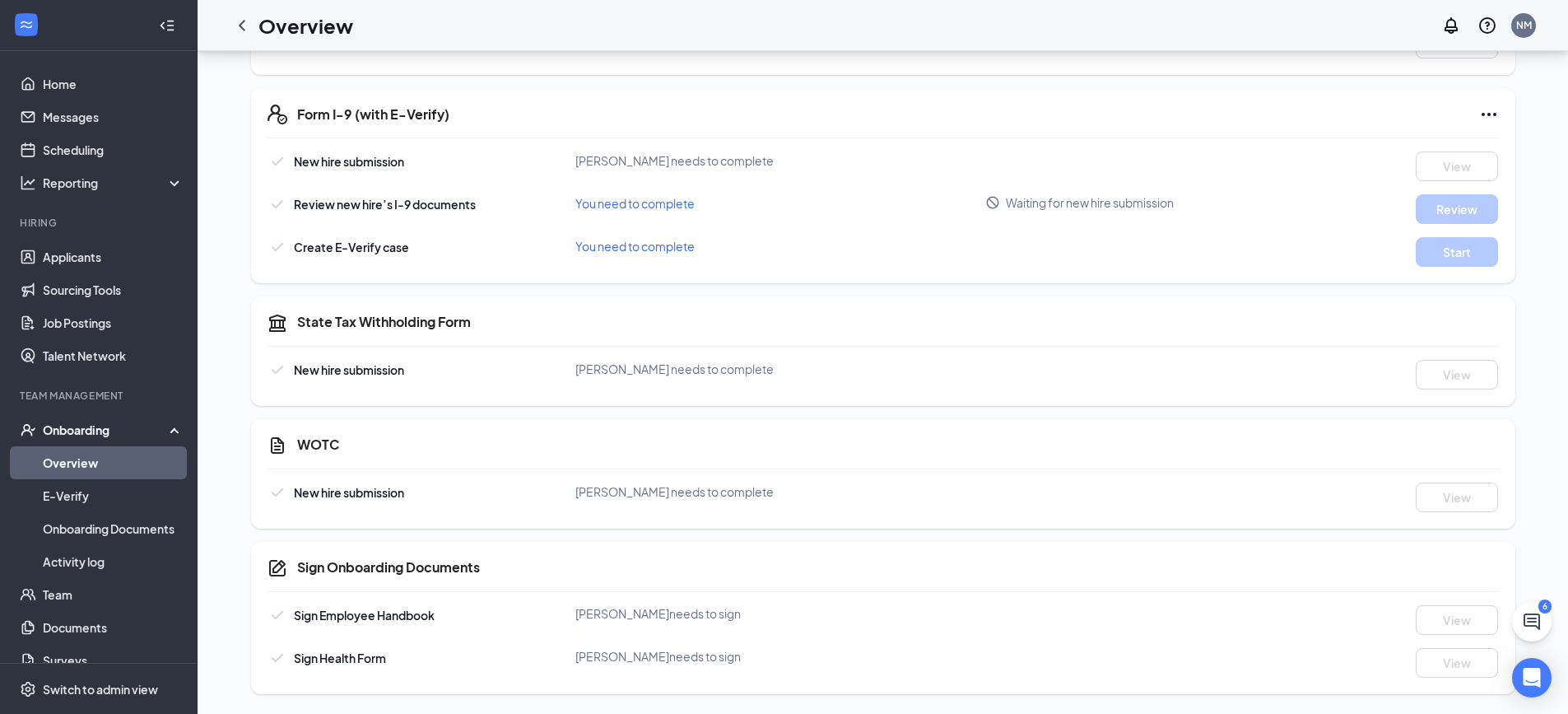
click at [54, 421] on div "Onboarding" at bounding box center [99, 429] width 198 height 33
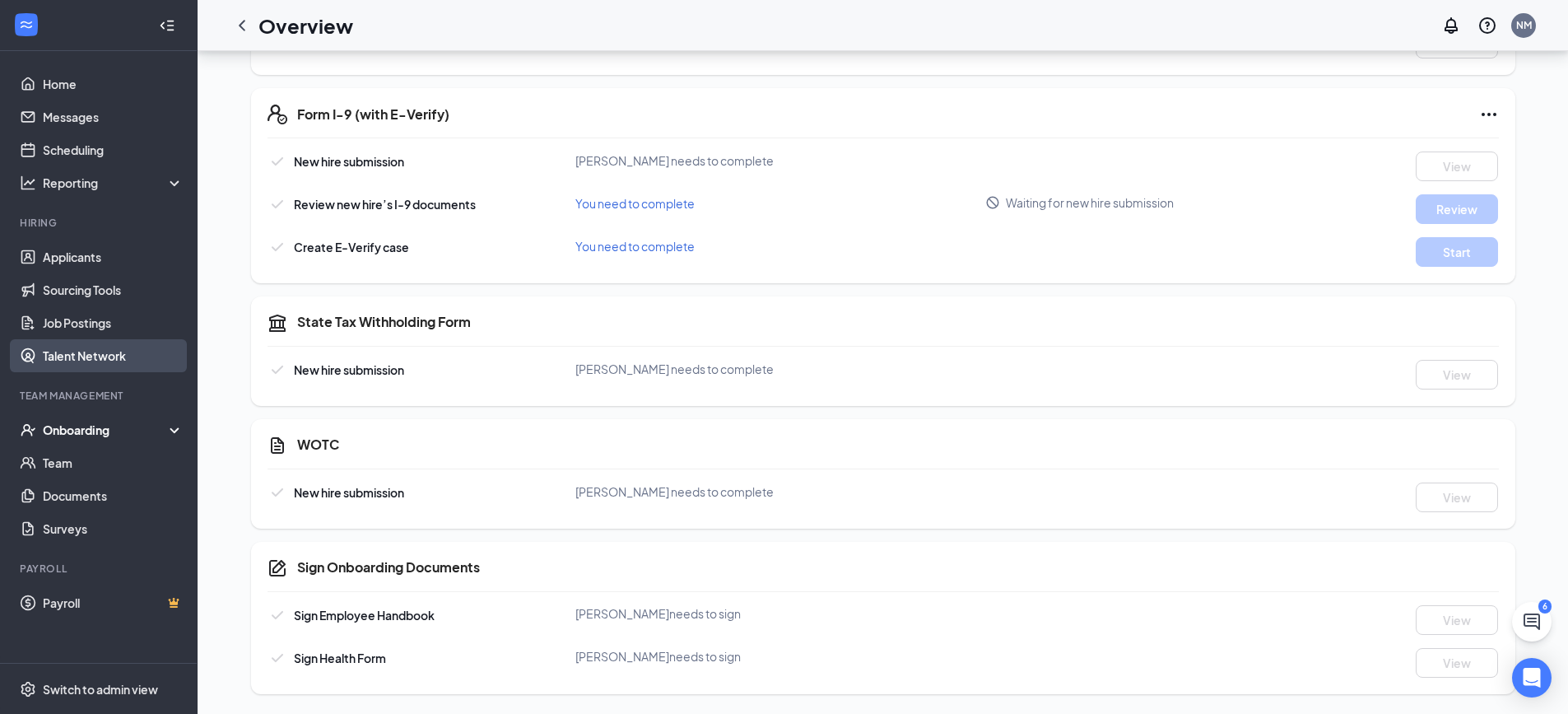
click at [80, 366] on link "Talent Network" at bounding box center [112, 355] width 140 height 33
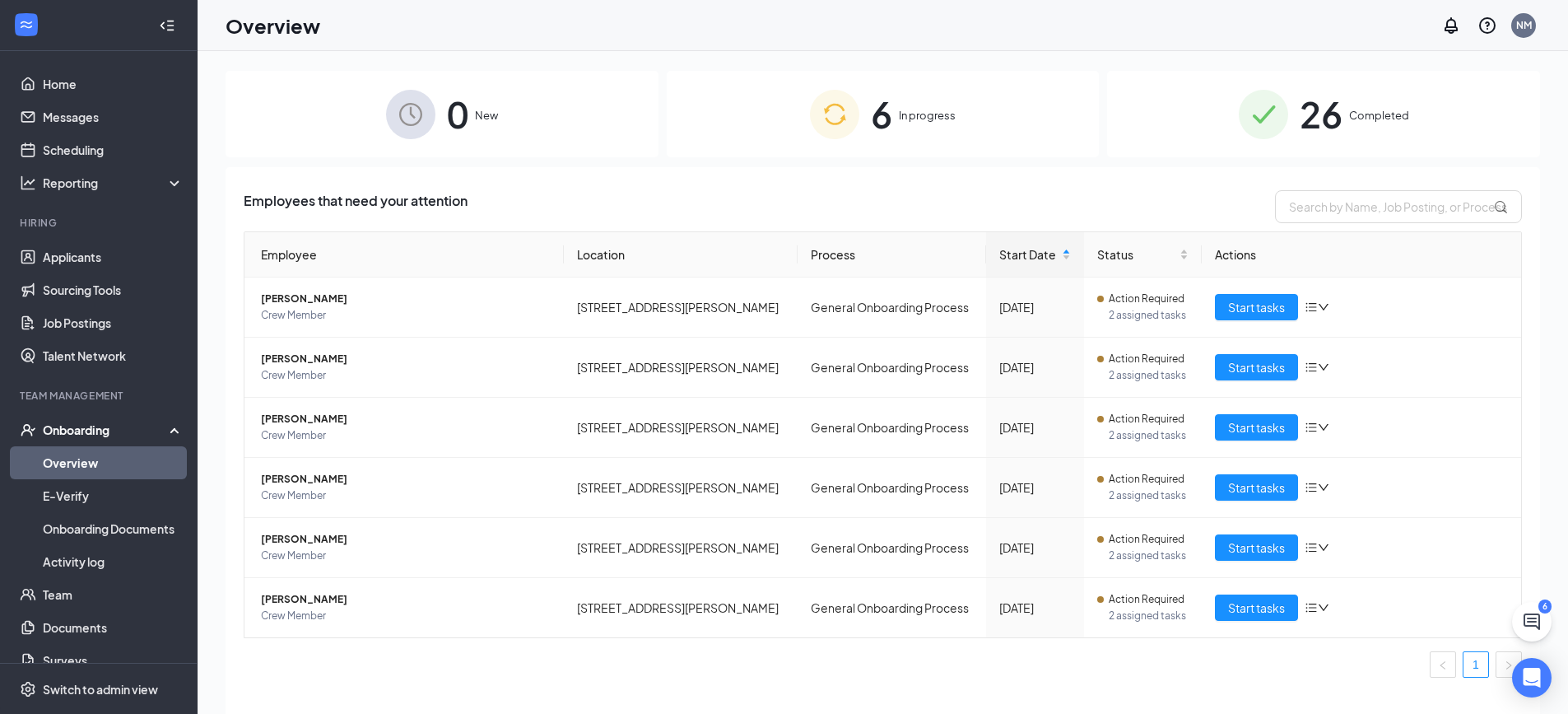
click at [875, 139] on span "6" at bounding box center [882, 114] width 21 height 57
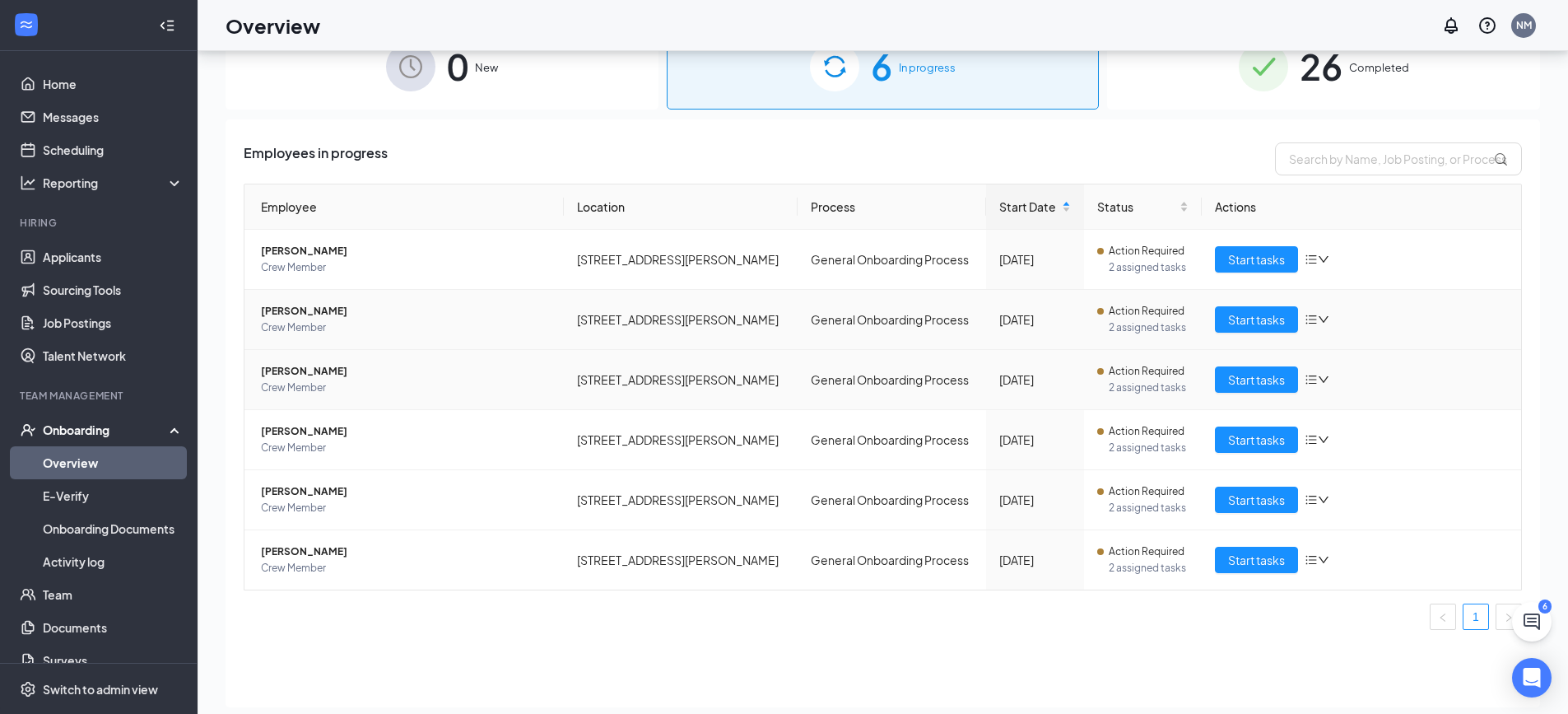
scroll to position [74, 0]
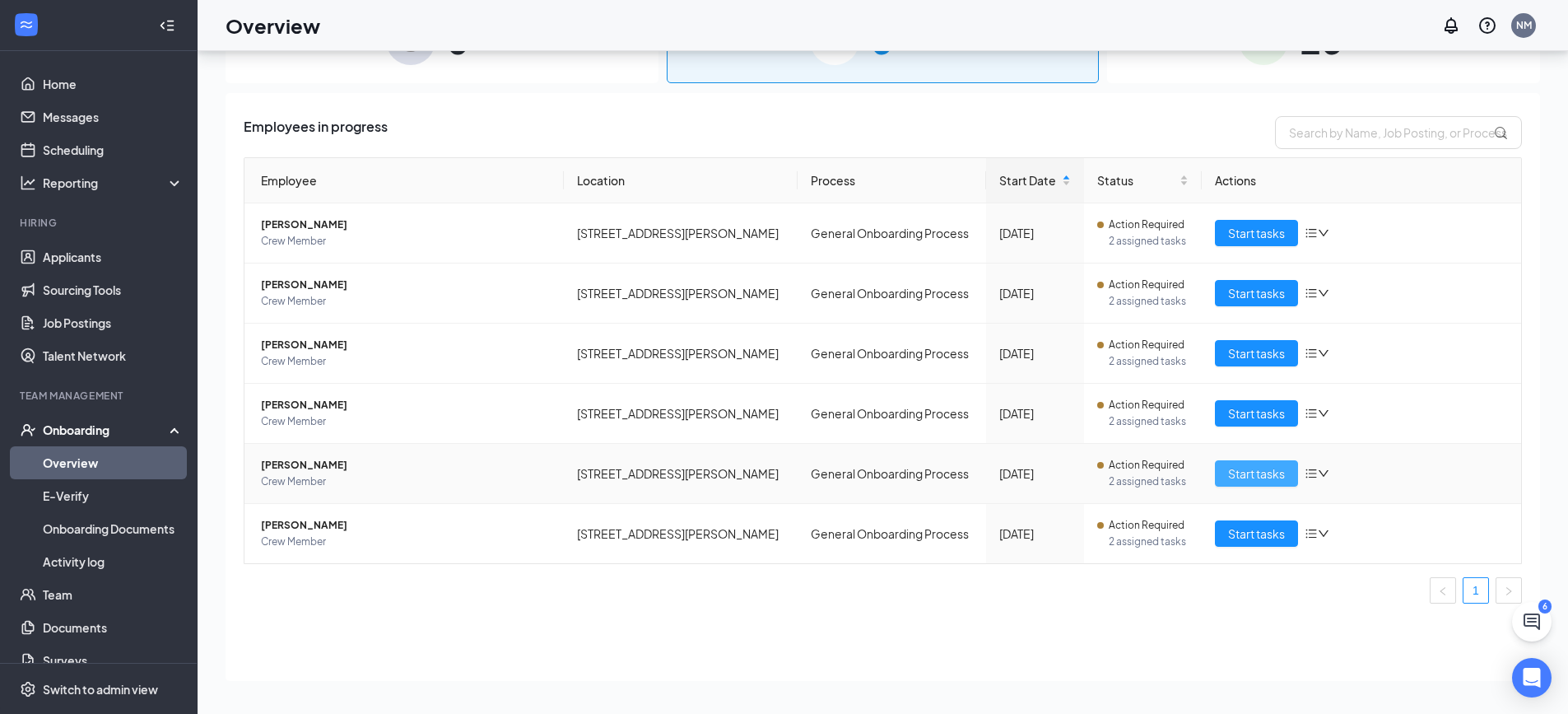
click at [1250, 482] on button "Start tasks" at bounding box center [1256, 474] width 83 height 27
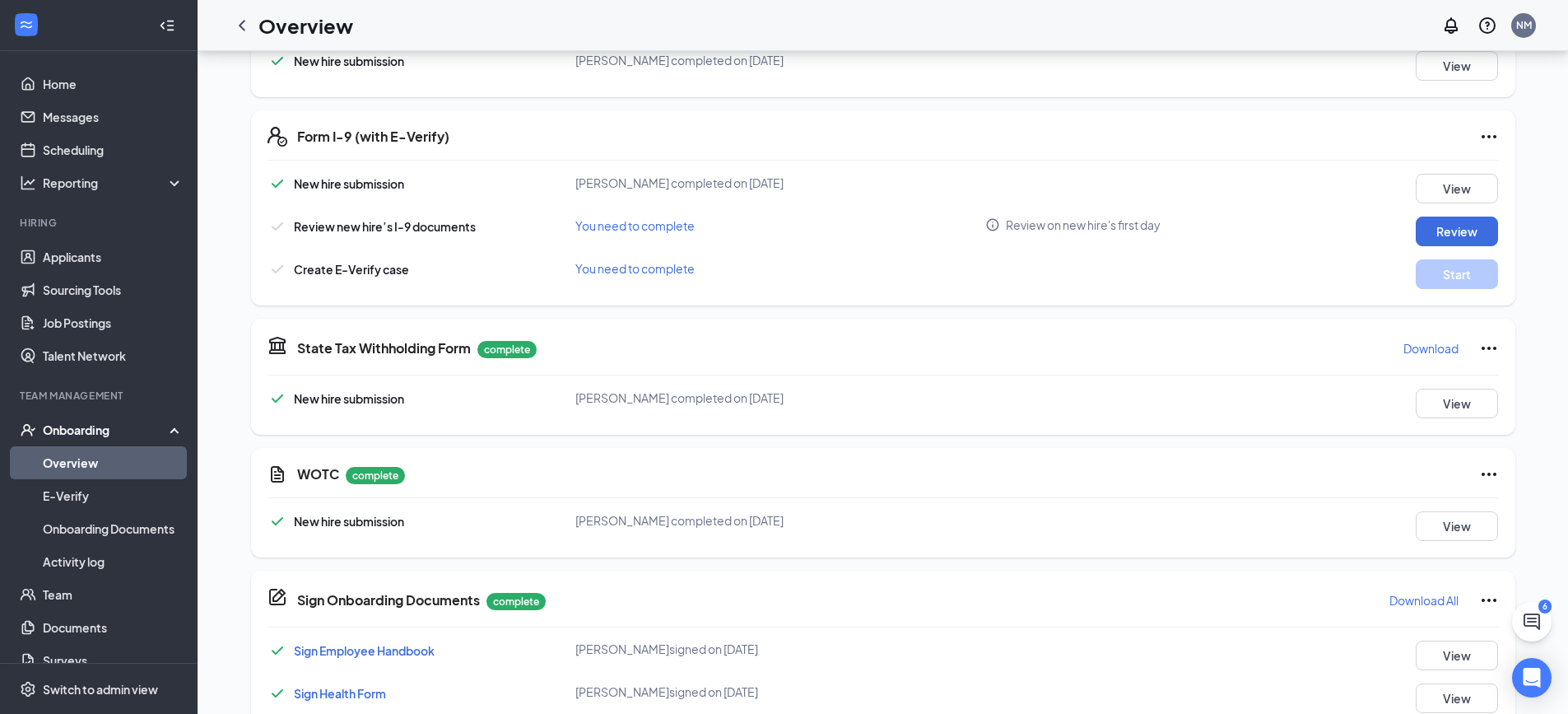
scroll to position [484, 0]
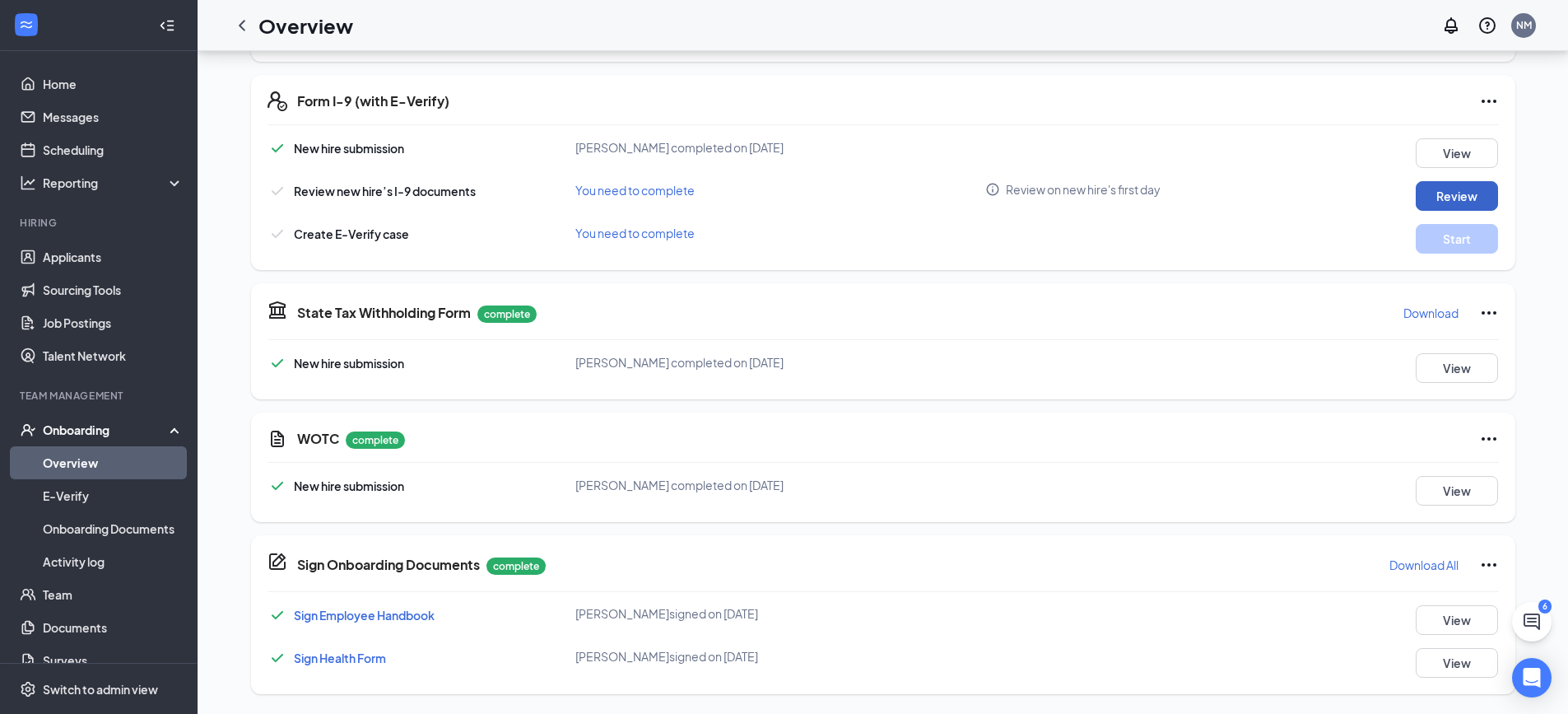
click at [1443, 198] on button "Review" at bounding box center [1457, 196] width 82 height 30
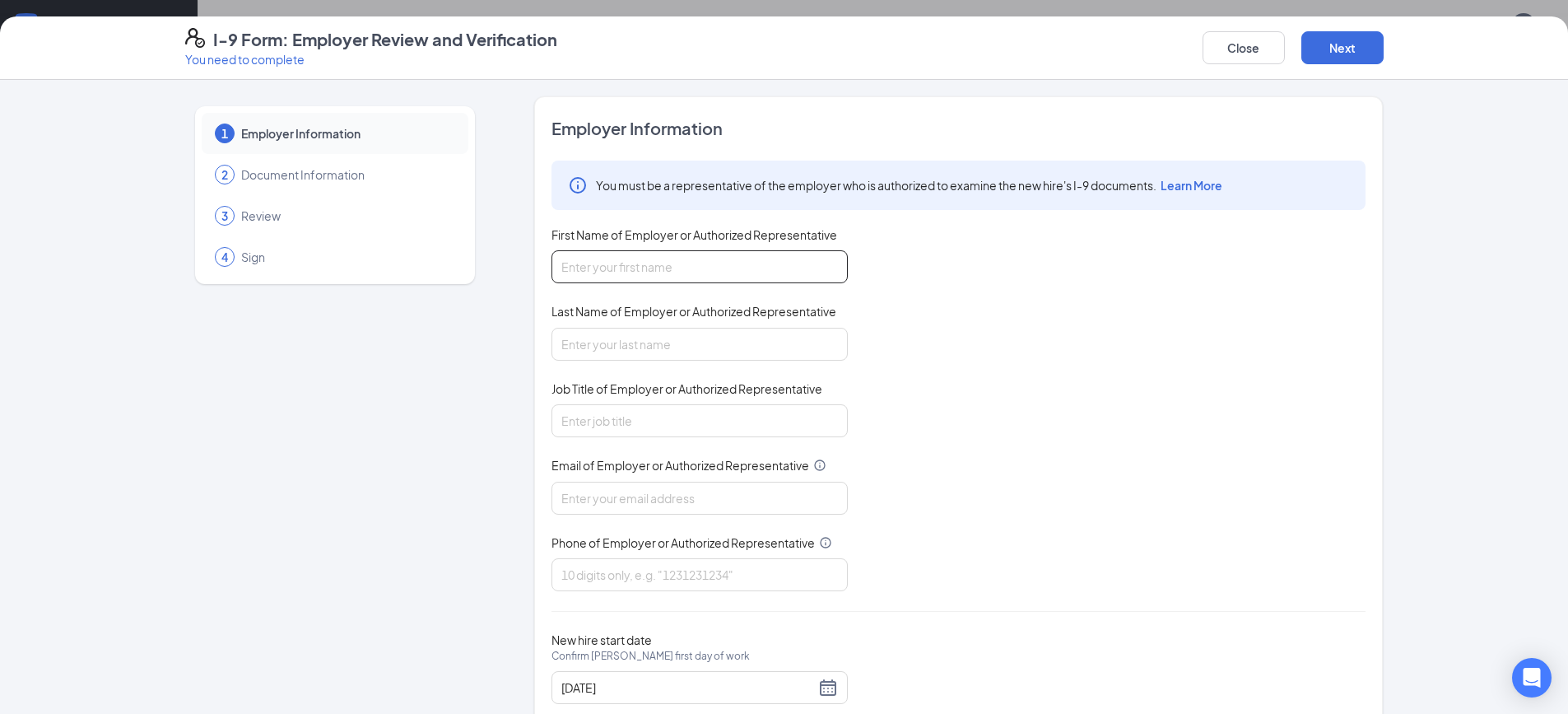
click at [717, 269] on input "First Name of Employer or Authorized Representative" at bounding box center [699, 266] width 296 height 33
click at [717, 268] on input "[PERSON_NAME]" at bounding box center [699, 266] width 296 height 33
drag, startPoint x: 717, startPoint y: 268, endPoint x: 131, endPoint y: 415, distance: 604.2
click at [131, 415] on div "1 Employer Information 2 Document Information 3 Review 4 Sign Employer Informat…" at bounding box center [784, 397] width 1568 height 634
type input "[PERSON_NAME]"
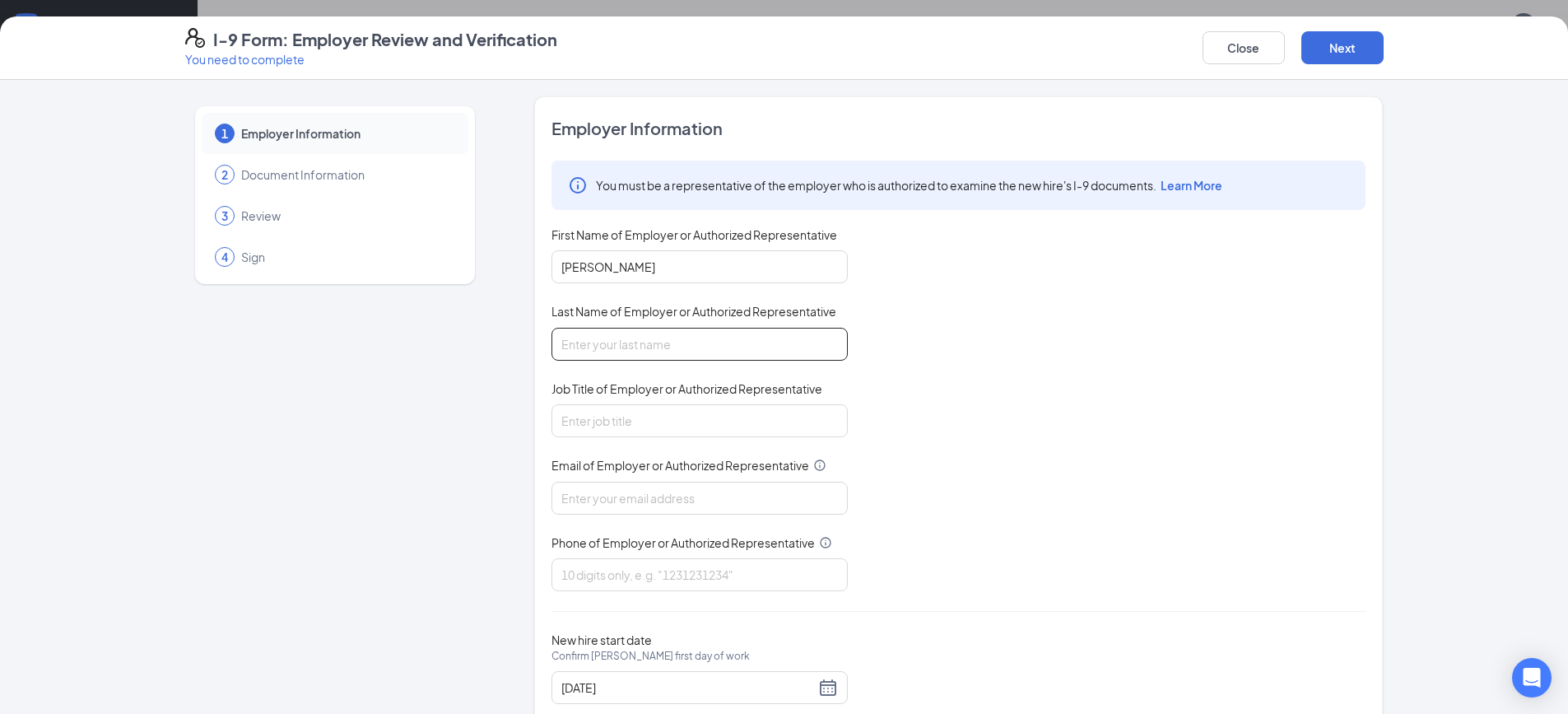
type input "c"
type input "[PERSON_NAME]"
type input "AGM,"
type input "[EMAIL_ADDRESS][DOMAIN_NAME]"
drag, startPoint x: 738, startPoint y: 594, endPoint x: 736, endPoint y: 585, distance: 9.2
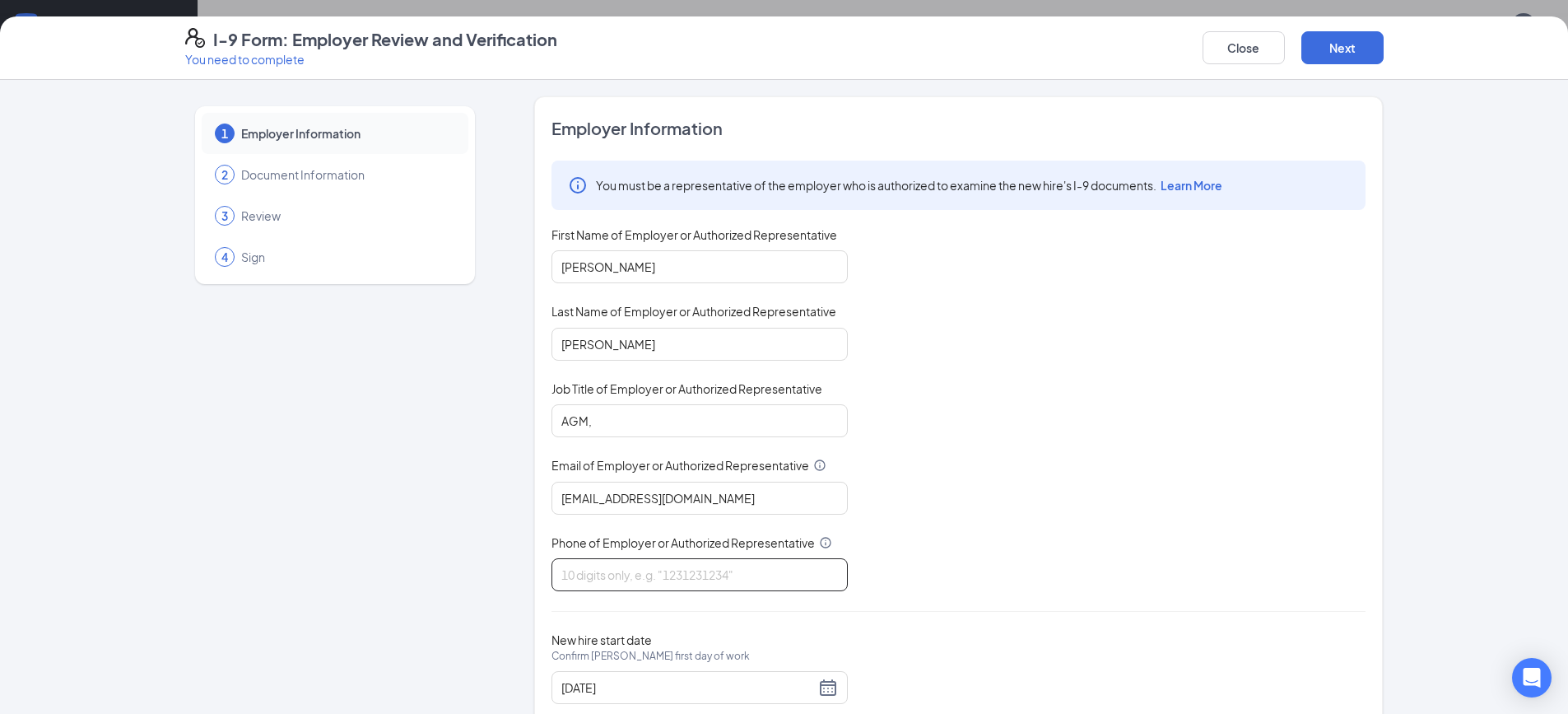
click at [738, 593] on div "Employer Information You must be a representative of the employer who is author…" at bounding box center [958, 420] width 814 height 607
click at [735, 582] on input "Phone of Employer or Authorized Representative" at bounding box center [699, 574] width 296 height 33
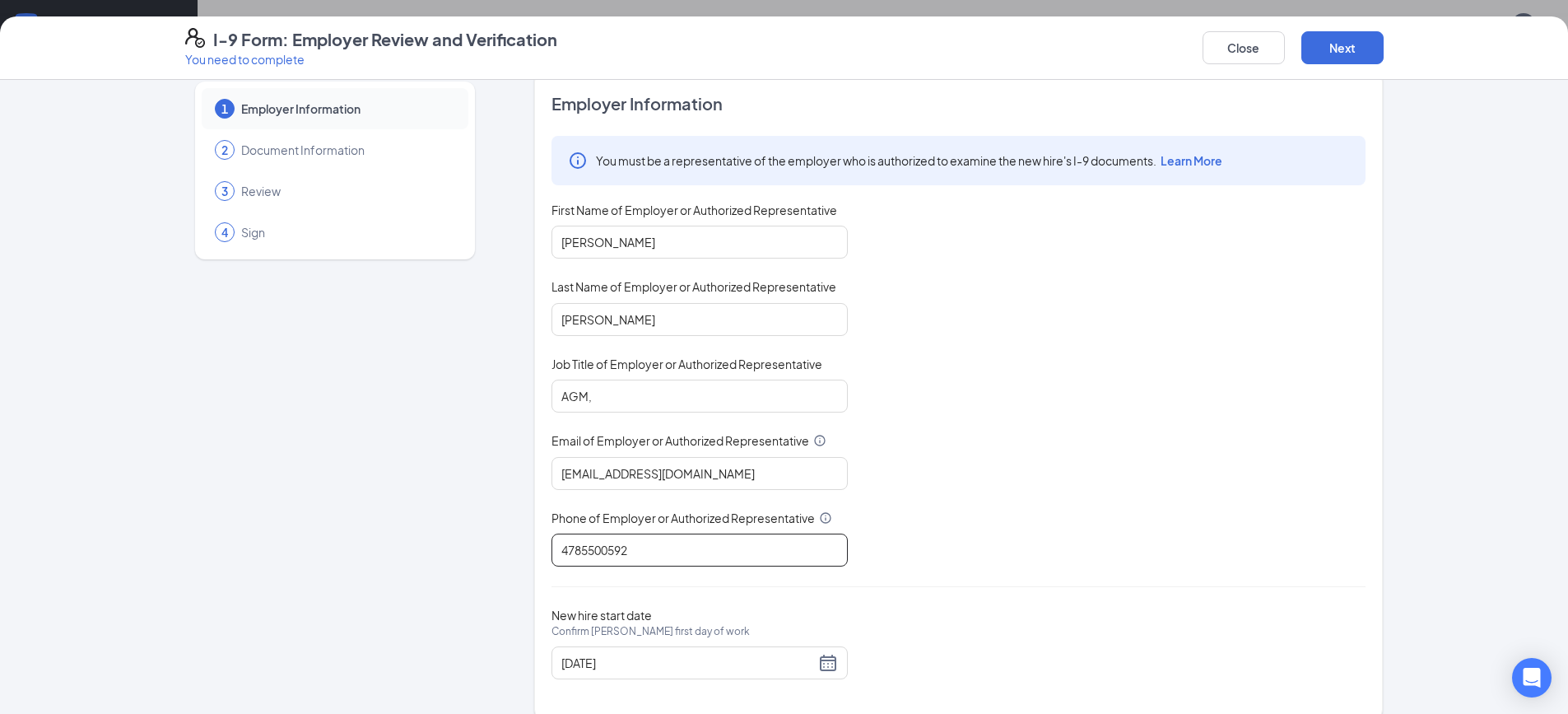
scroll to position [47, 0]
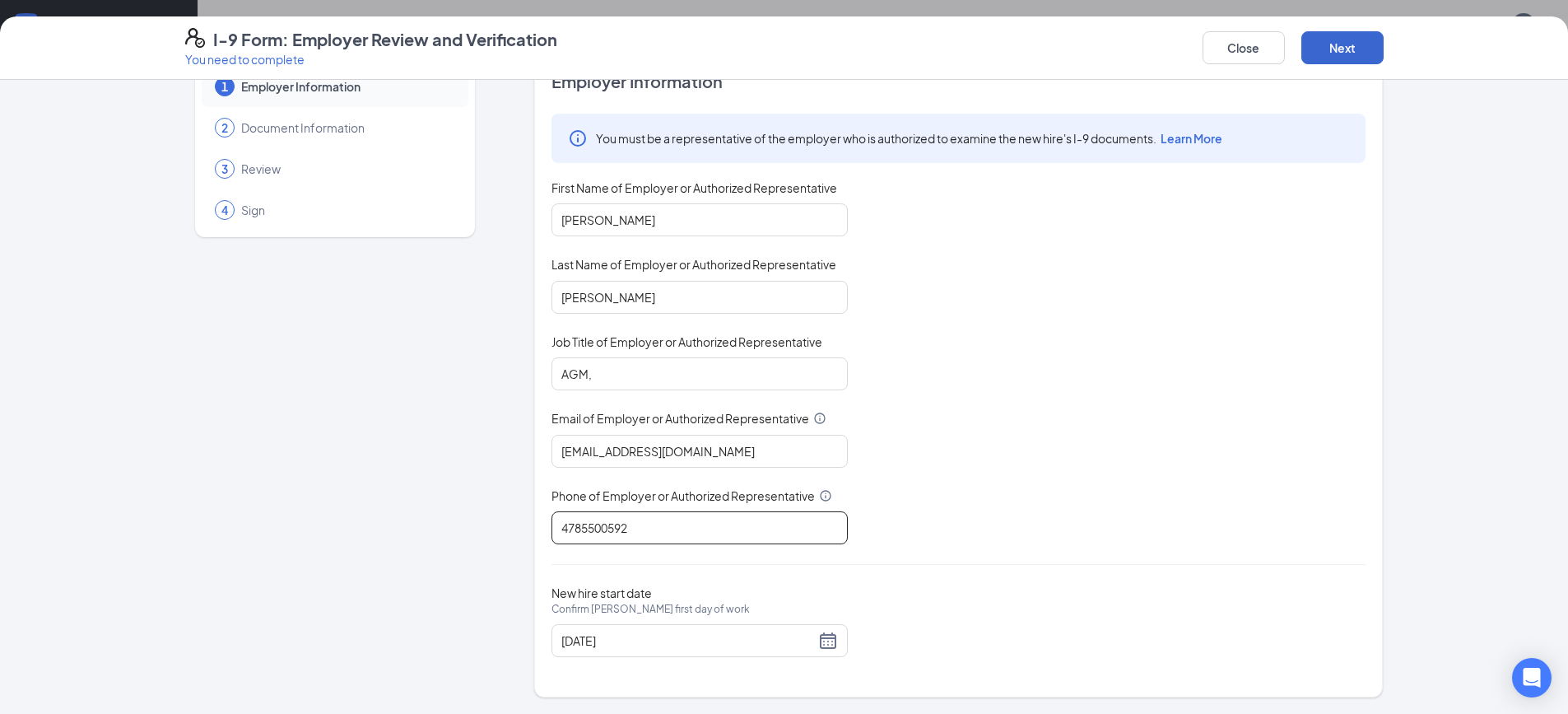
type input "4785500592"
click at [1357, 41] on button "Next" at bounding box center [1342, 47] width 82 height 33
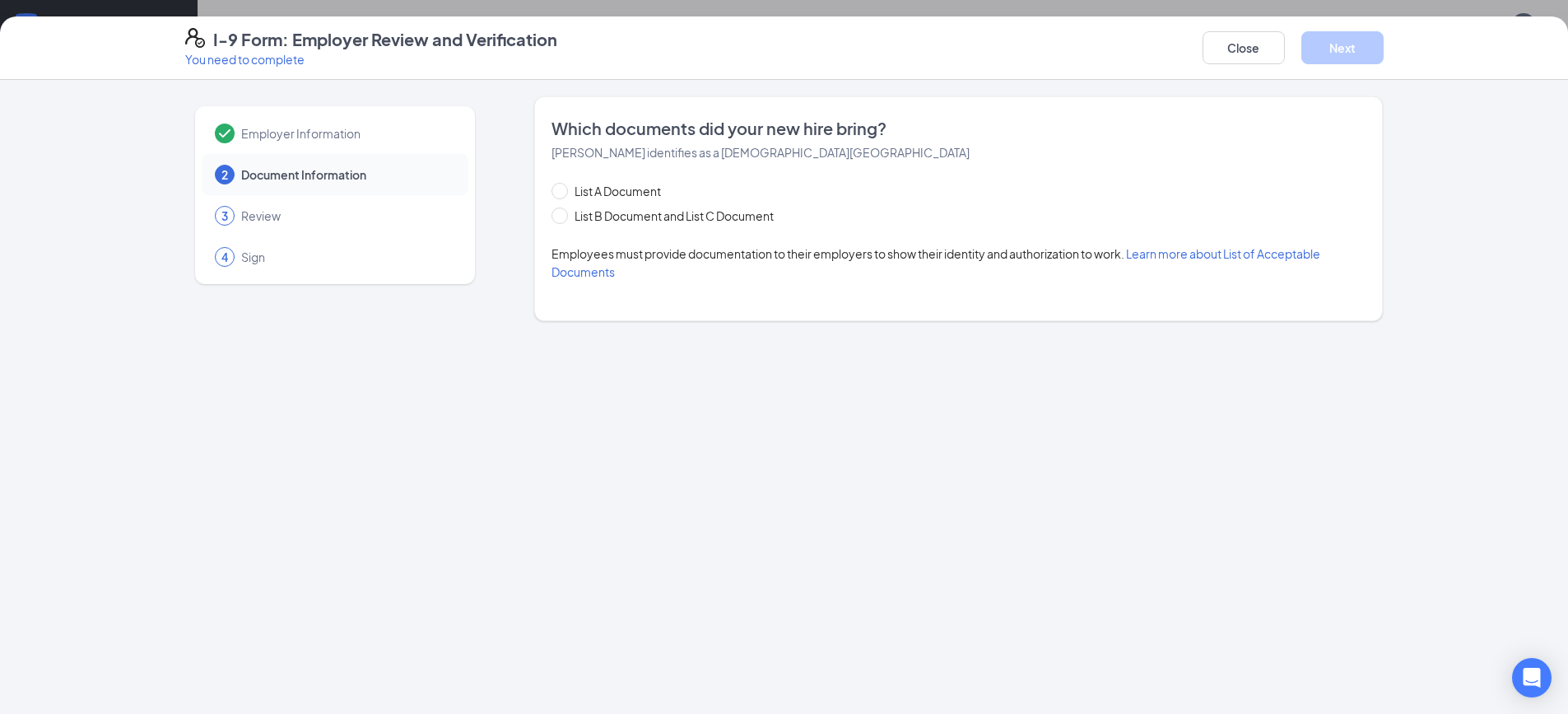
scroll to position [0, 0]
click at [648, 191] on span "List A Document" at bounding box center [617, 191] width 100 height 19
click at [563, 191] on input "List A Document" at bounding box center [557, 188] width 11 height 11
radio input "true"
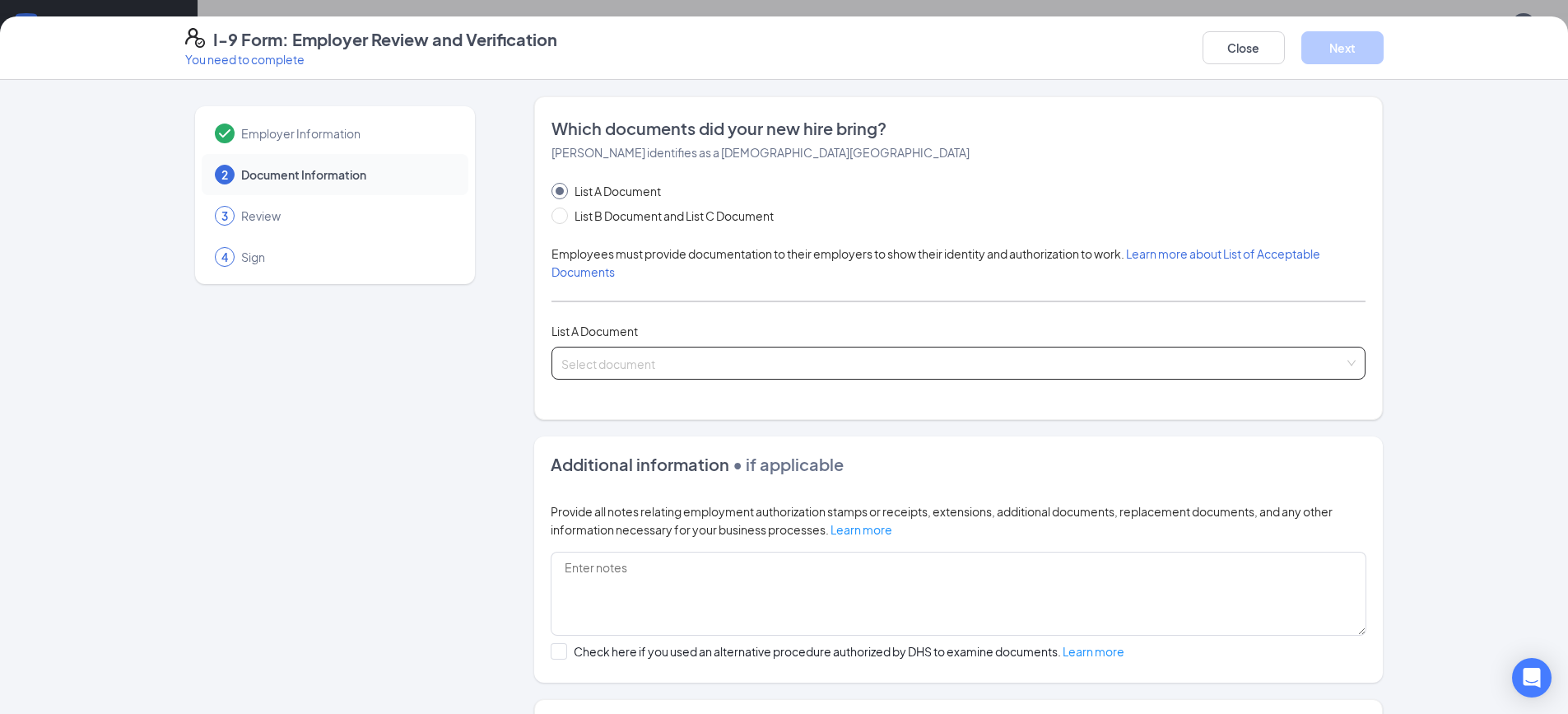
click at [648, 361] on input "search" at bounding box center [953, 360] width 783 height 25
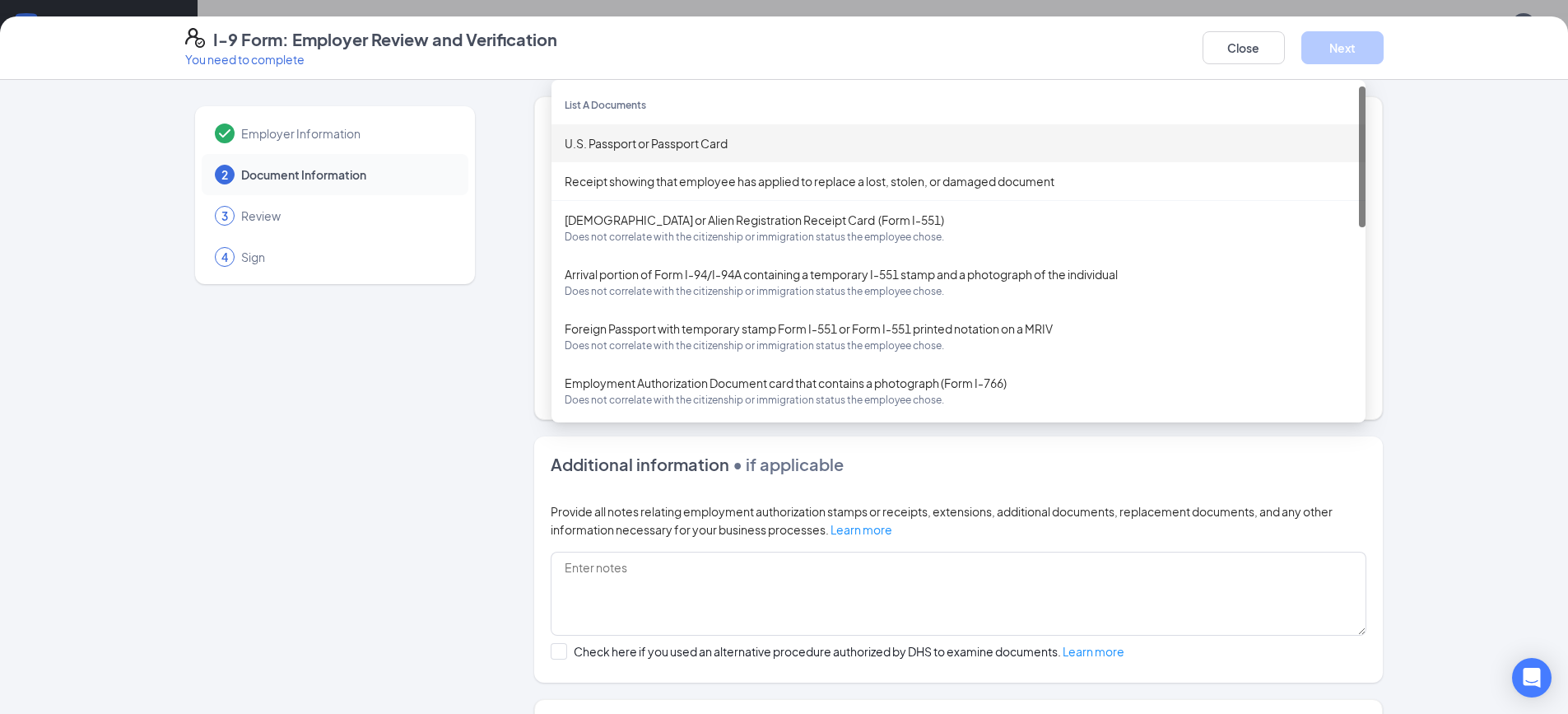
scroll to position [237, 0]
click at [486, 150] on div "Employer Information 2 Document Information 3 Review 4 Sign Which documents did…" at bounding box center [784, 467] width 1199 height 743
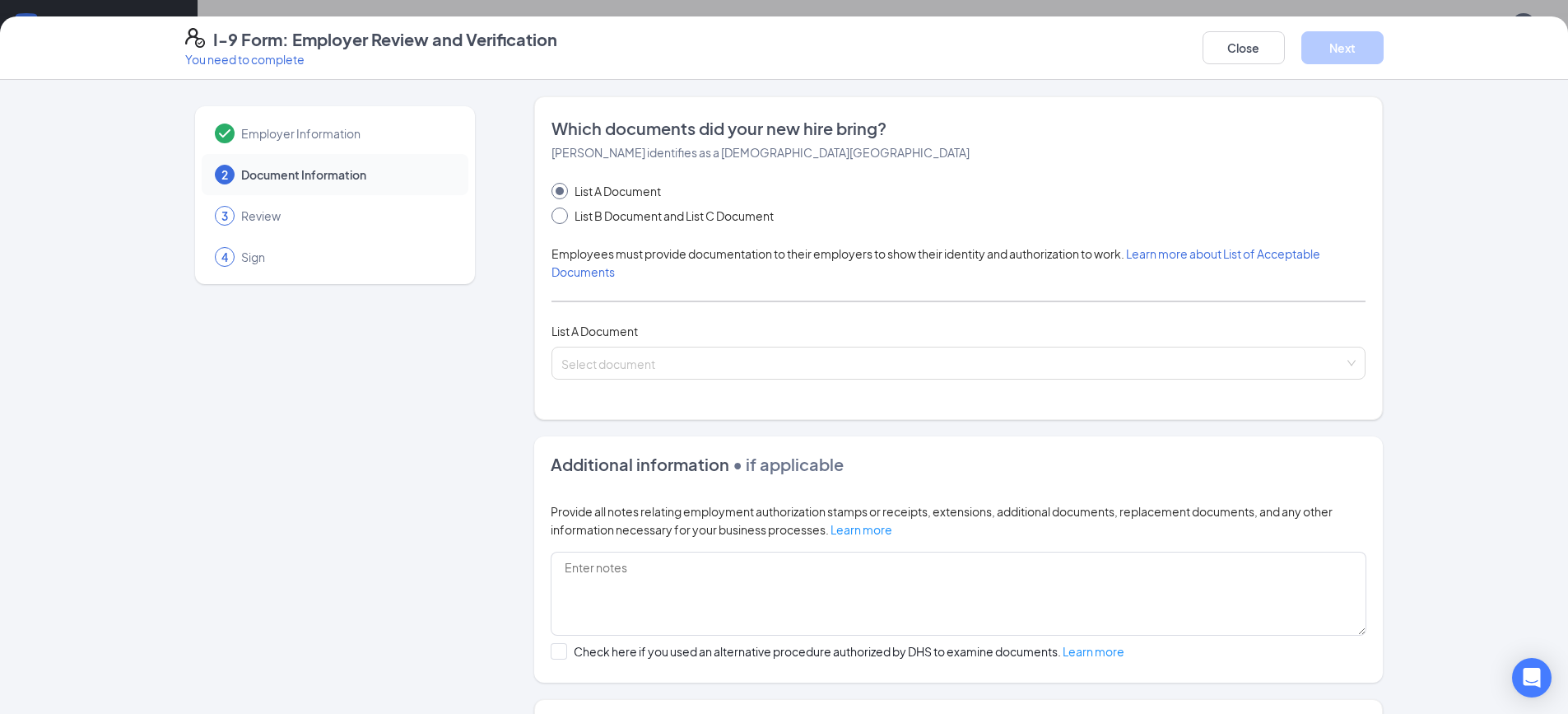
click at [574, 207] on span "List B Document and List C Document" at bounding box center [674, 216] width 212 height 19
click at [563, 208] on input "List B Document and List C Document" at bounding box center [557, 213] width 11 height 11
radio input "true"
radio input "false"
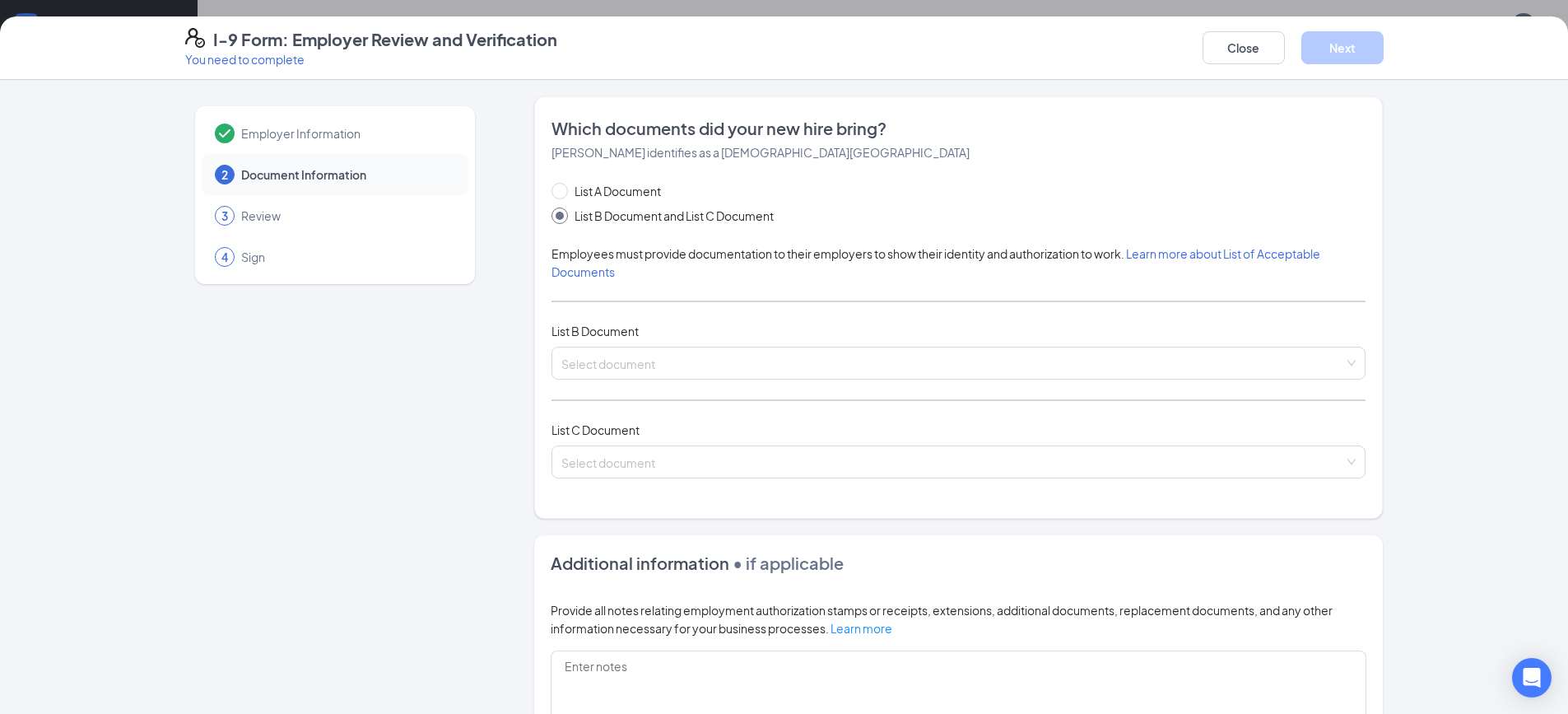
click at [592, 219] on span "List B Document and List C Document" at bounding box center [674, 216] width 212 height 19
click at [563, 219] on input "List B Document and List C Document" at bounding box center [557, 213] width 11 height 11
click at [577, 352] on input "search" at bounding box center [953, 360] width 783 height 25
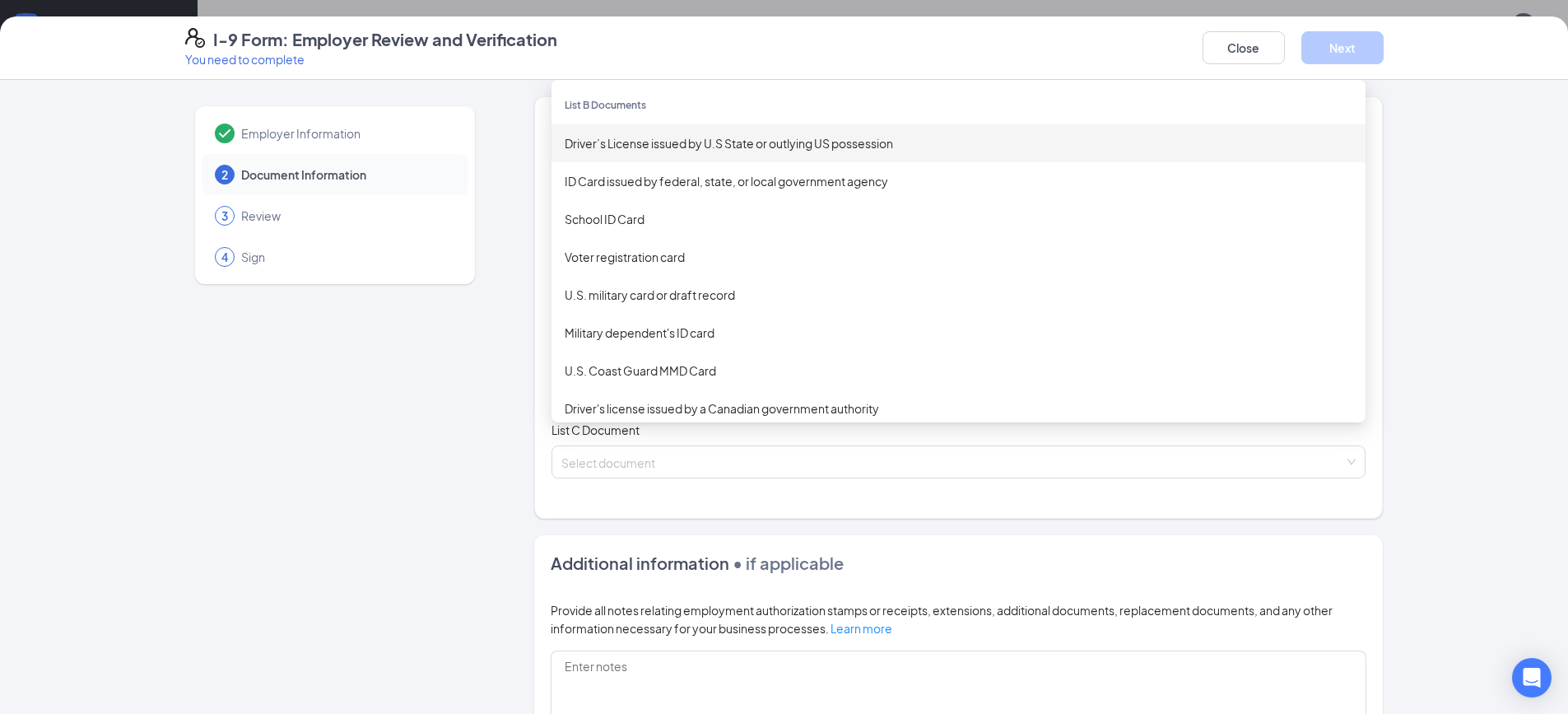
click at [637, 148] on div "Driver’s License issued by U.S State or outlying US possession" at bounding box center [958, 143] width 788 height 19
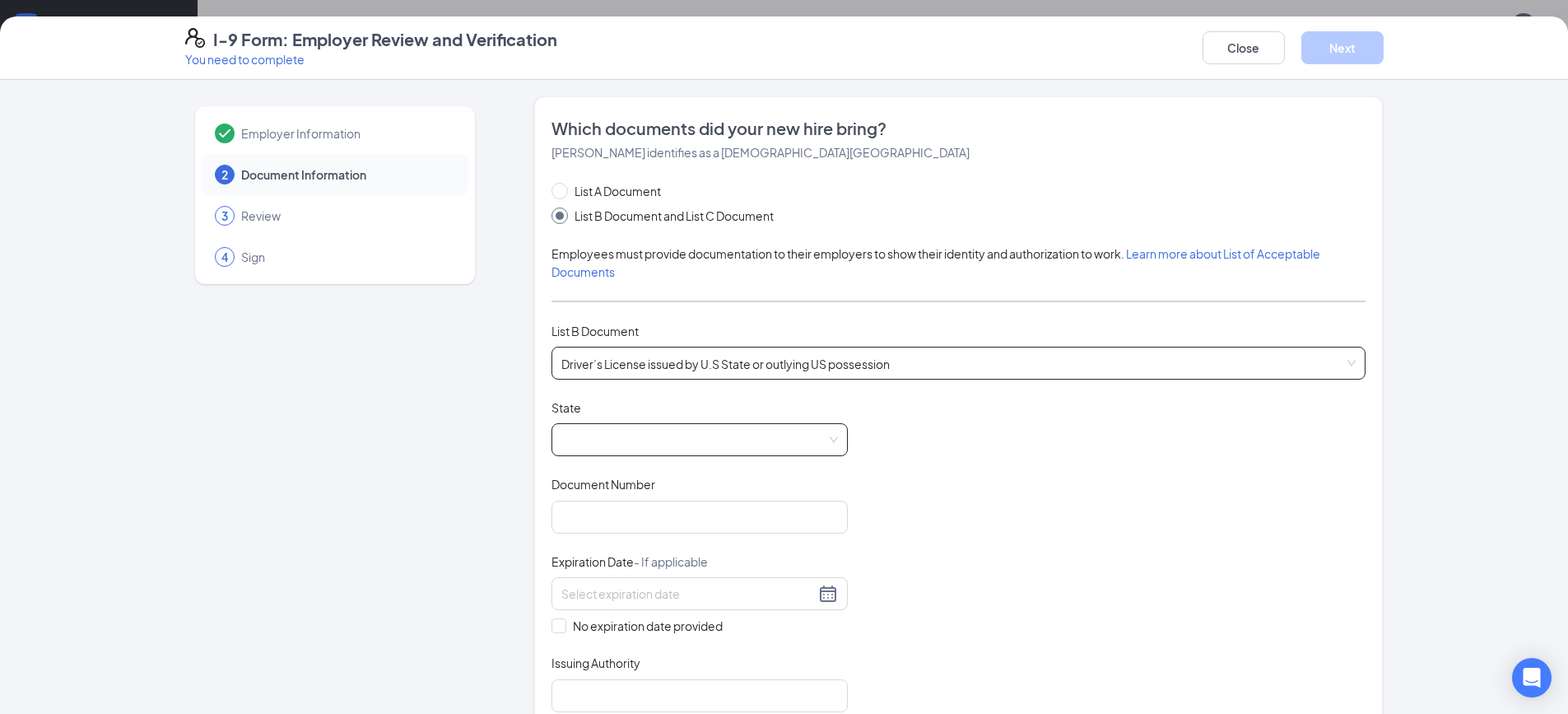
click at [610, 433] on span at bounding box center [700, 439] width 276 height 31
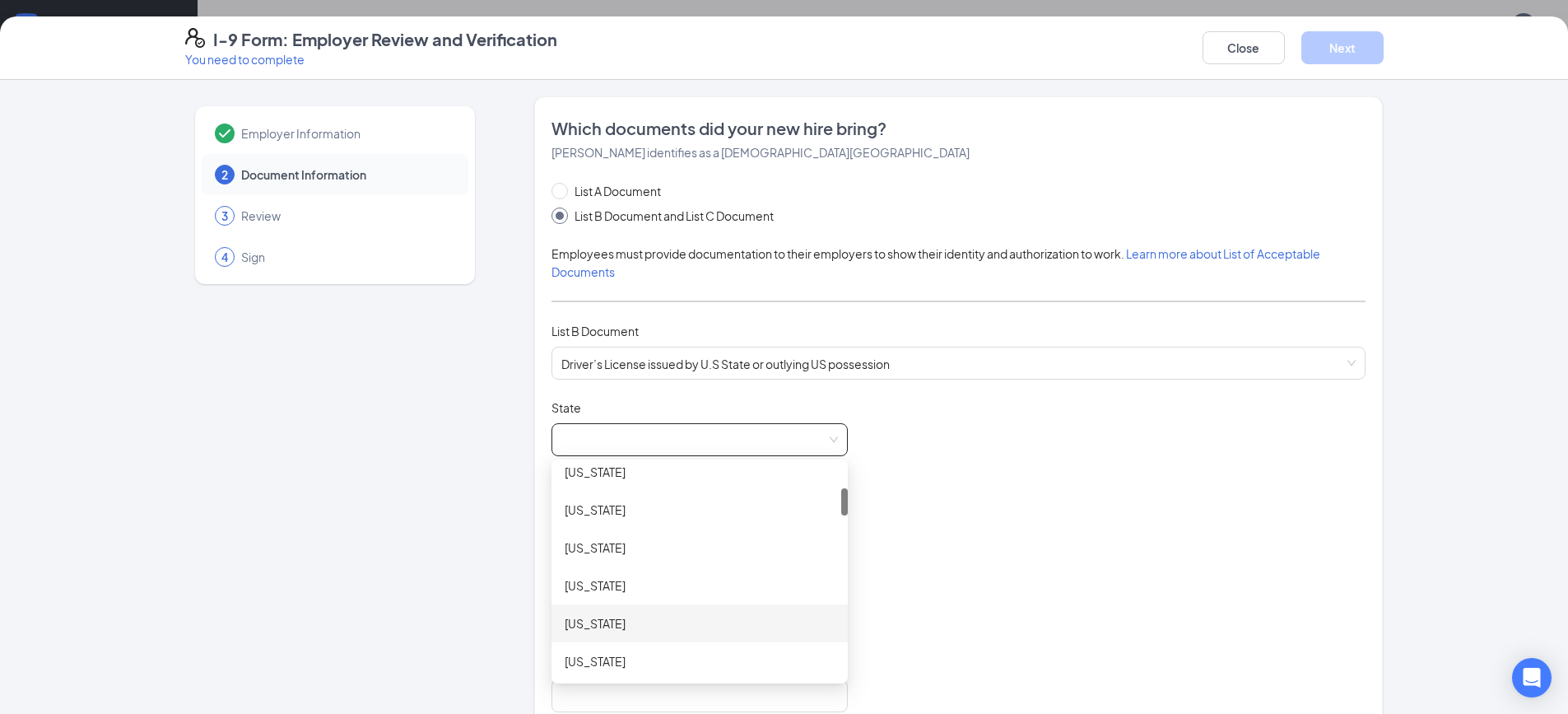
scroll to position [330, 0]
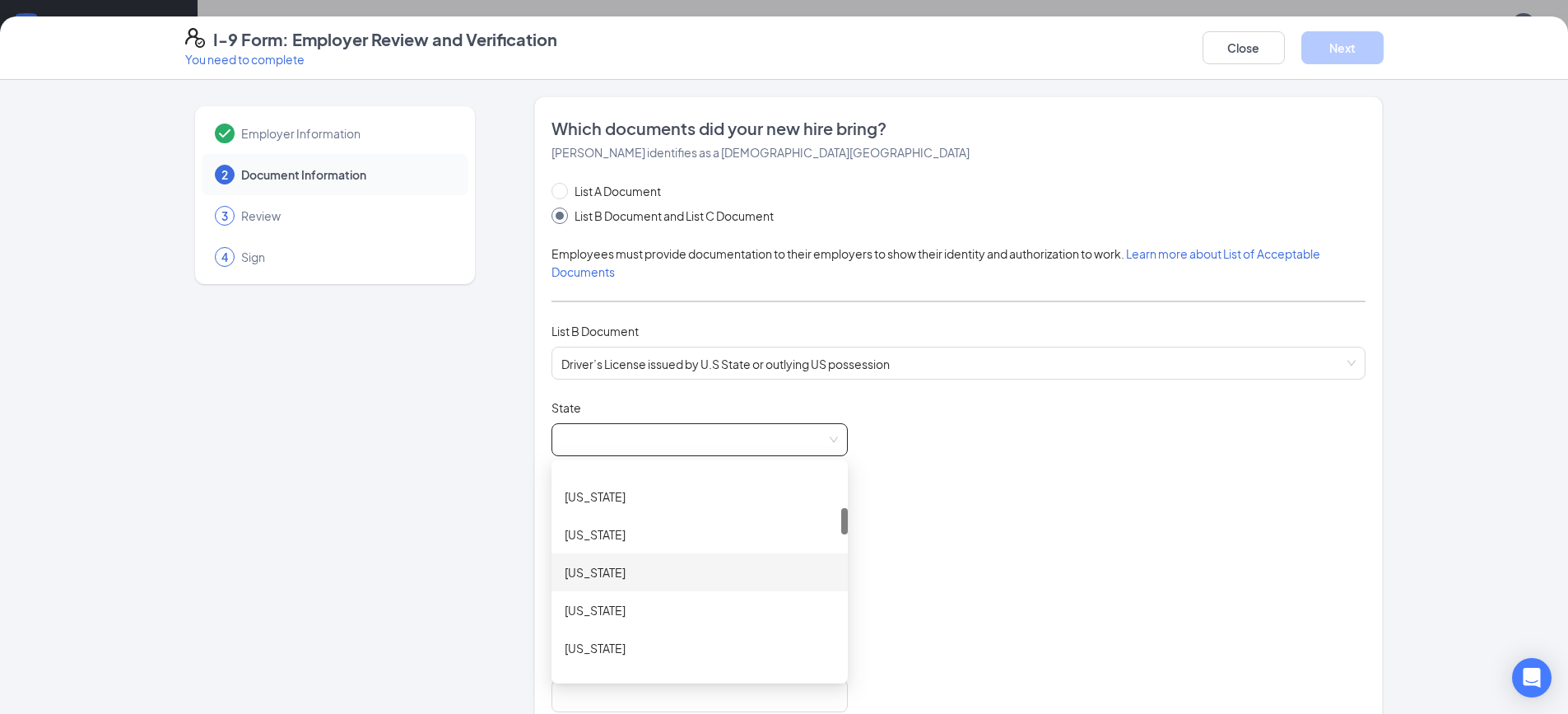
click at [586, 578] on div "[US_STATE]" at bounding box center [700, 572] width 270 height 19
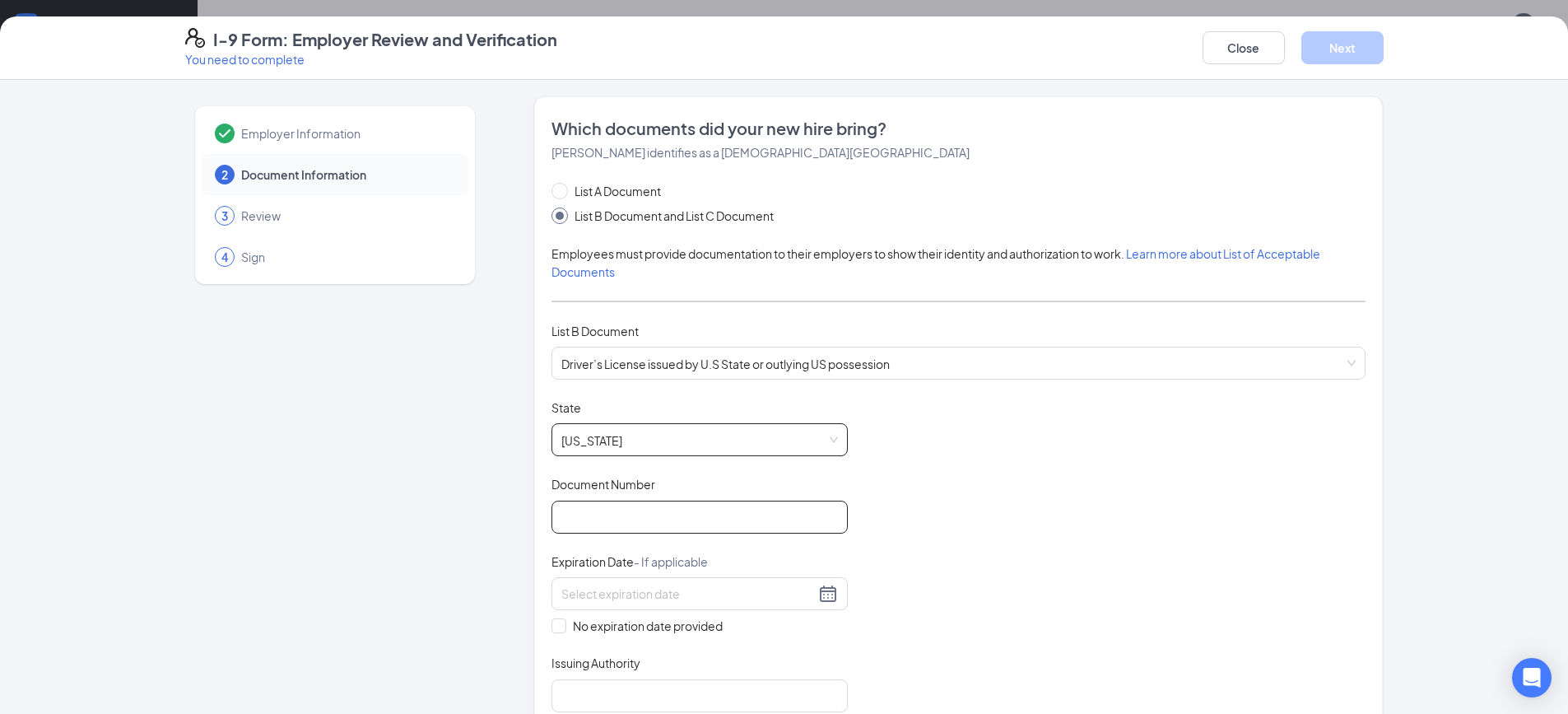
click at [576, 501] on input "Document Number" at bounding box center [699, 517] width 296 height 33
click at [583, 518] on input "Document Number" at bounding box center [699, 517] width 296 height 33
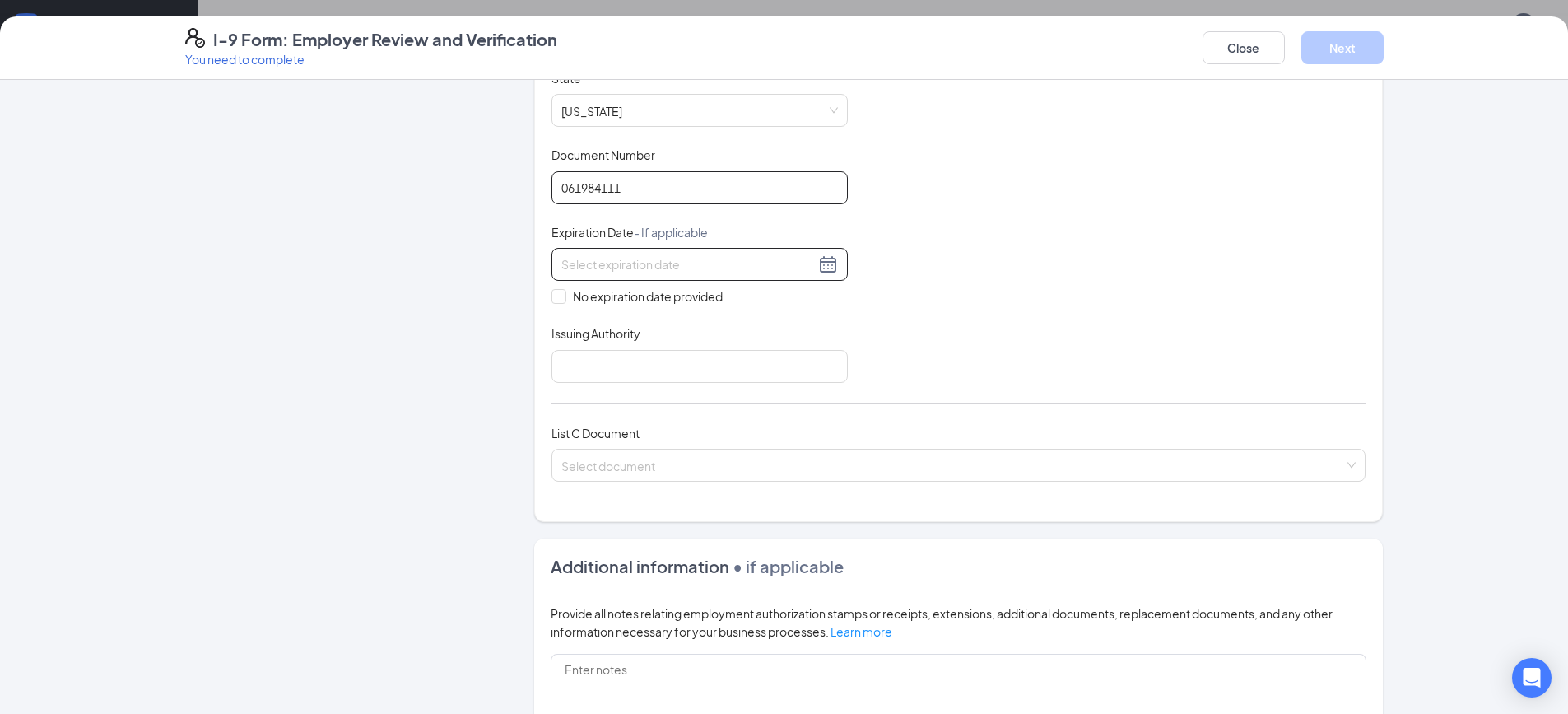
type input "061984111"
click at [646, 272] on input at bounding box center [688, 264] width 254 height 19
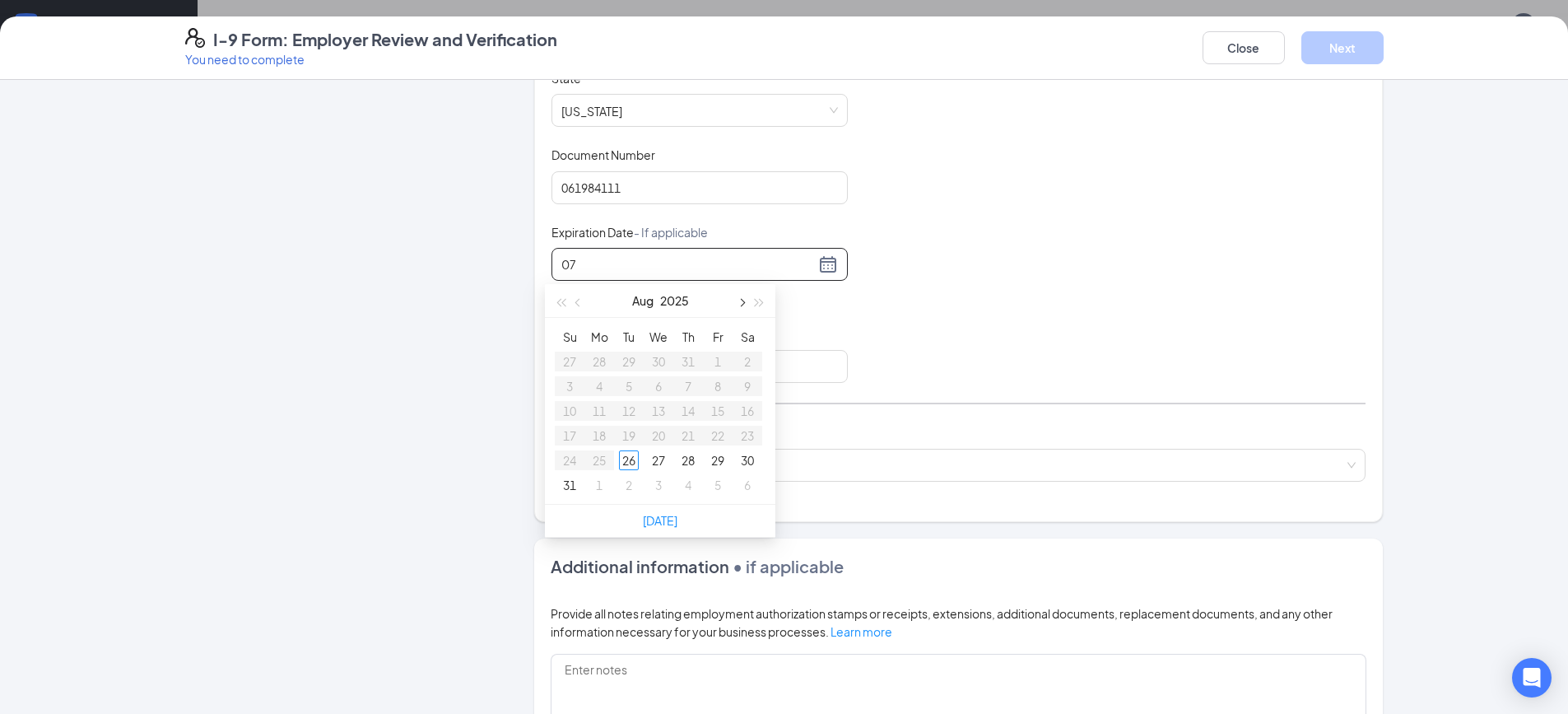
click at [742, 300] on span "button" at bounding box center [740, 302] width 8 height 8
click at [576, 309] on button "button" at bounding box center [579, 300] width 19 height 33
click at [577, 308] on button "button" at bounding box center [579, 300] width 19 height 33
click at [579, 308] on button "button" at bounding box center [579, 300] width 19 height 33
click at [748, 304] on button "button" at bounding box center [740, 300] width 19 height 33
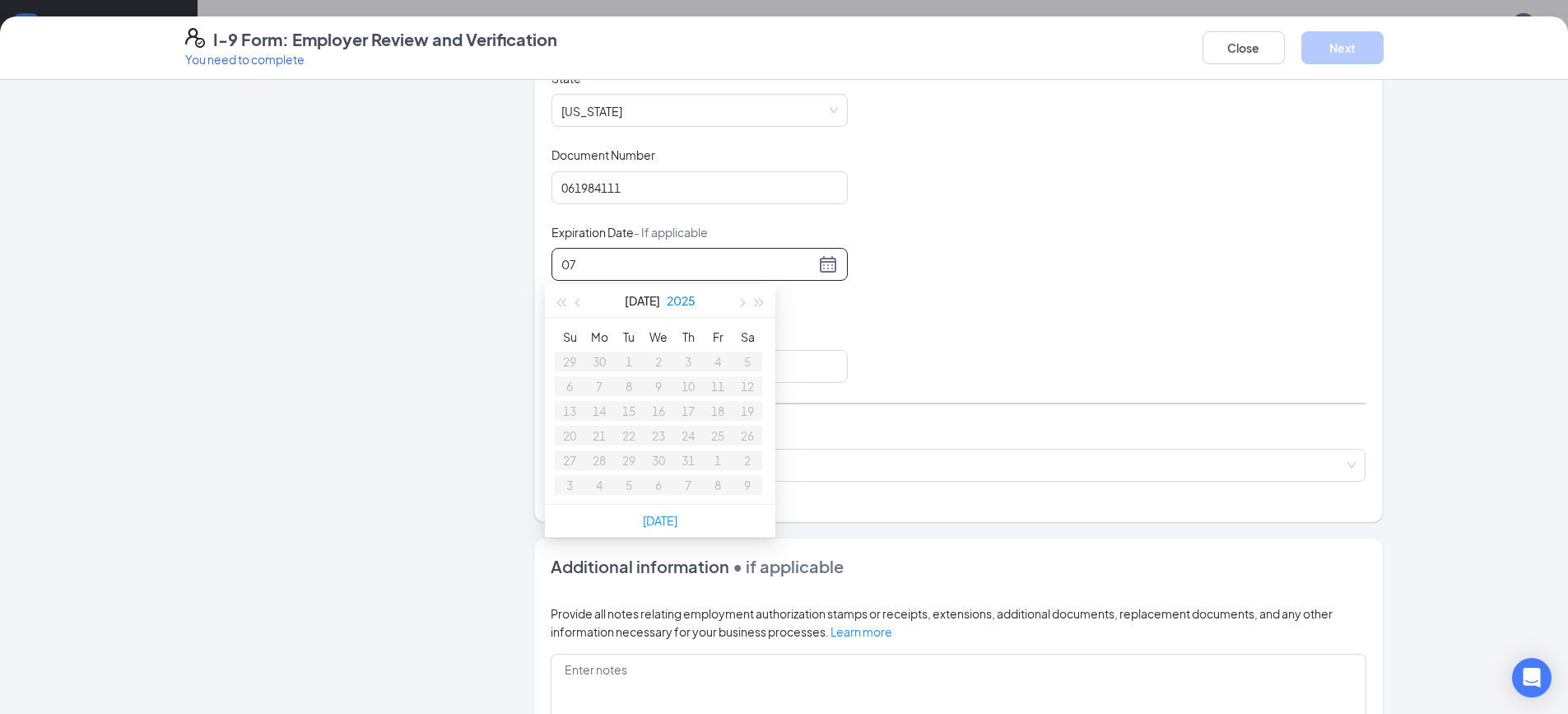
click at [667, 301] on button "2025" at bounding box center [681, 300] width 29 height 33
click at [600, 507] on div "2028" at bounding box center [587, 508] width 49 height 19
click at [666, 391] on div "5" at bounding box center [658, 386] width 19 height 19
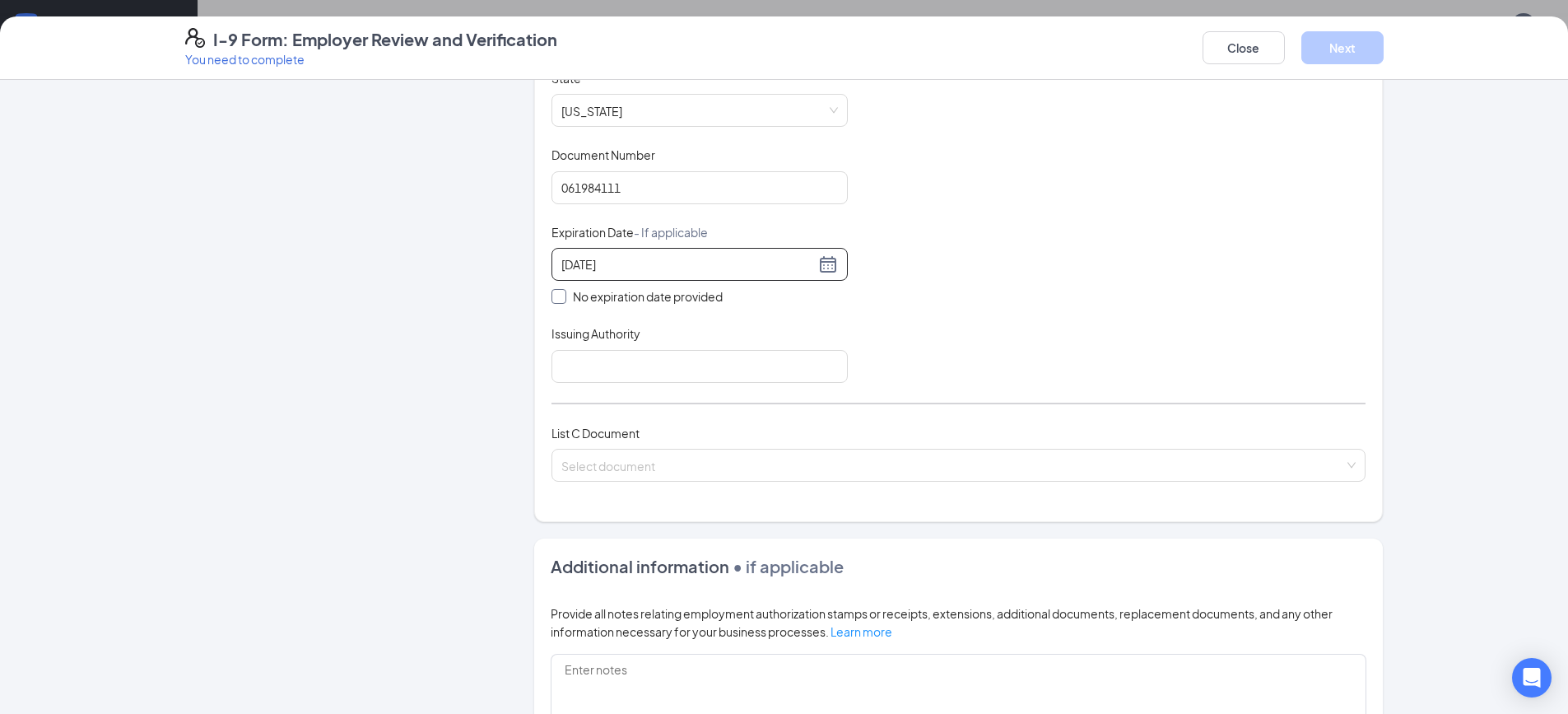
type input "[DATE]"
click at [557, 296] on span at bounding box center [558, 296] width 15 height 15
click at [557, 296] on input "No expiration date provided" at bounding box center [557, 294] width 11 height 11
checkbox input "true"
click at [554, 302] on input "No expiration date provided" at bounding box center [557, 298] width 11 height 11
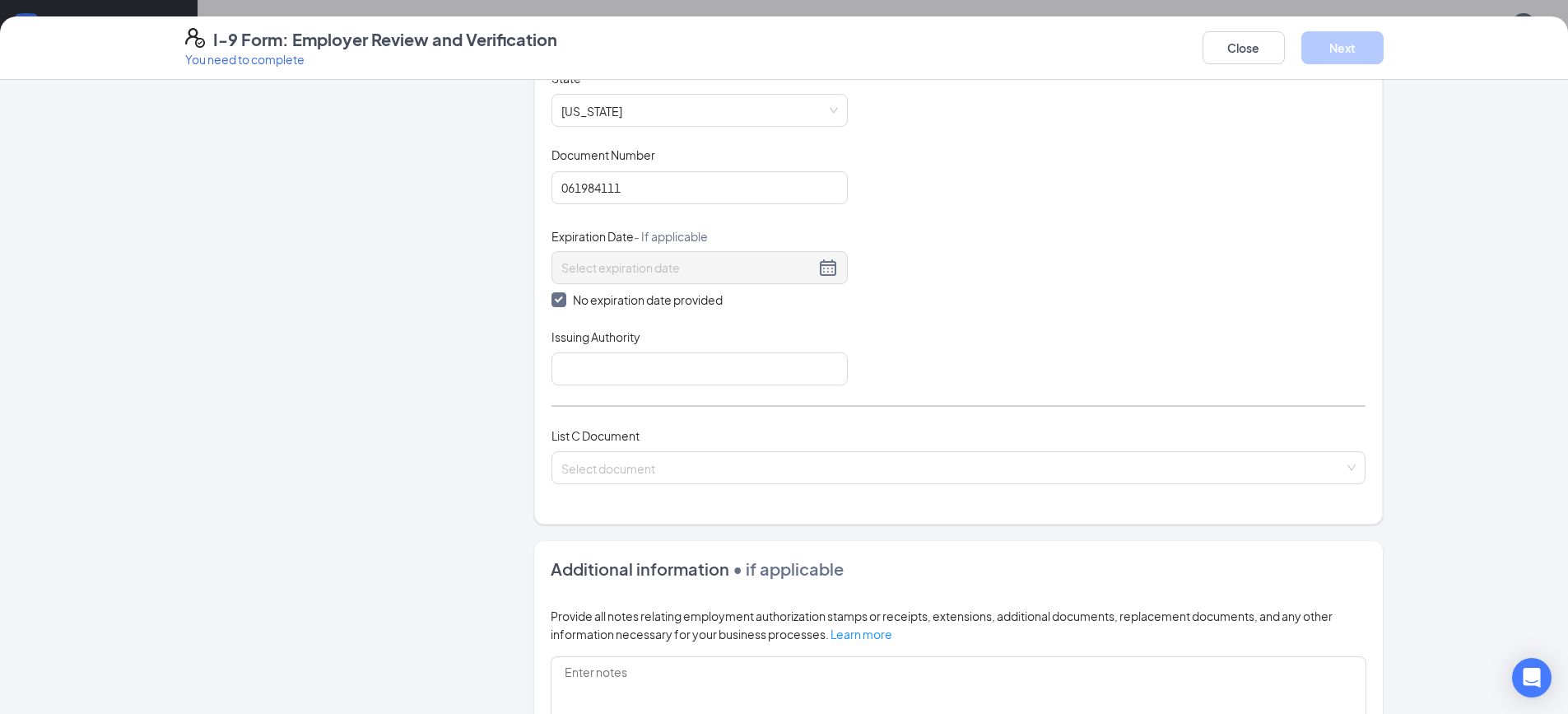
checkbox input "false"
click at [657, 264] on input at bounding box center [688, 264] width 254 height 19
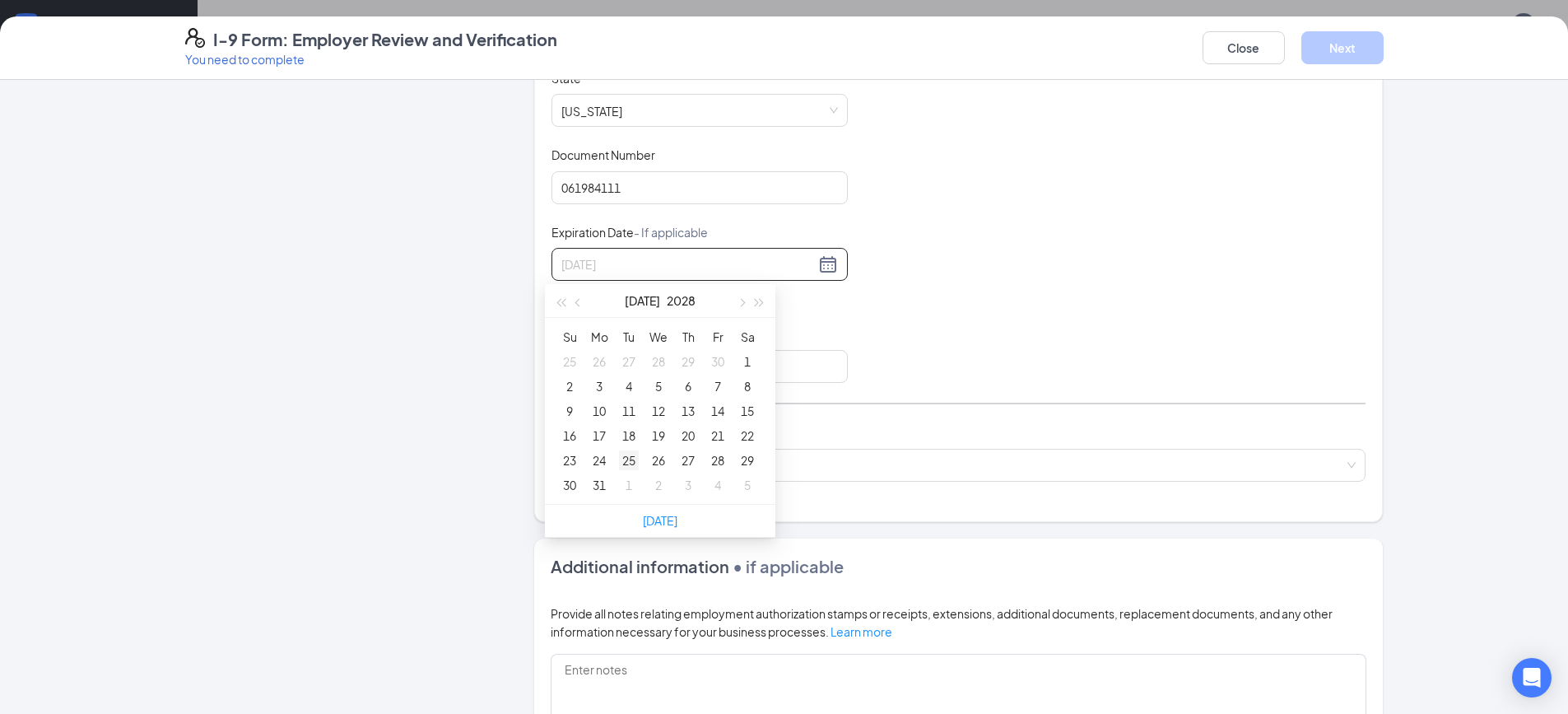
type input "[DATE]"
click at [634, 459] on div "25" at bounding box center [629, 460] width 19 height 19
click at [591, 377] on input "Issuing Authority" at bounding box center [699, 366] width 296 height 33
type input "Ga"
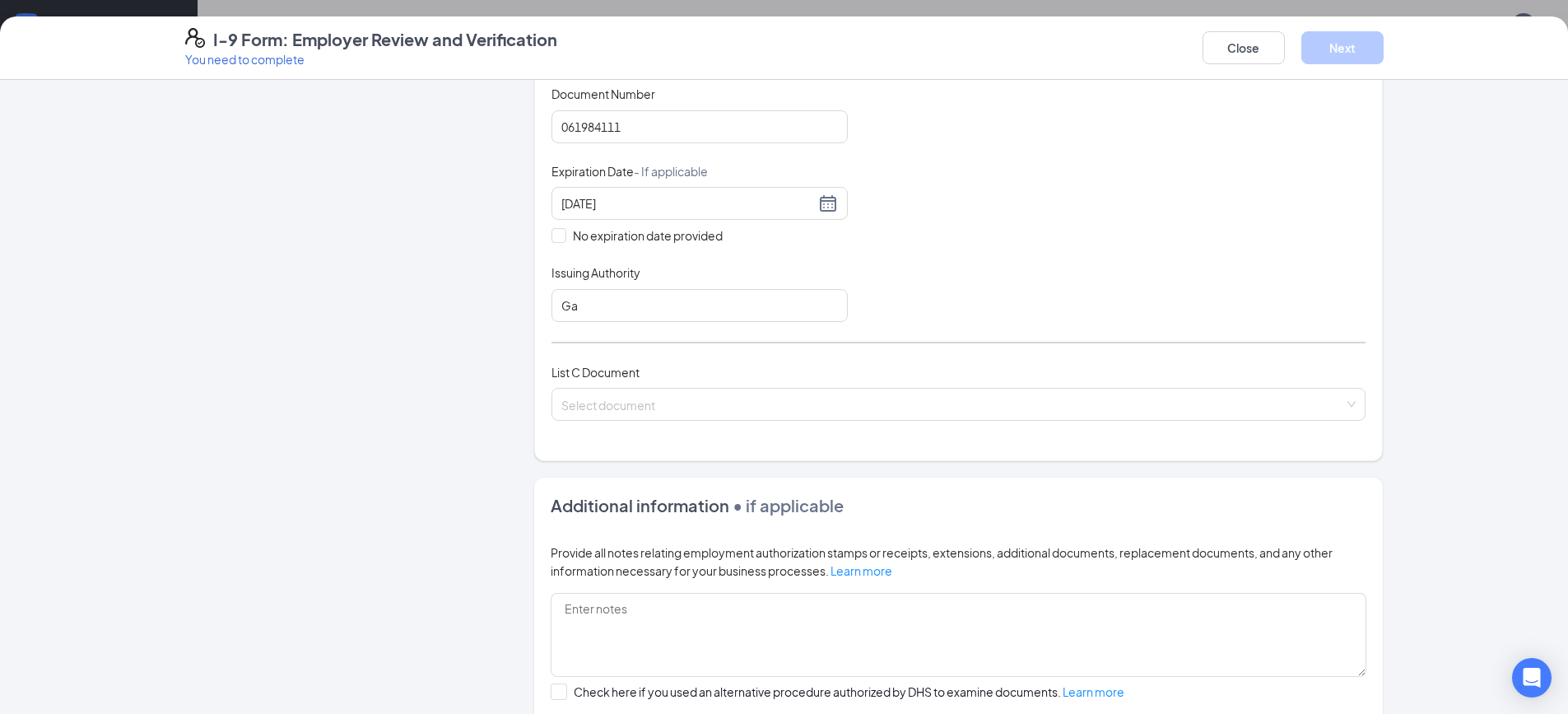
scroll to position [408, 0]
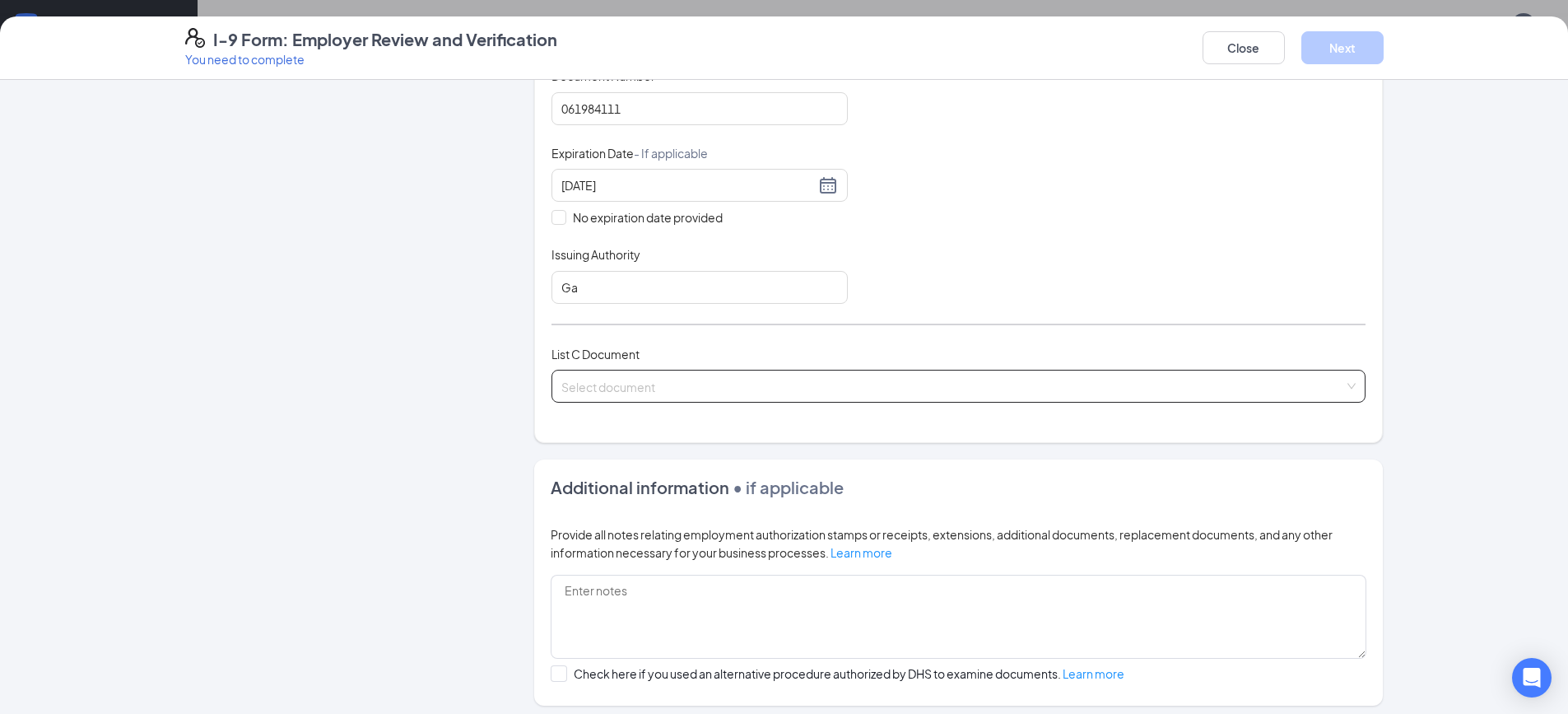
click at [600, 392] on input "search" at bounding box center [953, 383] width 783 height 25
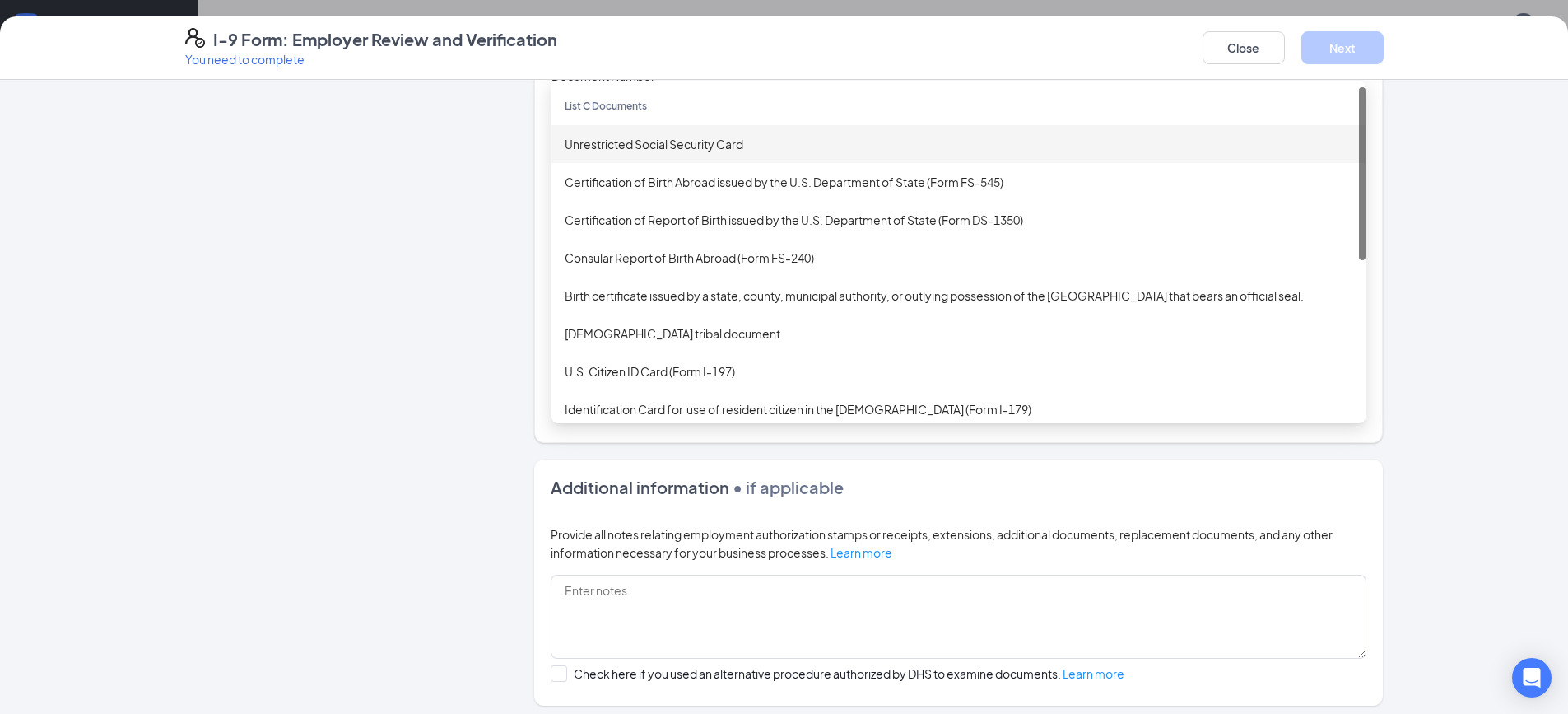
click at [659, 150] on div "Unrestricted Social Security Card" at bounding box center [958, 144] width 788 height 19
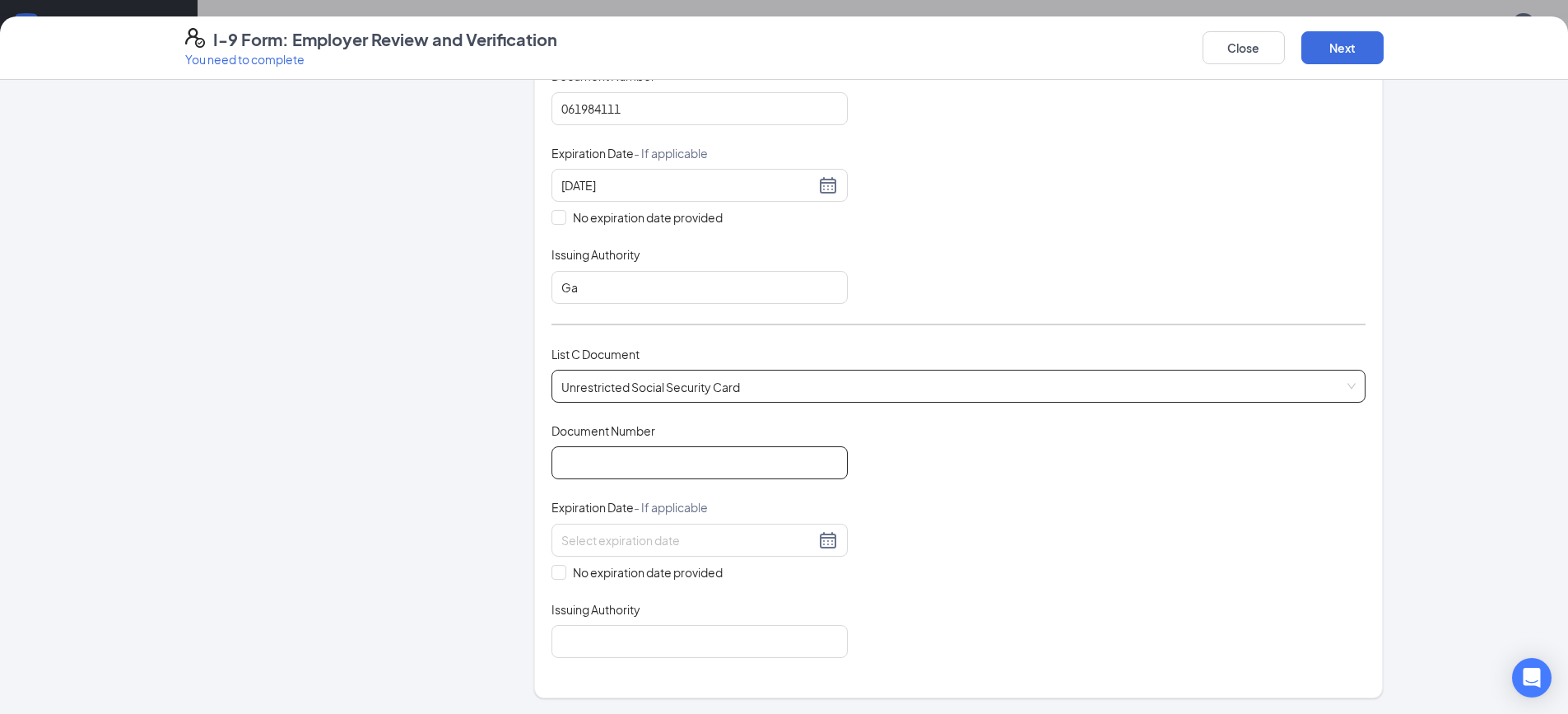
click at [648, 455] on input "Document Number" at bounding box center [699, 462] width 296 height 33
click at [504, 478] on div "Employer Information 2 Document Information 3 Review 4 Sign Which documents did…" at bounding box center [784, 403] width 1199 height 1430
click at [551, 565] on input "No expiration date provided" at bounding box center [557, 570] width 11 height 11
checkbox input "true"
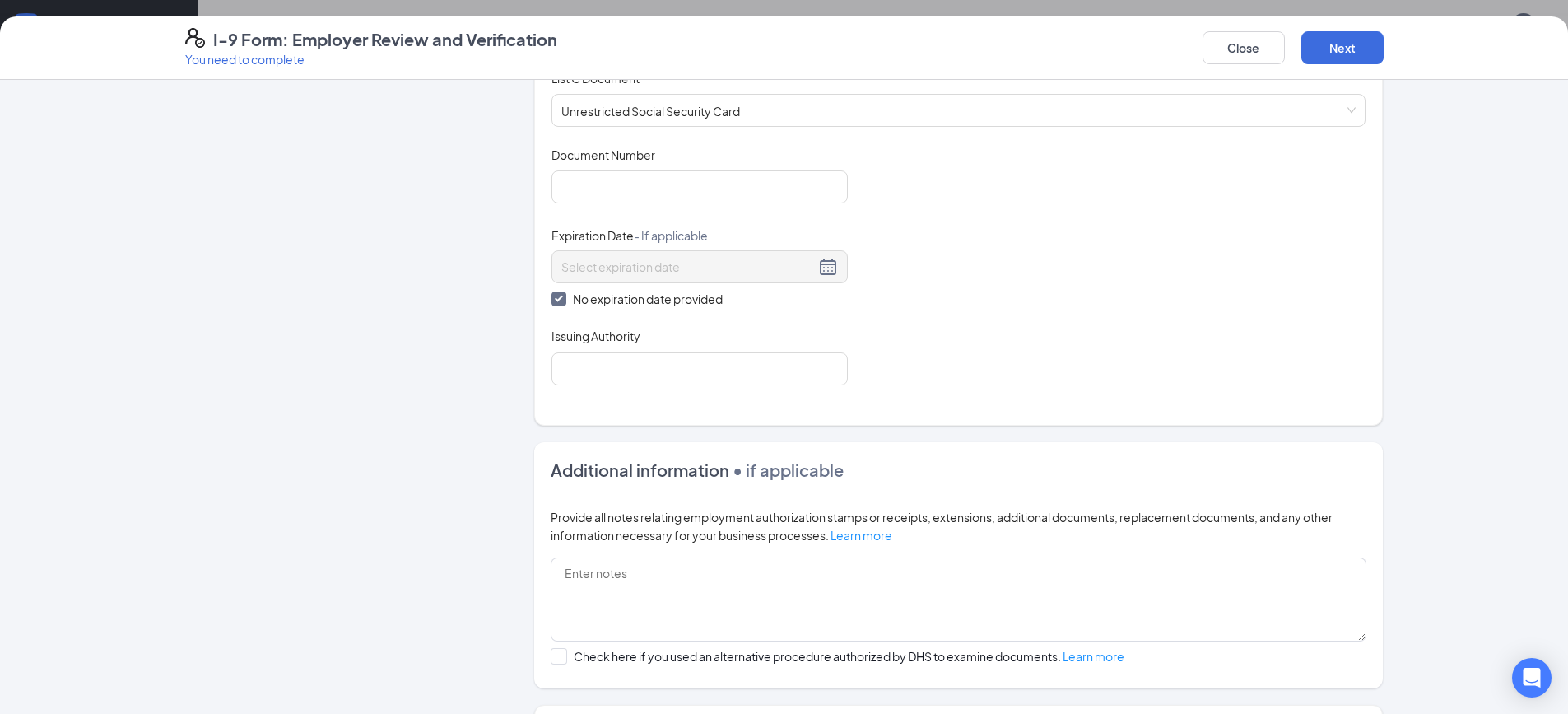
scroll to position [656, 0]
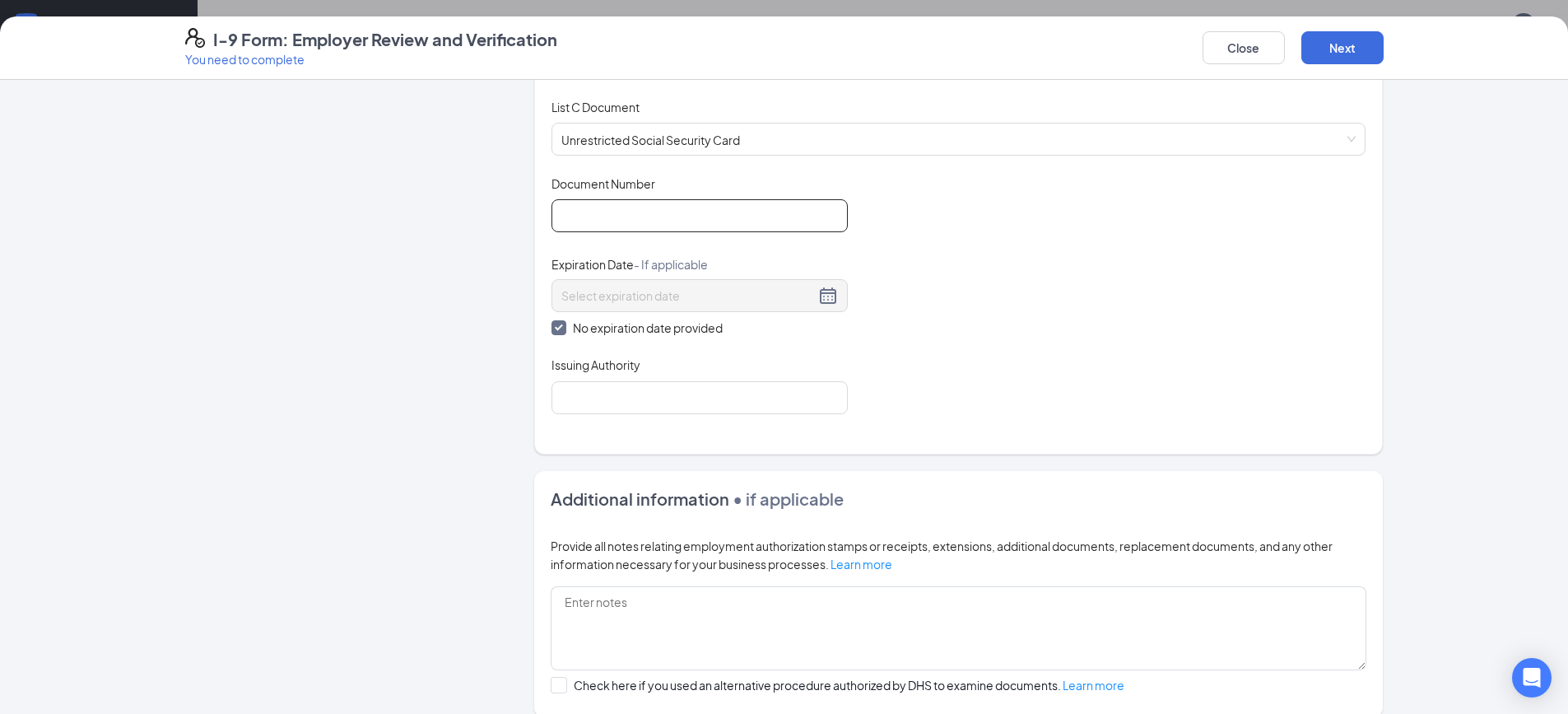
click at [610, 211] on input "Document Number" at bounding box center [699, 216] width 296 height 33
type input "668207858"
click at [1361, 41] on button "Next" at bounding box center [1342, 47] width 82 height 33
click at [600, 405] on input "Issuing Authority" at bounding box center [699, 397] width 296 height 33
type input "Ga"
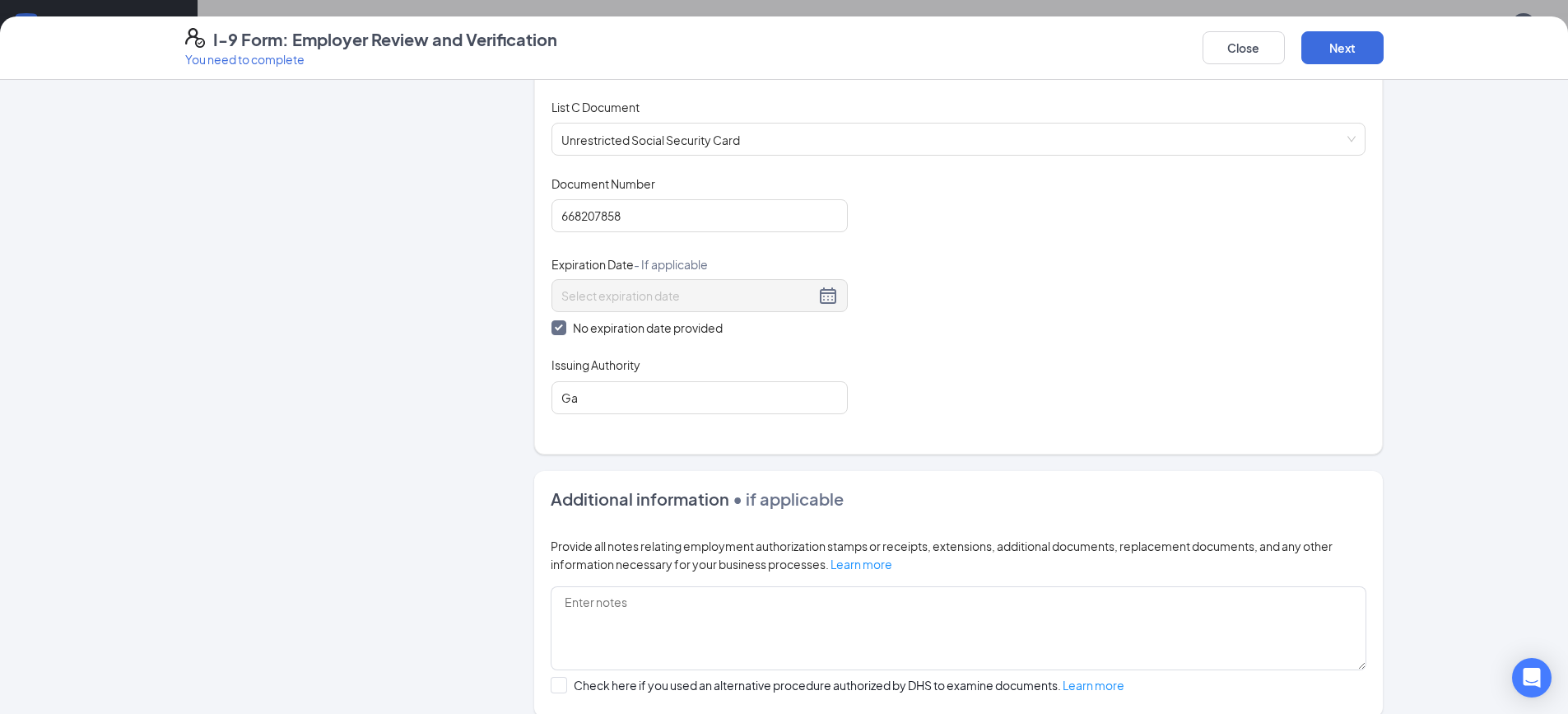
click at [1375, 65] on div "Close Next" at bounding box center [1292, 48] width 181 height 40
click at [1372, 57] on button "Next" at bounding box center [1342, 47] width 82 height 33
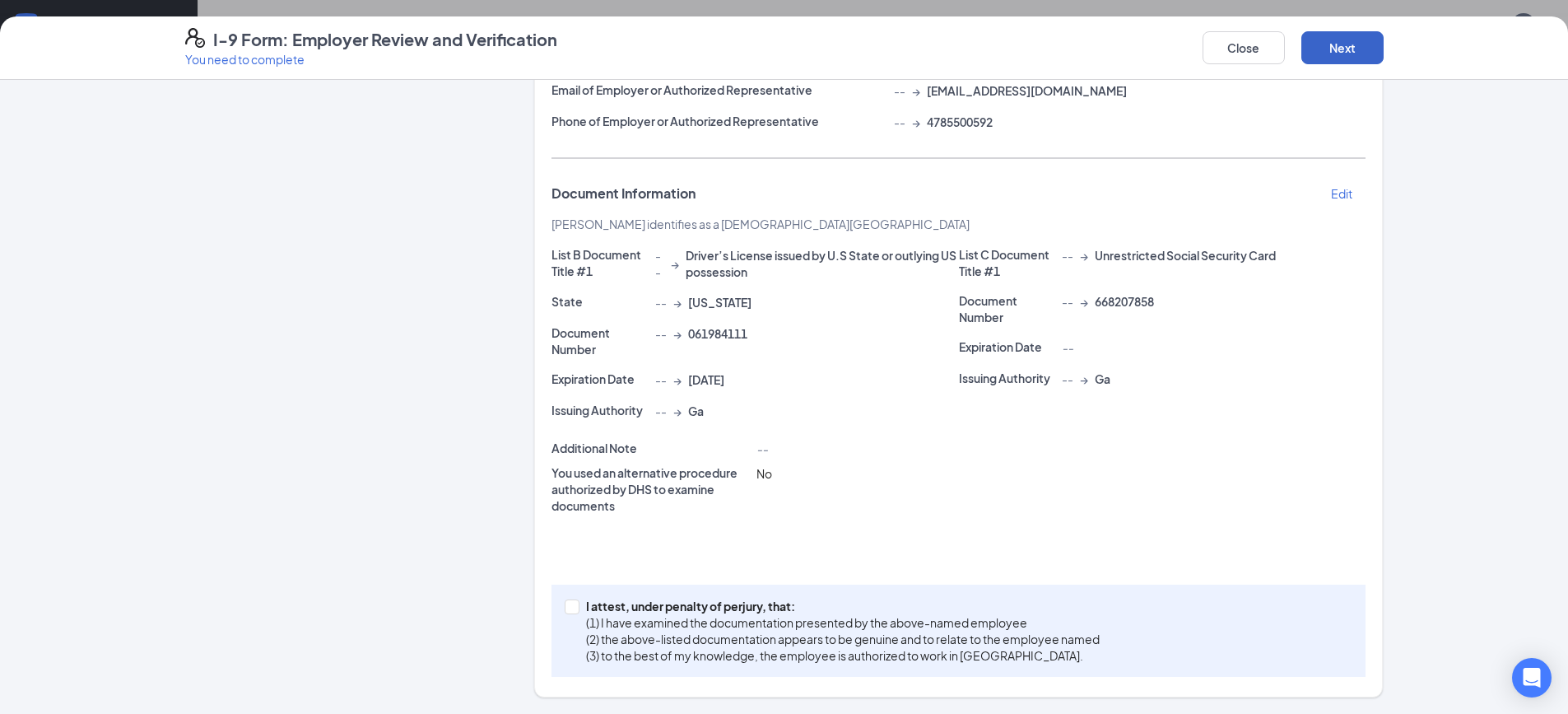
scroll to position [484, 0]
click at [570, 606] on input "I attest, under penalty of [PERSON_NAME], that: (1) I have examined the documen…" at bounding box center [570, 604] width 11 height 11
checkbox input "true"
click at [1351, 44] on button "Next" at bounding box center [1342, 47] width 82 height 33
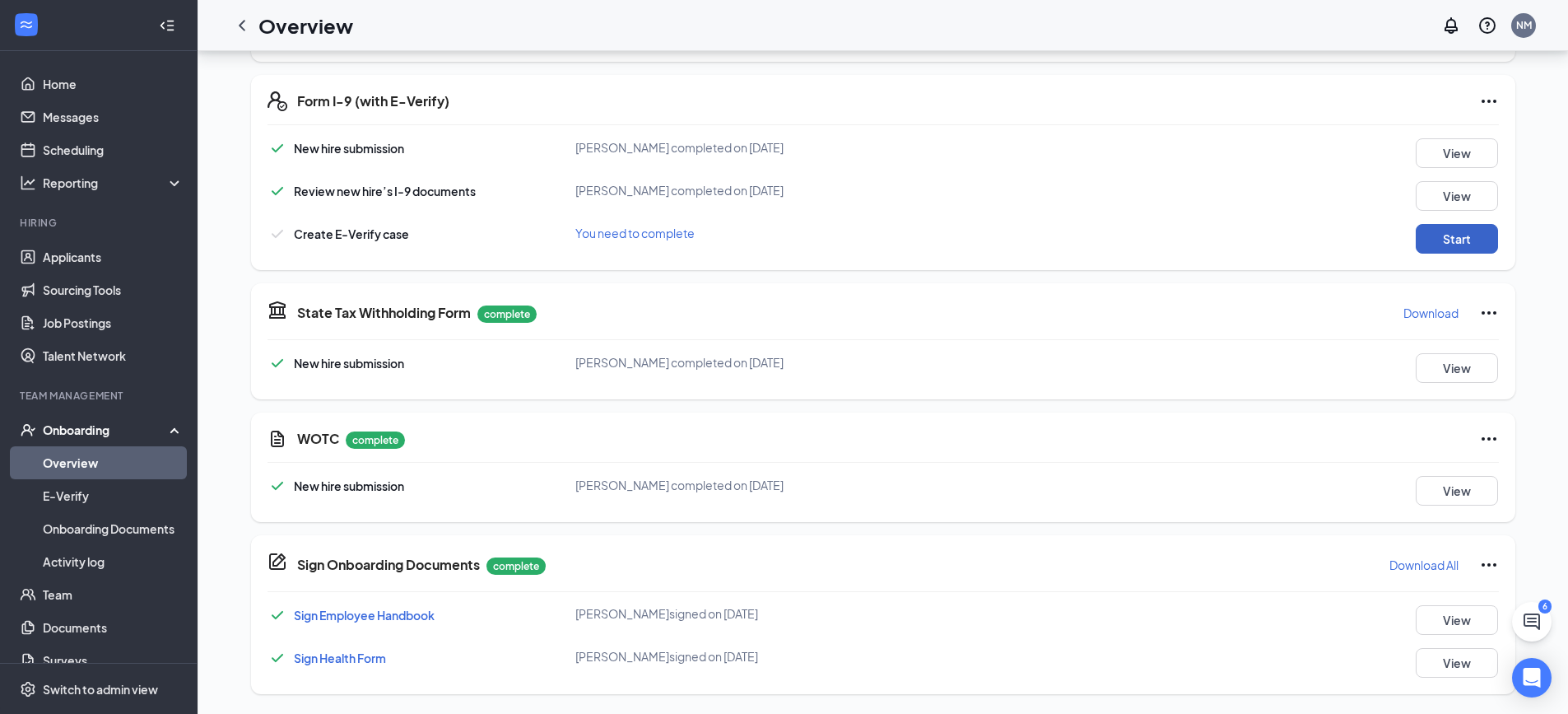
click at [1427, 239] on button "Start" at bounding box center [1457, 239] width 82 height 30
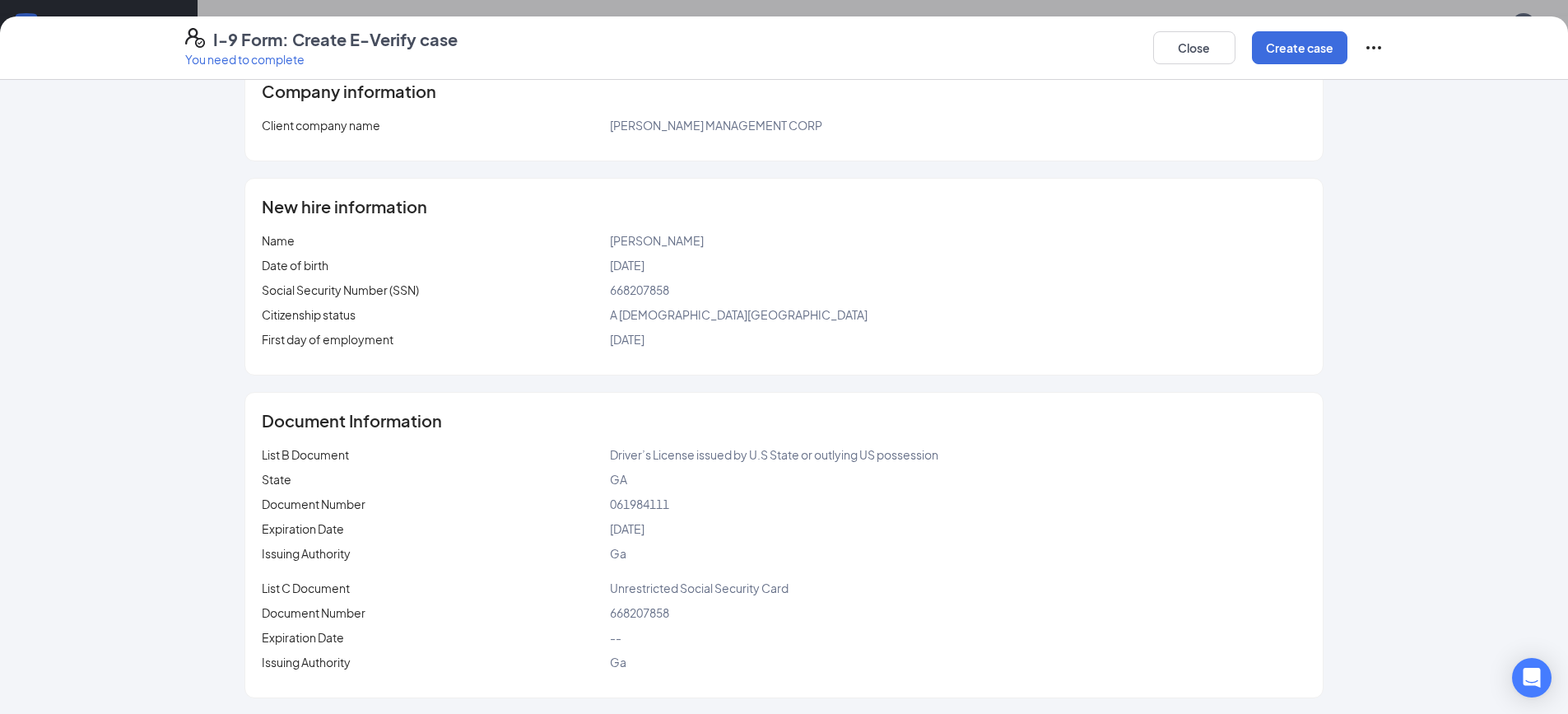
scroll to position [101, 0]
click at [1271, 50] on button "Create case" at bounding box center [1299, 47] width 95 height 33
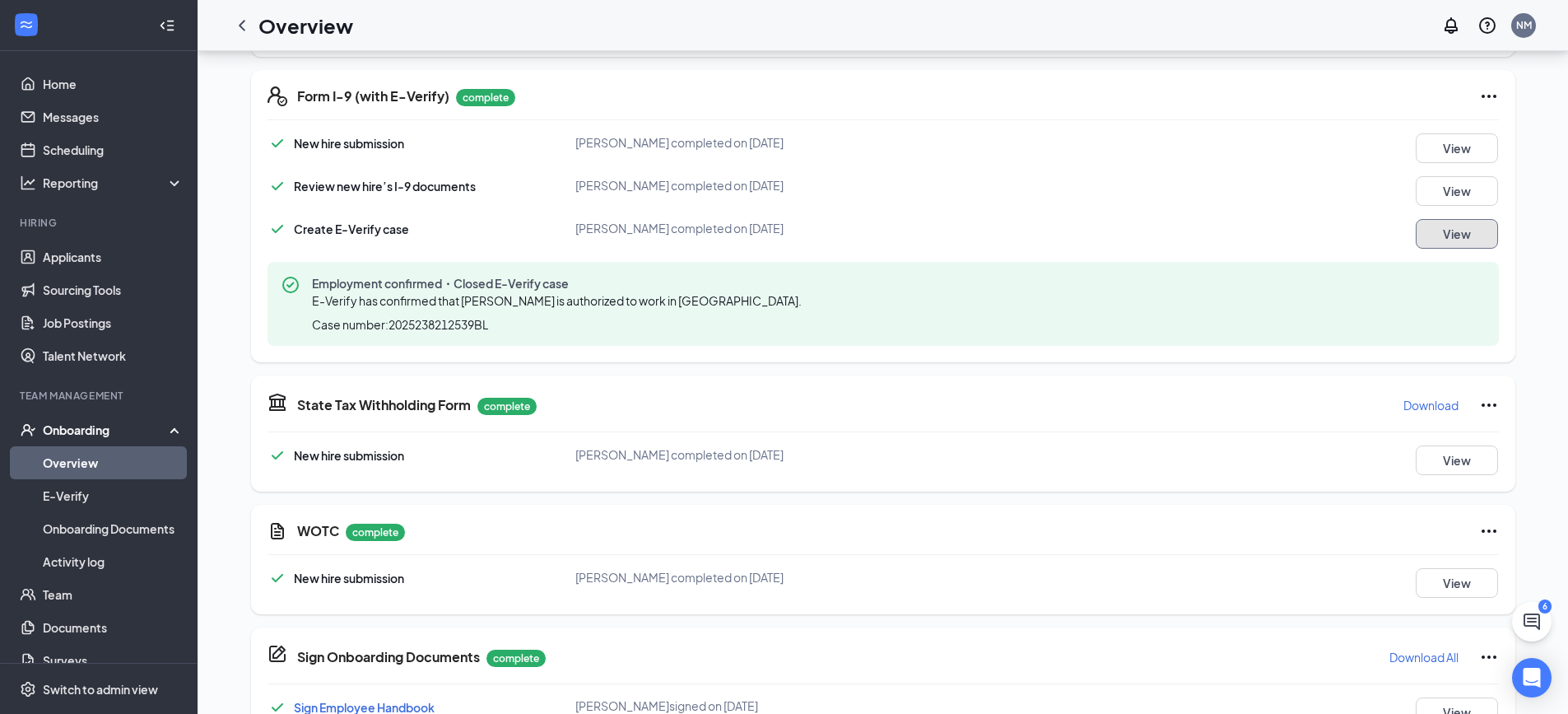
scroll to position [581, 0]
